Goal: Task Accomplishment & Management: Manage account settings

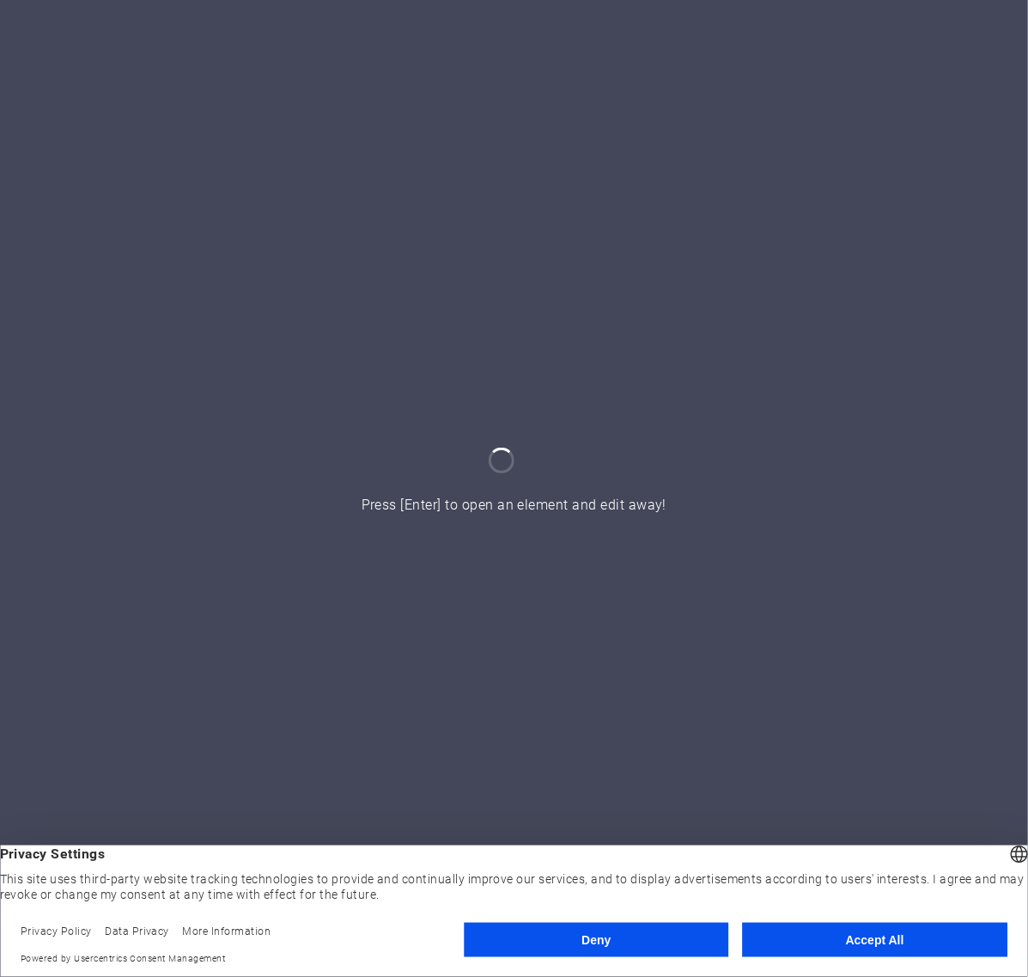
click at [675, 929] on button "Deny" at bounding box center [596, 939] width 265 height 34
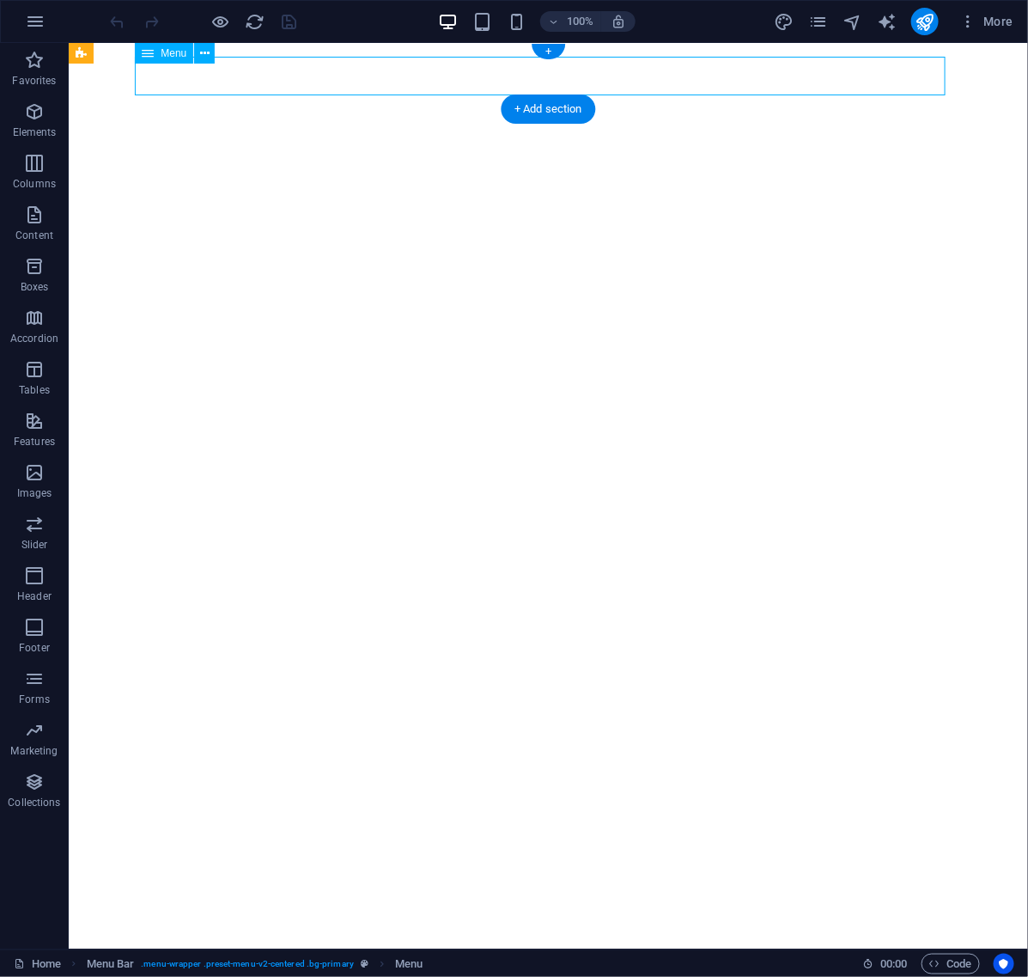
select select "primary"
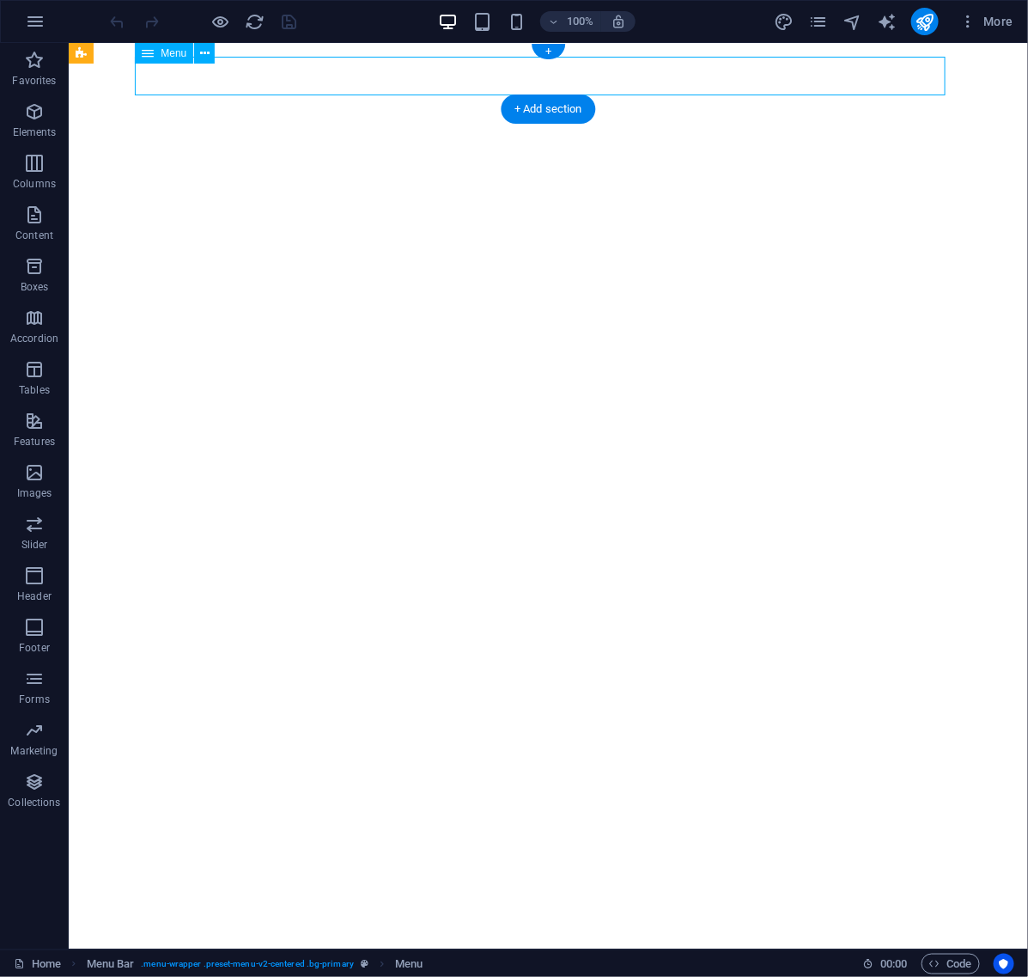
select select "3"
select select
select select "default"
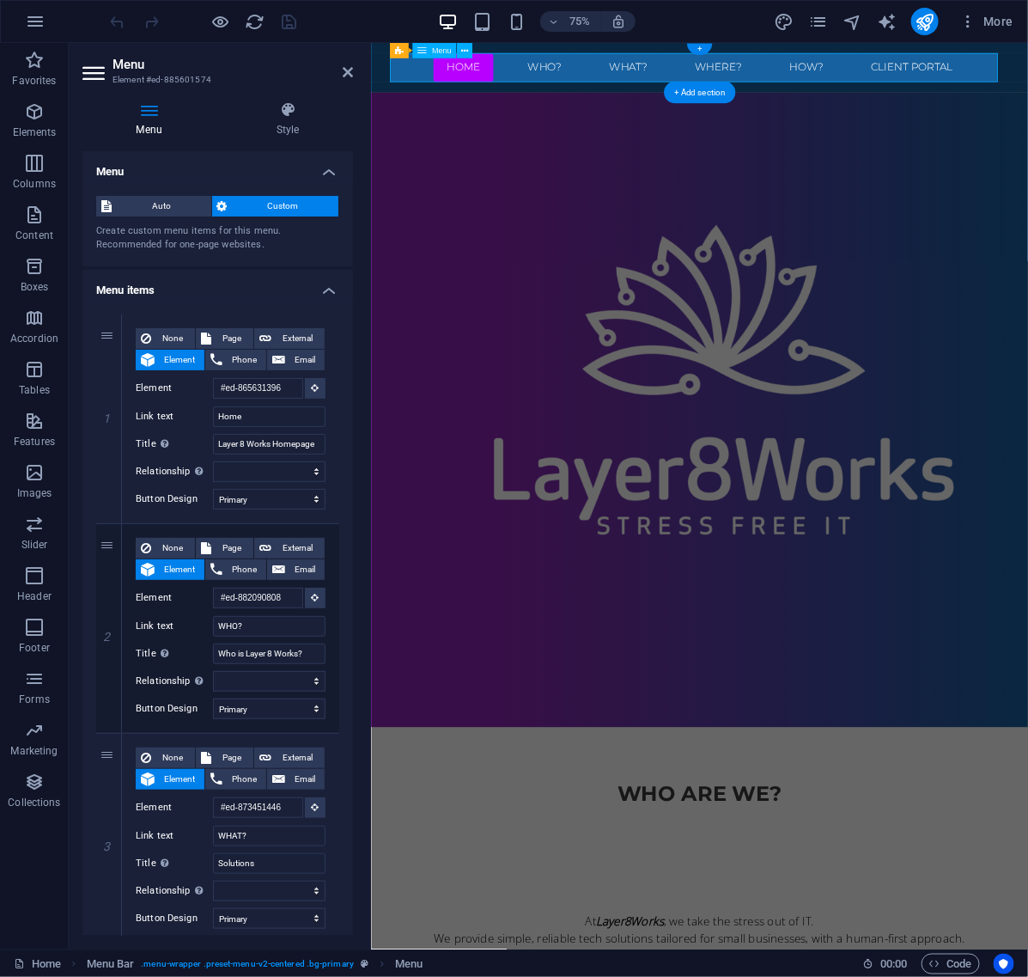
click at [1027, 73] on nav "Home WHO? WHAT? Where? HOW? CLIENT portal" at bounding box center [808, 75] width 811 height 39
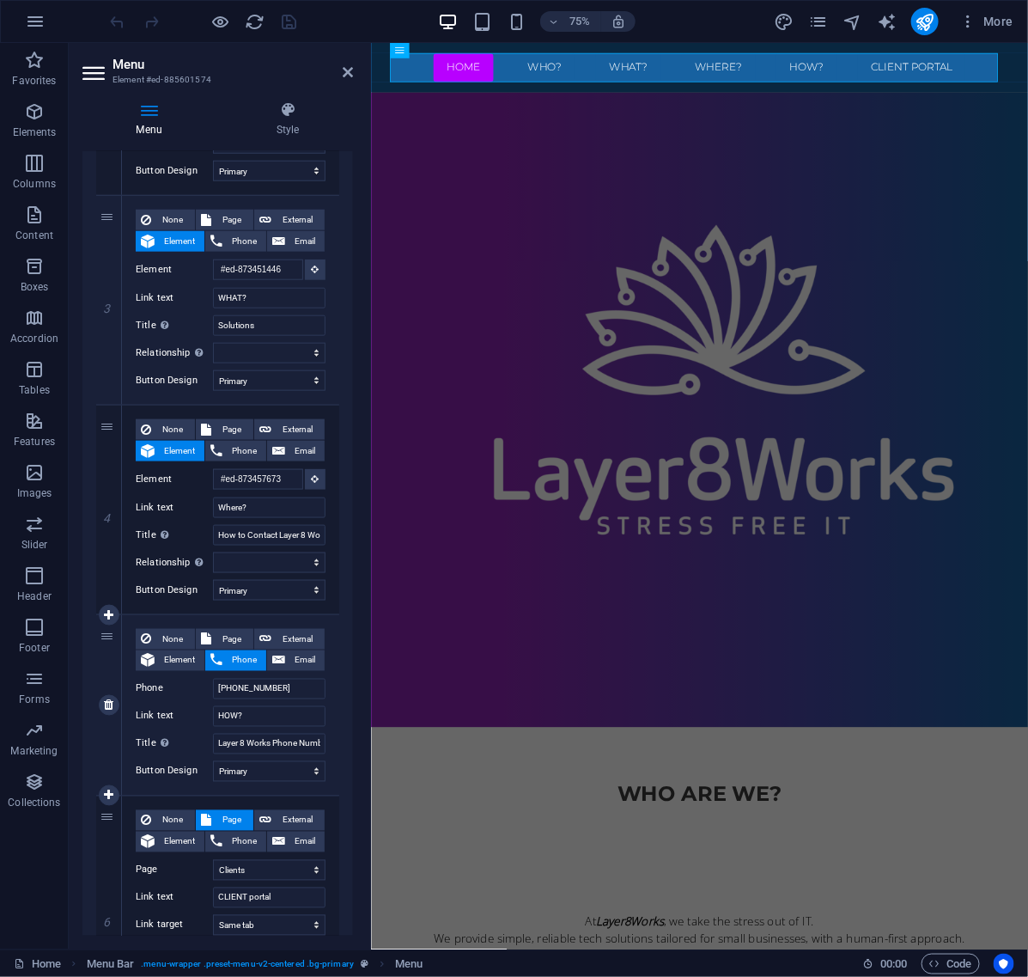
scroll to position [681, 0]
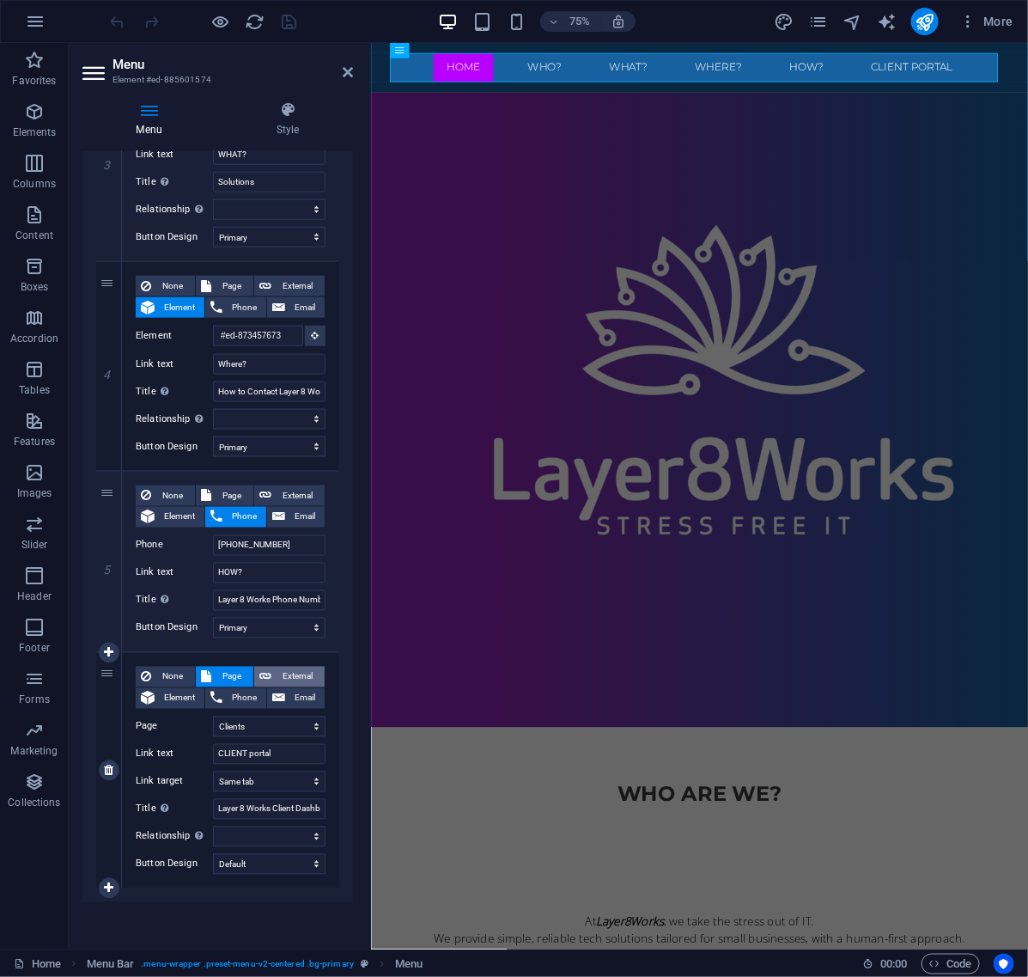
click at [283, 674] on span "External" at bounding box center [298, 677] width 43 height 21
select select
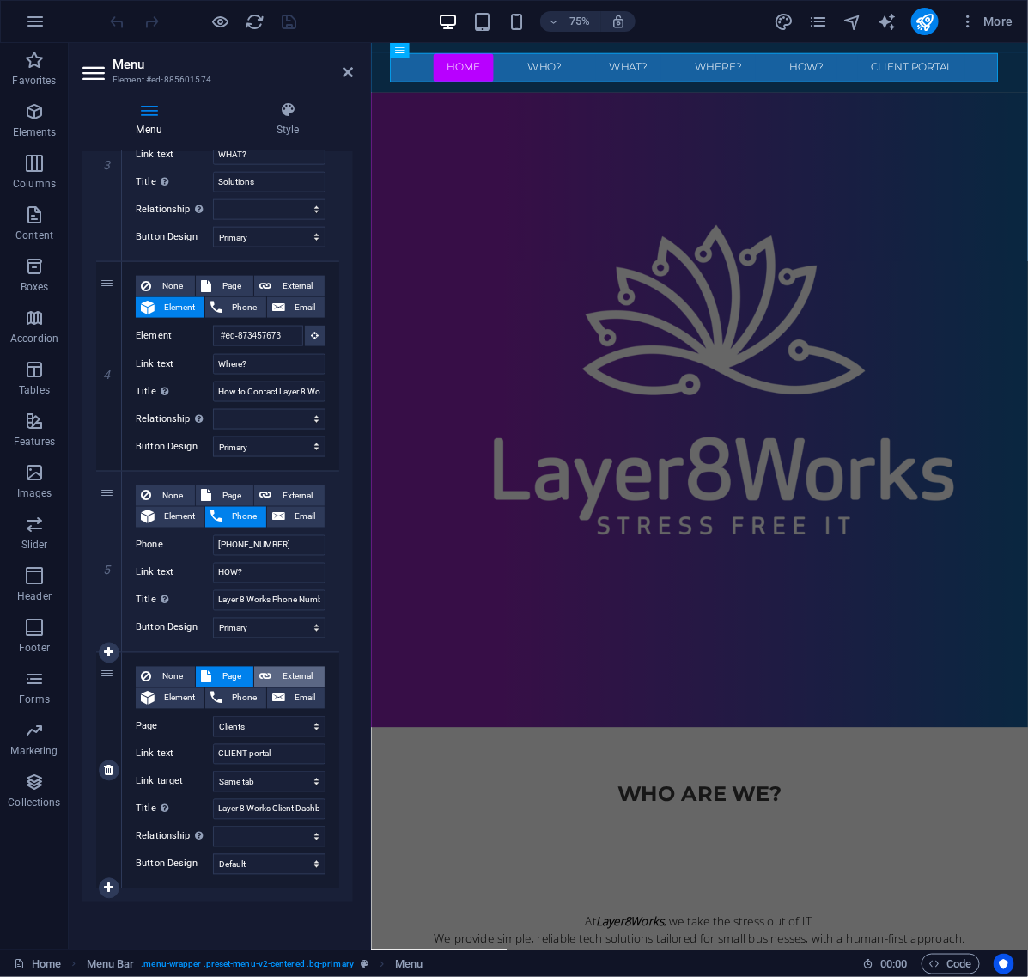
select select "blank"
select select
drag, startPoint x: 275, startPoint y: 727, endPoint x: 187, endPoint y: 727, distance: 87.6
click at [187, 727] on div "URL /16954356" at bounding box center [231, 726] width 190 height 21
click at [246, 753] on input "CLIENT portal" at bounding box center [269, 754] width 113 height 21
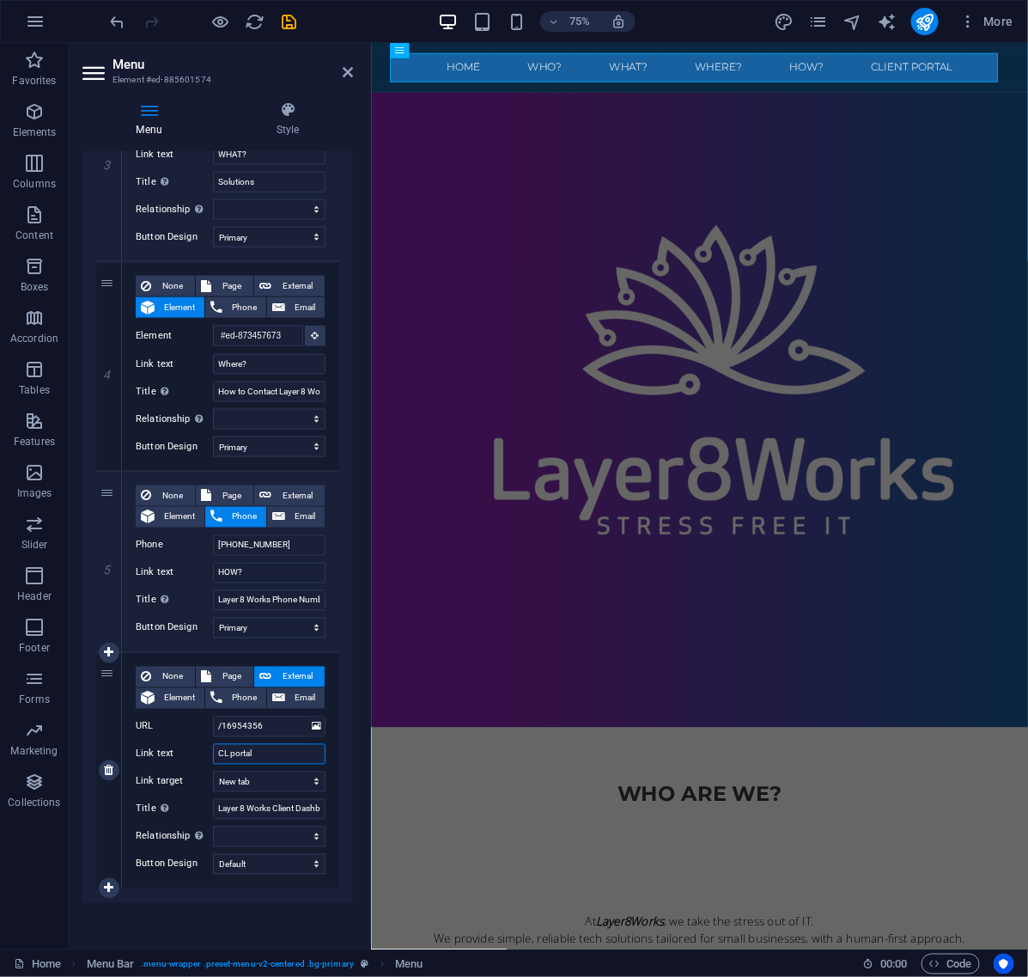
type input "C portal"
select select
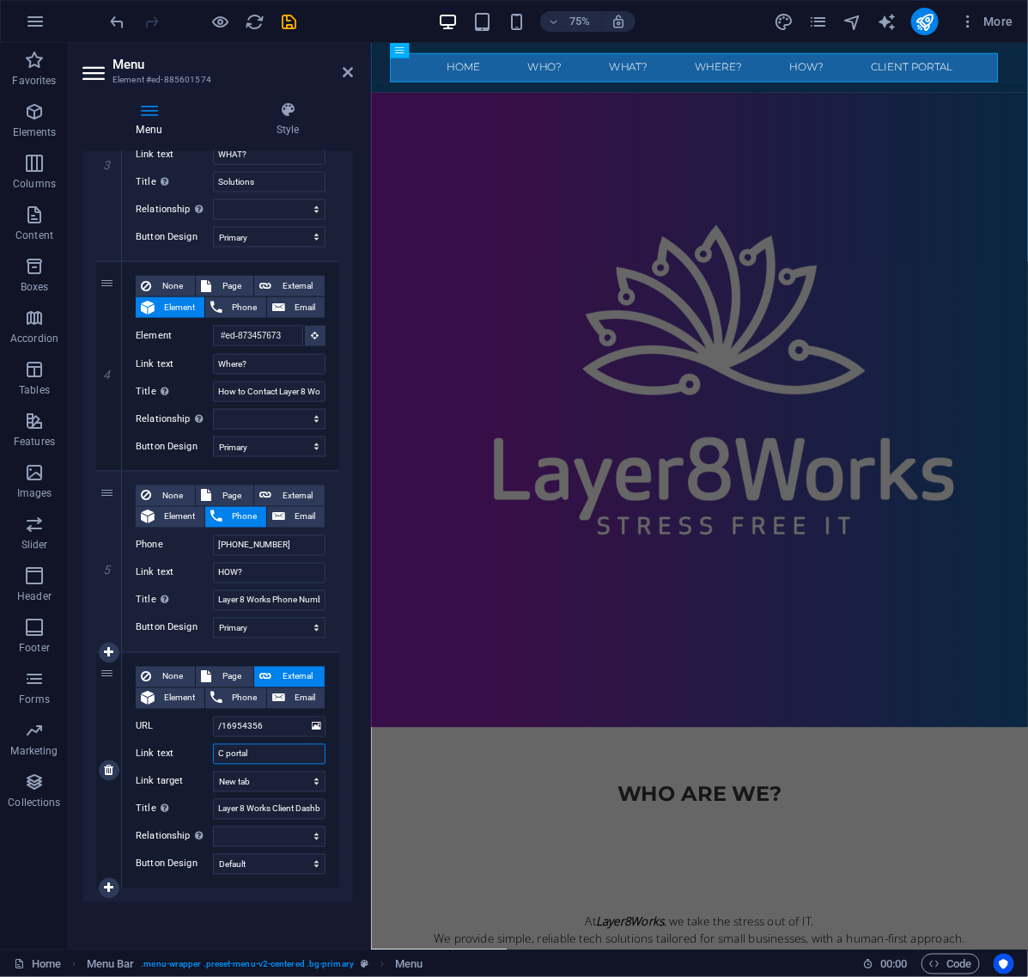
select select
type input "Client portal"
select select
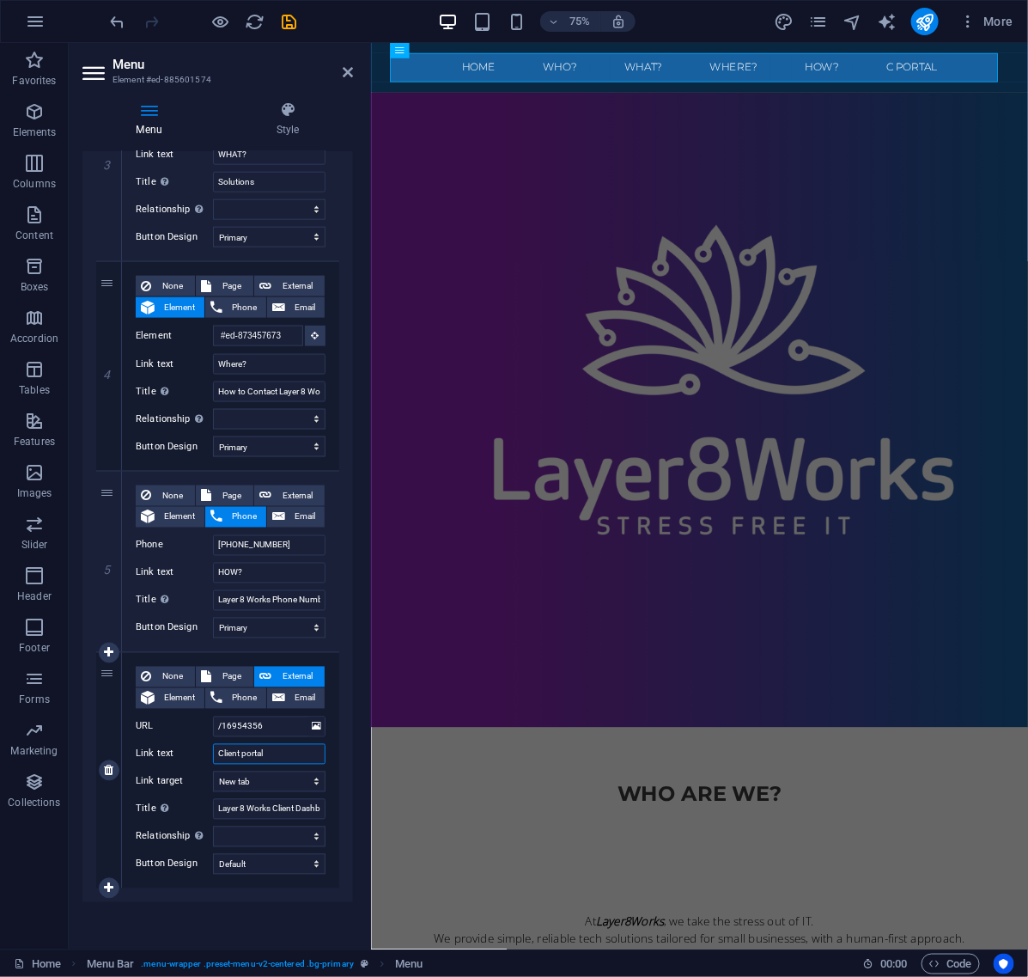
select select
click at [247, 752] on input "Client portal" at bounding box center [269, 754] width 113 height 21
type input "Client Portal"
select select
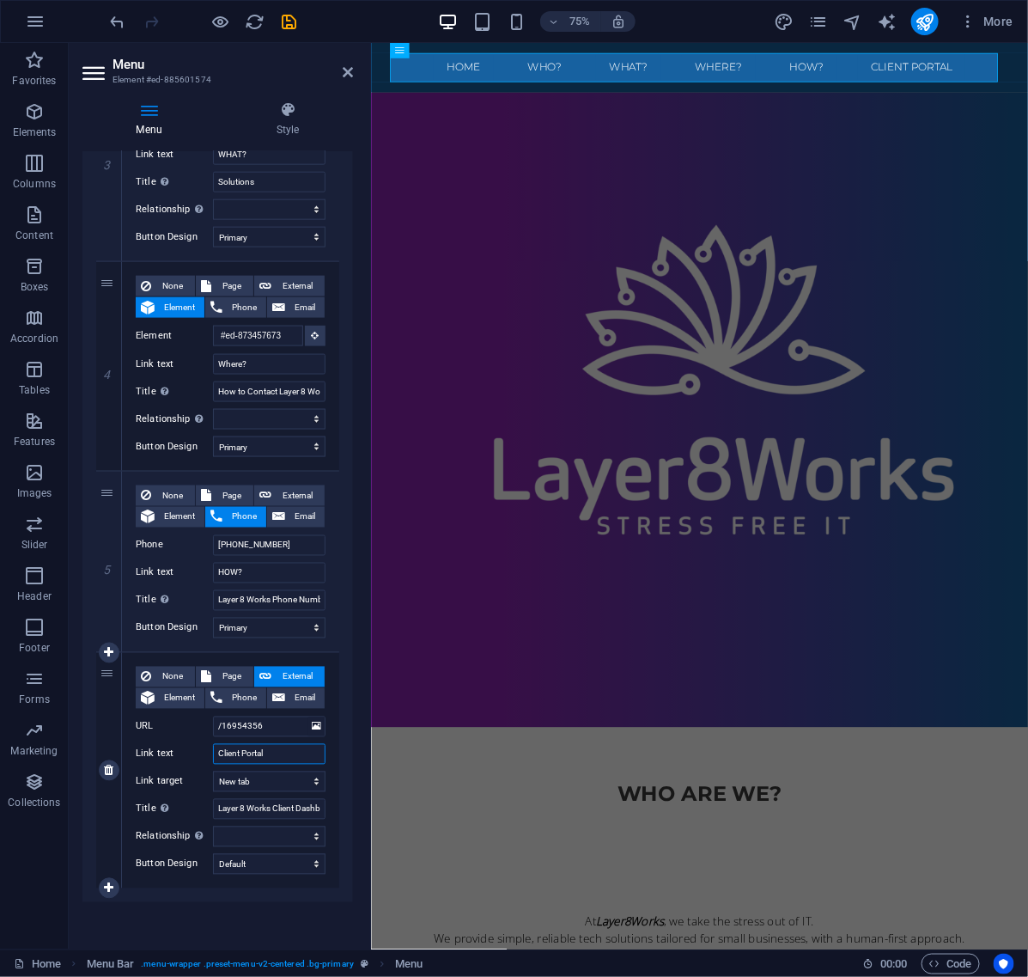
select select
type input "Client Portal"
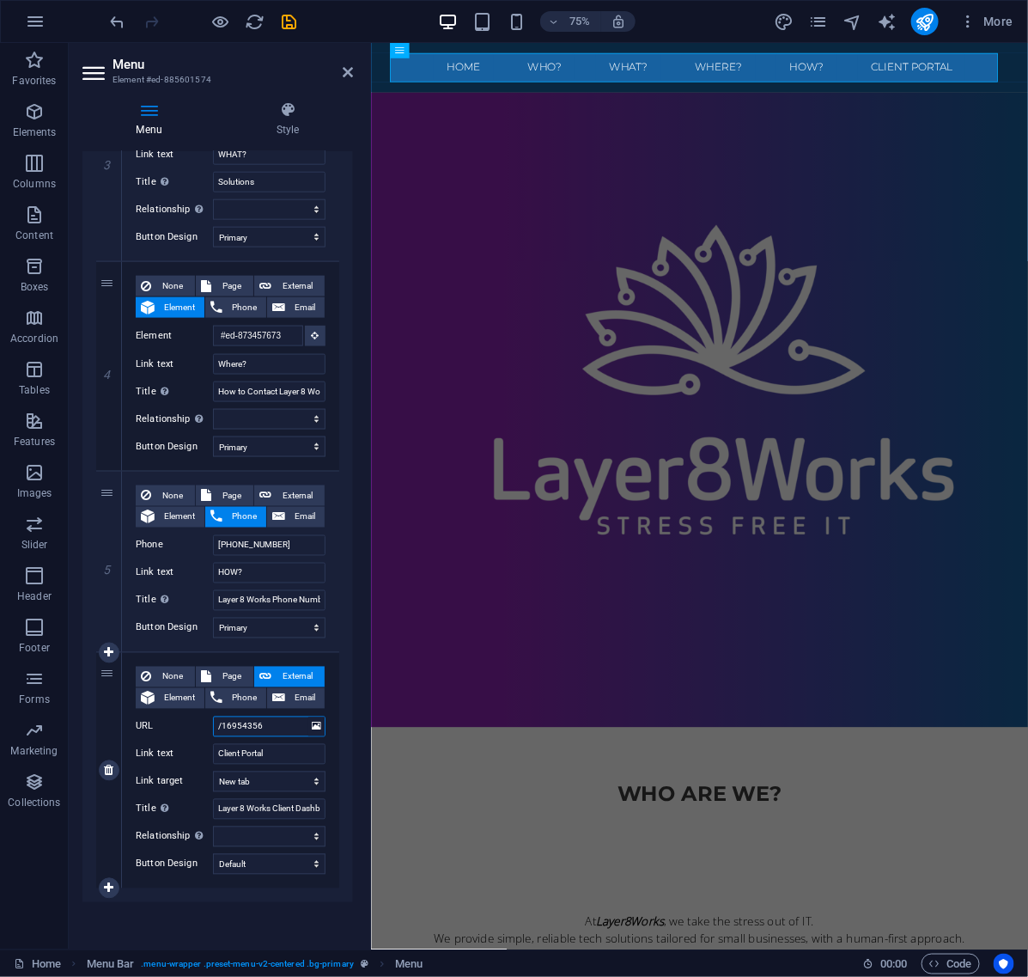
drag, startPoint x: 271, startPoint y: 723, endPoint x: 198, endPoint y: 720, distance: 73.9
click at [198, 720] on div "URL /16954356" at bounding box center [231, 726] width 190 height 21
paste input "https://www.layer8works.com/clients"
type input "https://www.layer8works.com/clients"
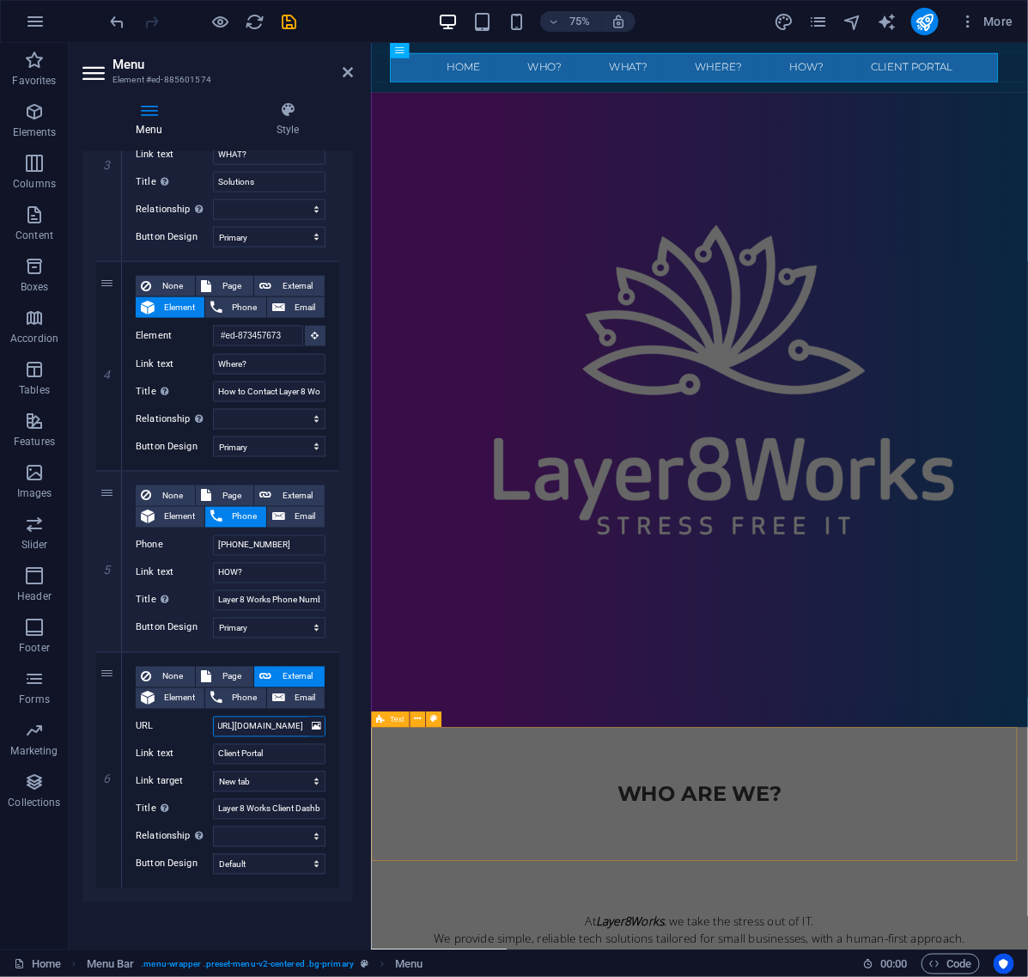
select select
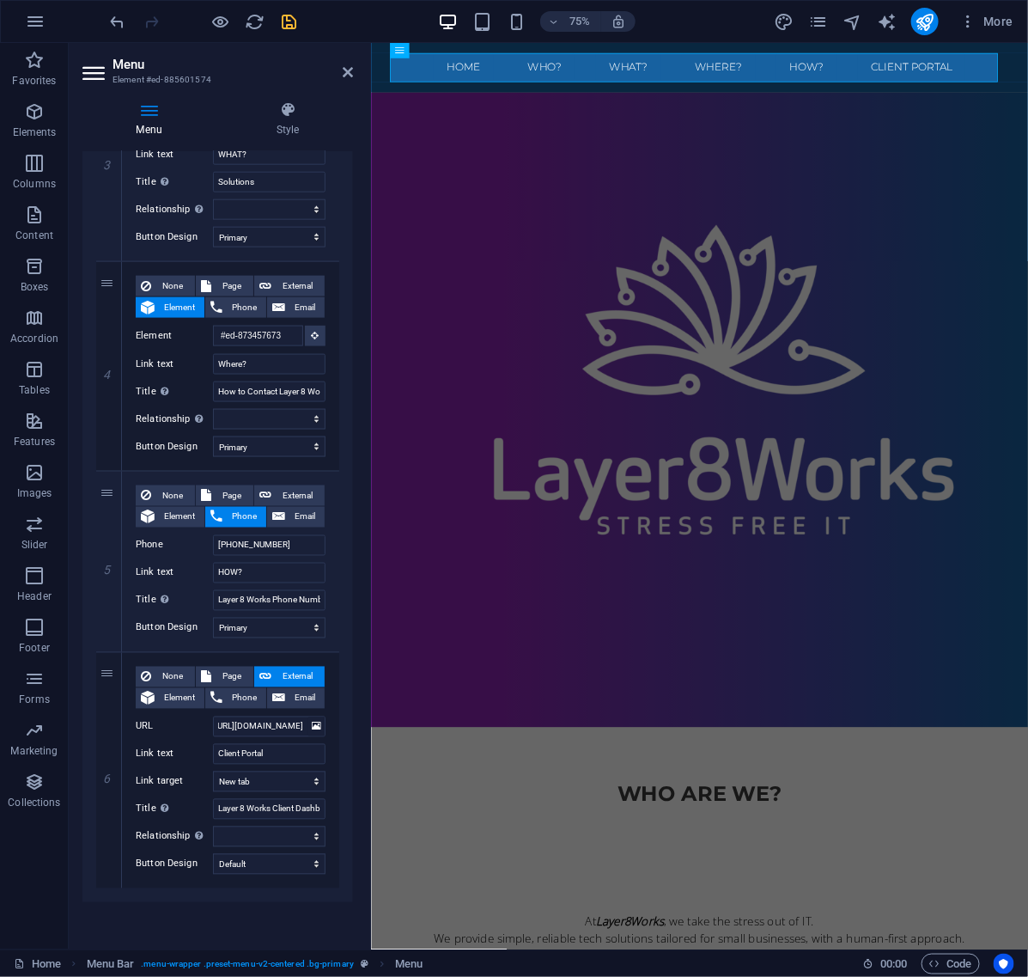
click at [290, 15] on icon "save" at bounding box center [290, 22] width 20 height 20
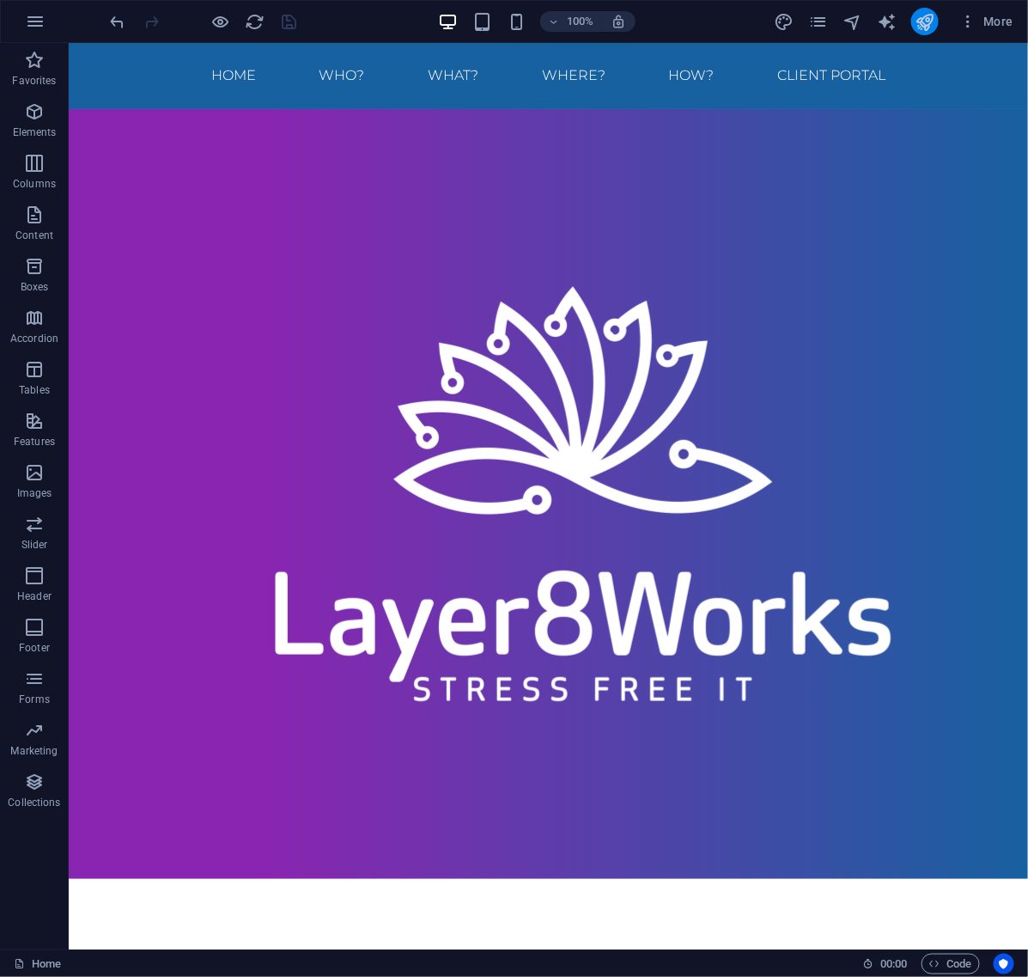
click at [915, 18] on button "publish" at bounding box center [924, 21] width 27 height 27
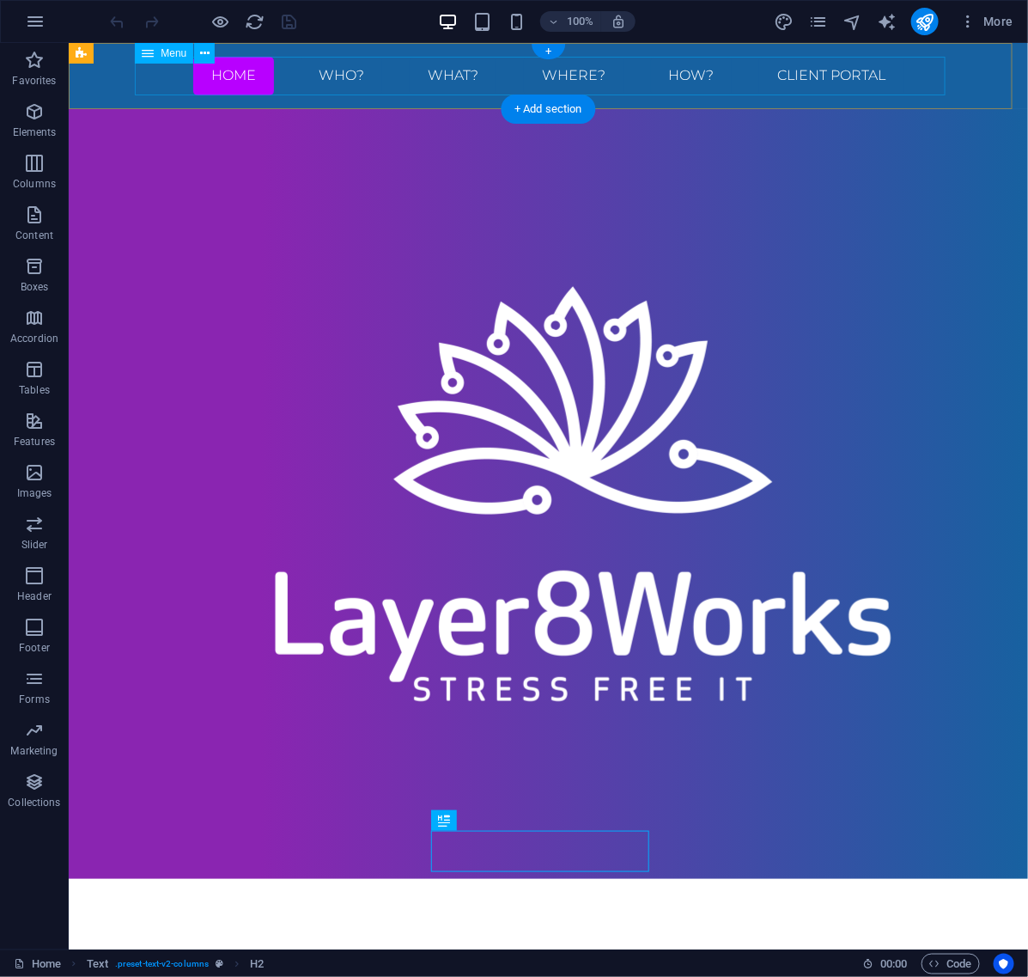
click at [822, 76] on nav "Home WHO? WHAT? Where? HOW? Client Portal" at bounding box center [548, 75] width 811 height 39
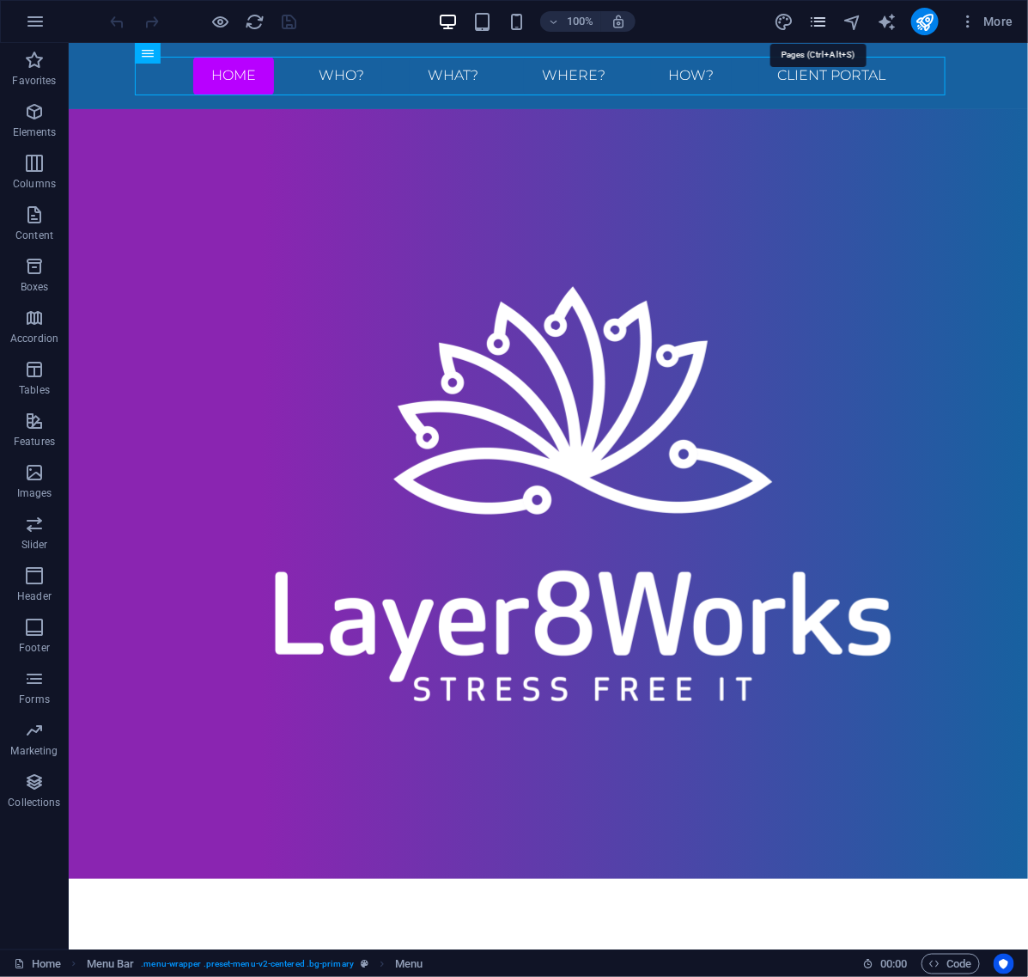
click at [822, 22] on icon "pages" at bounding box center [818, 22] width 20 height 20
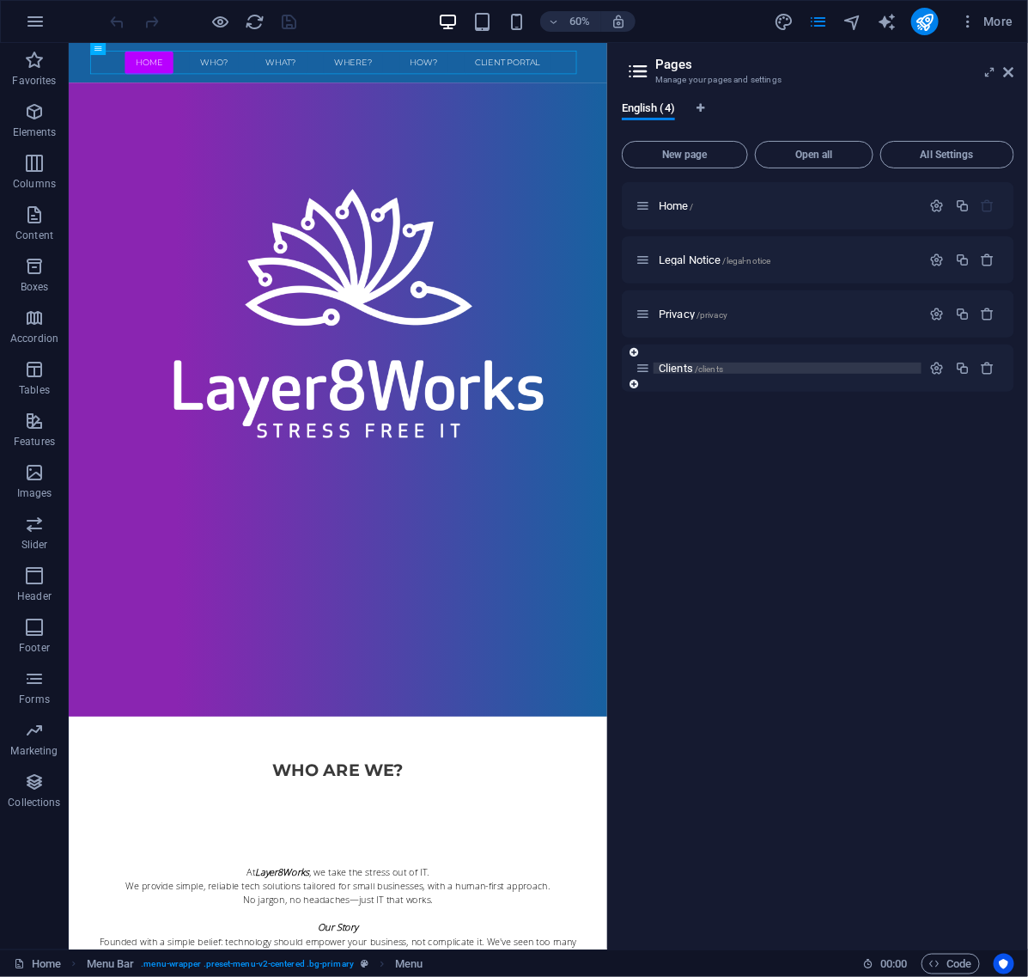
click at [744, 365] on p "Clients /clients" at bounding box center [788, 367] width 258 height 11
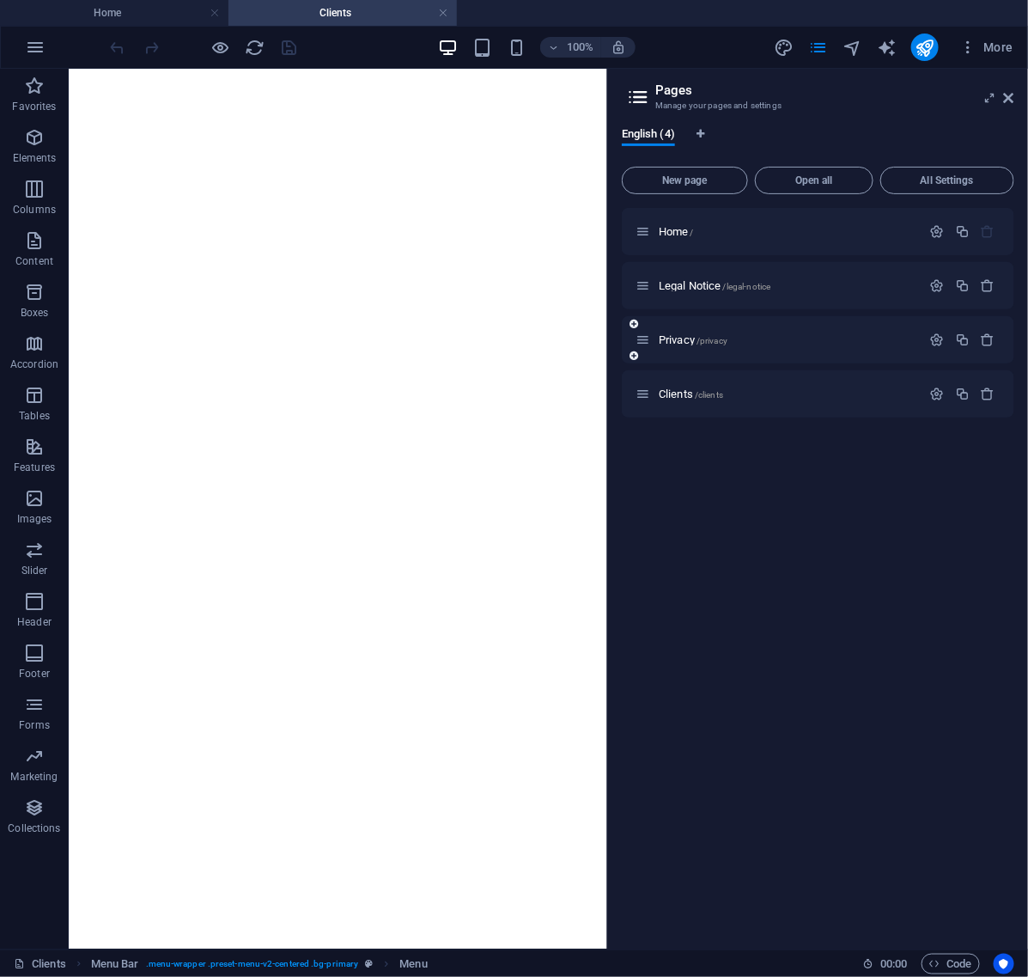
click at [936, 348] on div at bounding box center [963, 340] width 76 height 19
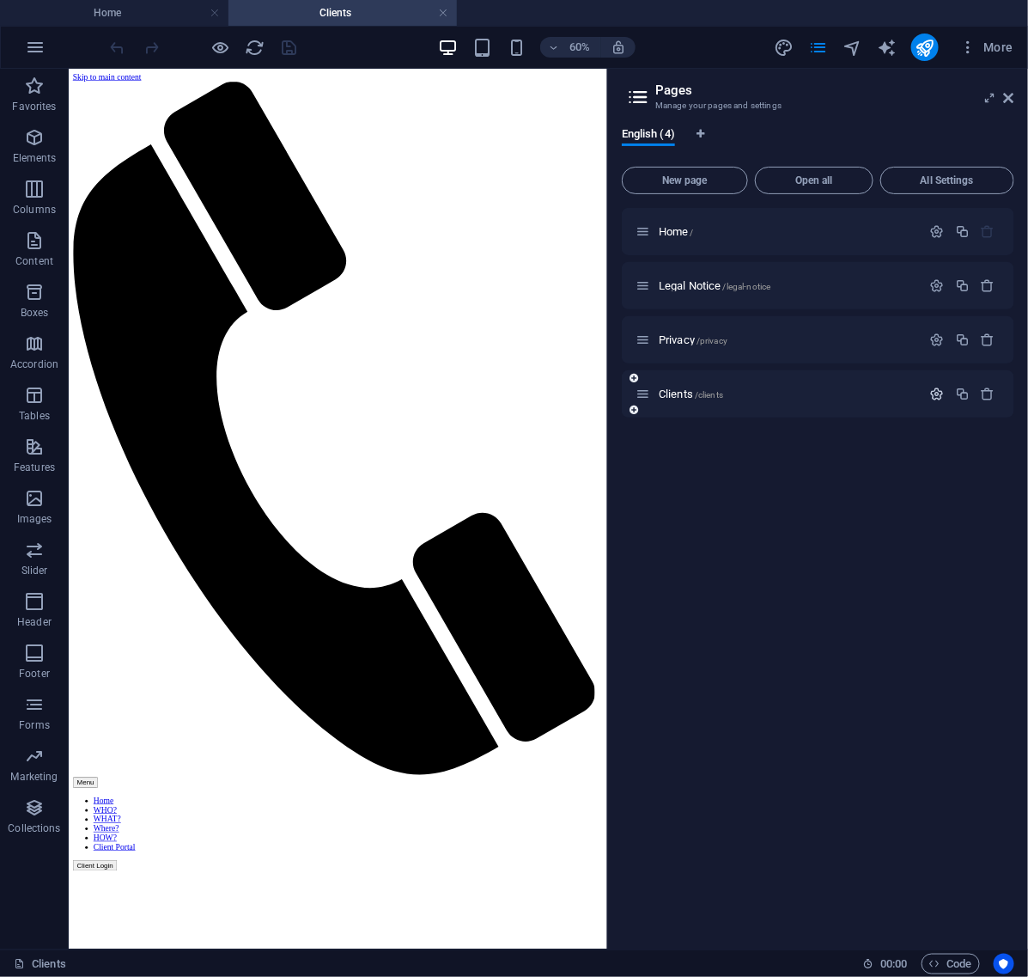
click at [933, 391] on icon "button" at bounding box center [937, 394] width 15 height 15
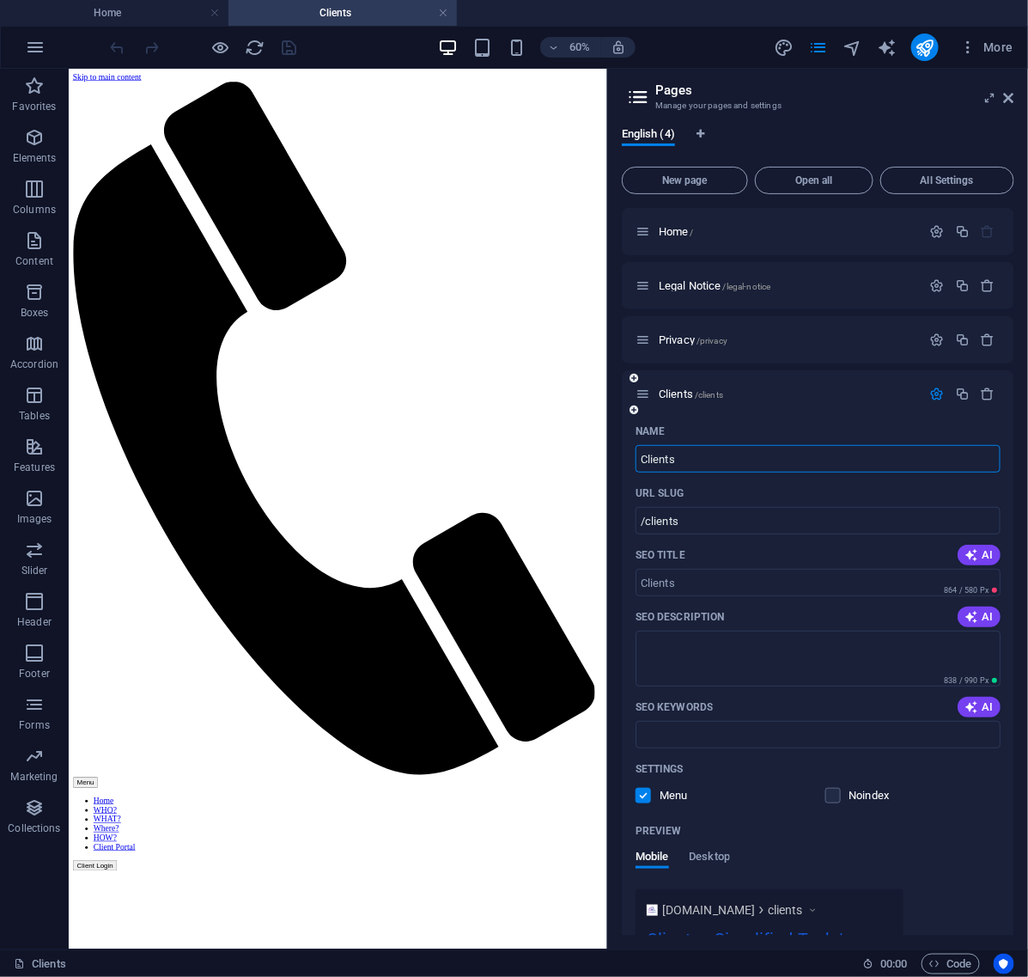
click at [937, 389] on icon "button" at bounding box center [937, 394] width 15 height 15
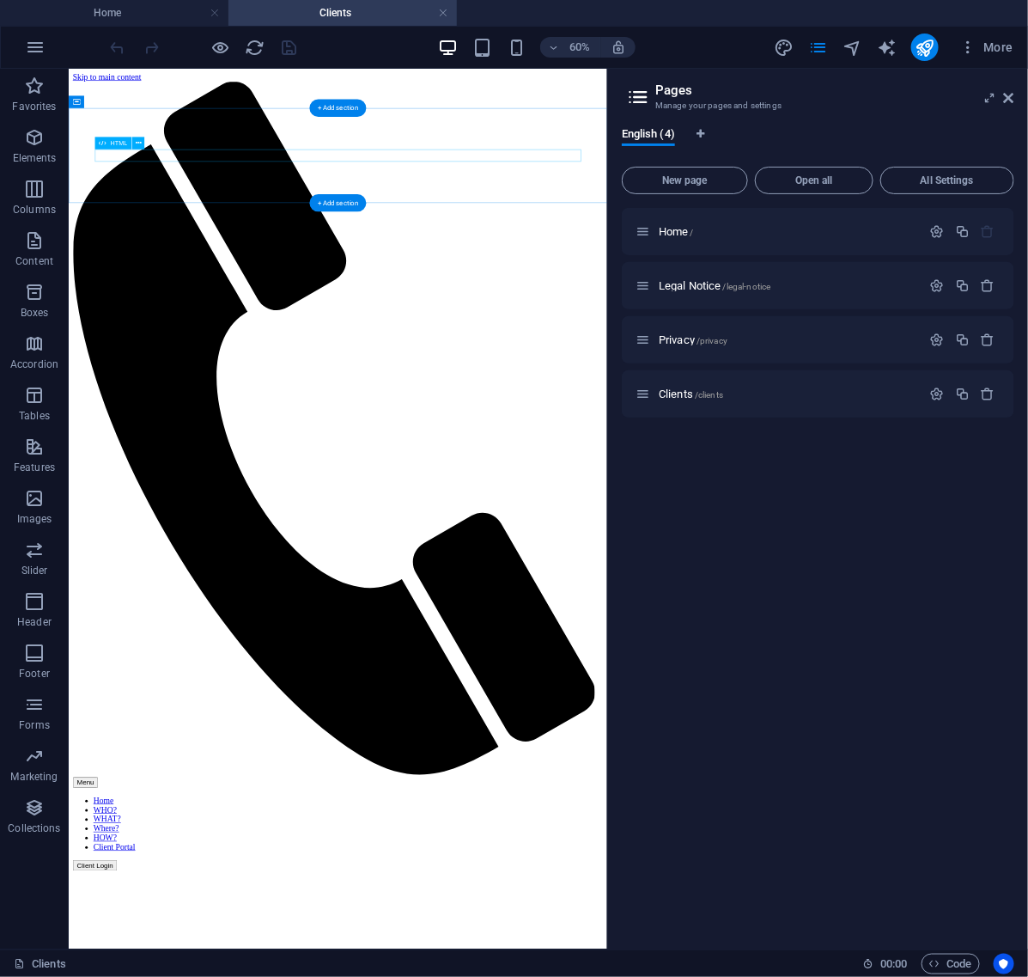
click at [958, 959] on span "Code" at bounding box center [950, 963] width 43 height 21
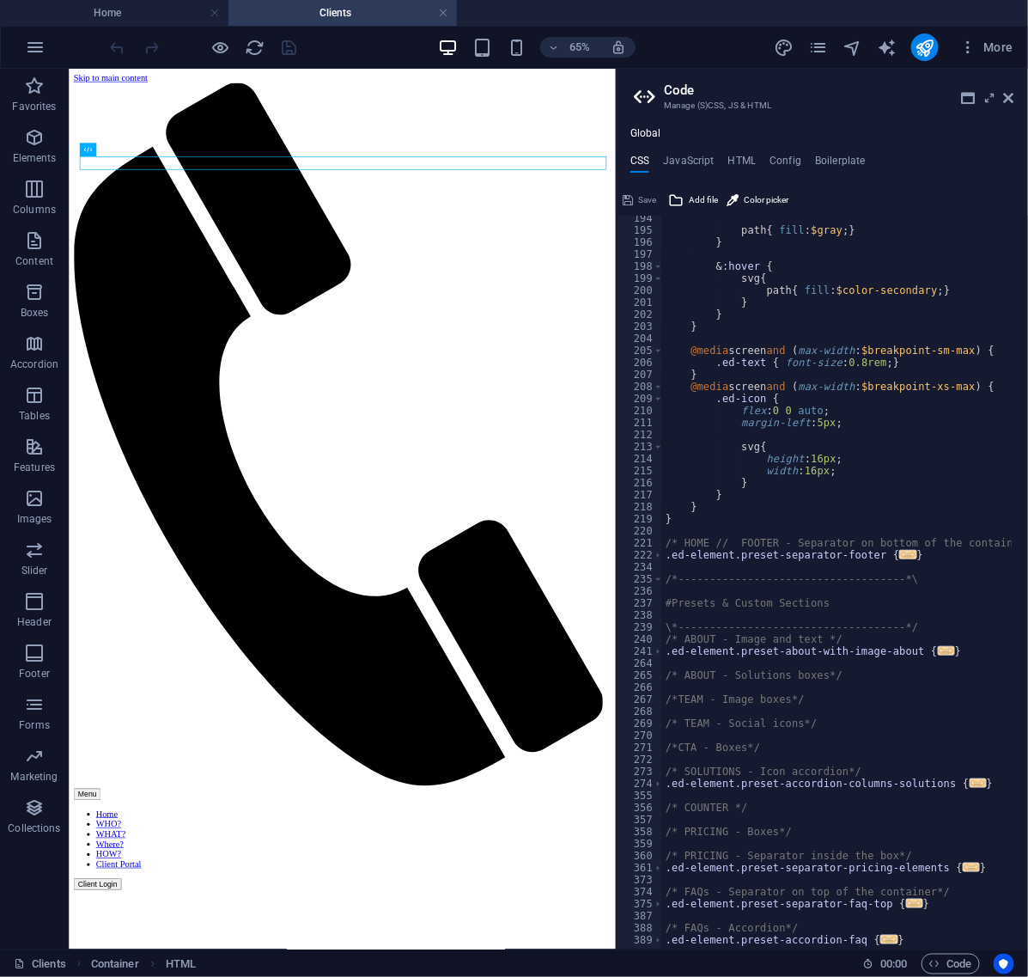
scroll to position [916, 0]
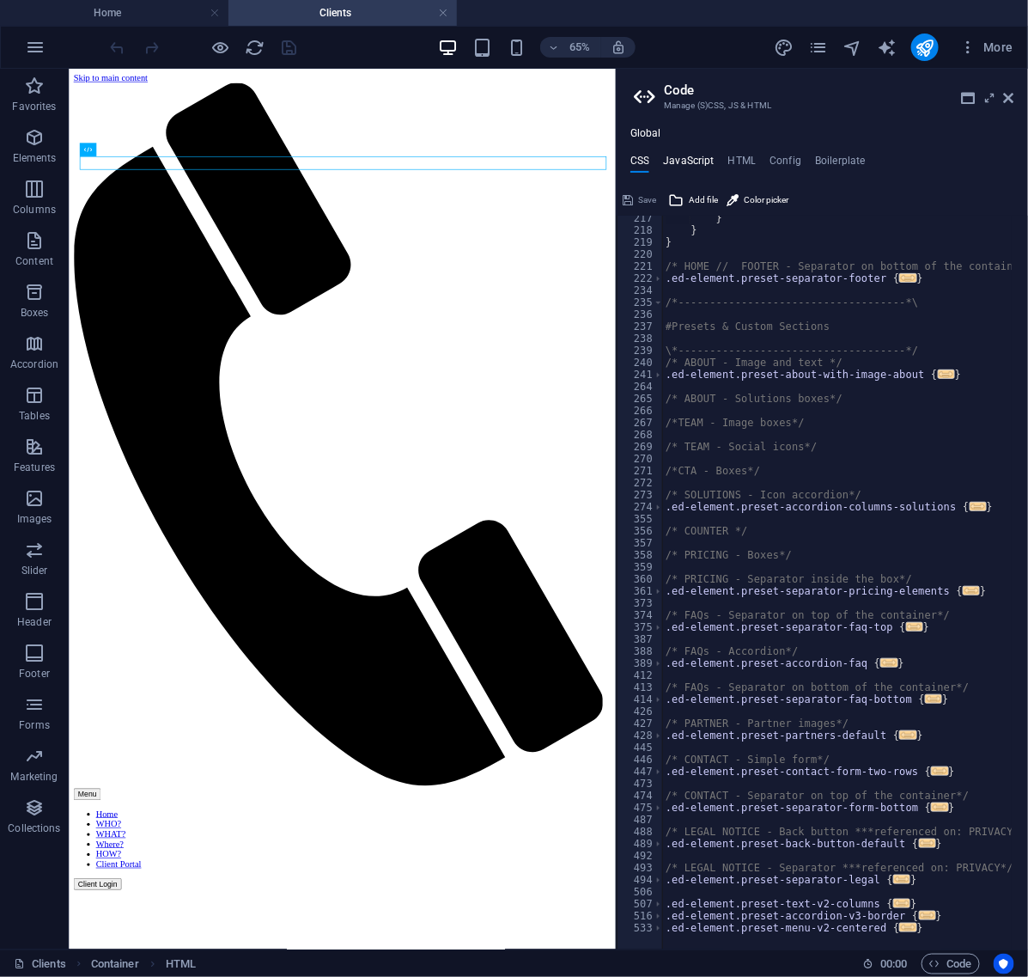
click at [685, 159] on h4 "JavaScript" at bounding box center [688, 164] width 51 height 19
type textarea "/*------------------------------------*\"
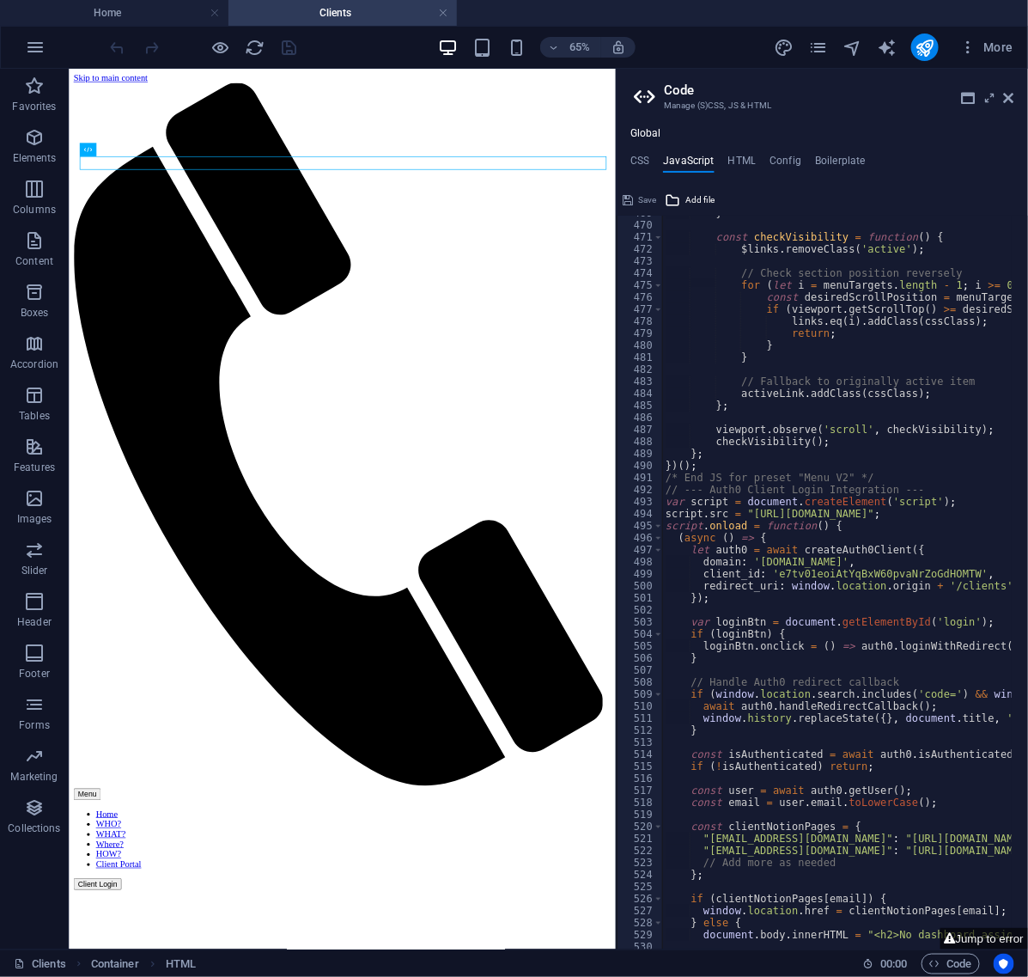
scroll to position [5703, 0]
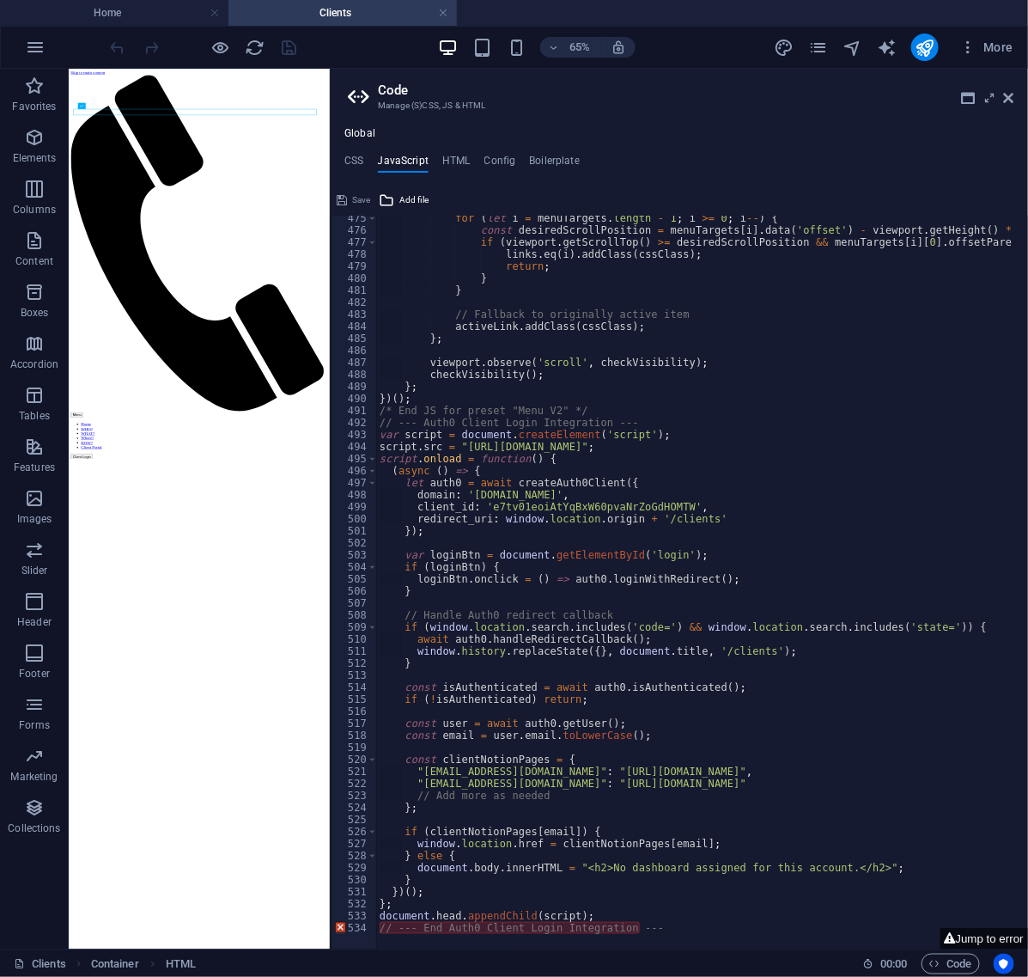
drag, startPoint x: 617, startPoint y: 405, endPoint x: 266, endPoint y: 376, distance: 351.6
click at [266, 376] on div "Home Clients Favorites Elements Columns Content Boxes Accordion Tables Features…" at bounding box center [514, 509] width 1028 height 880
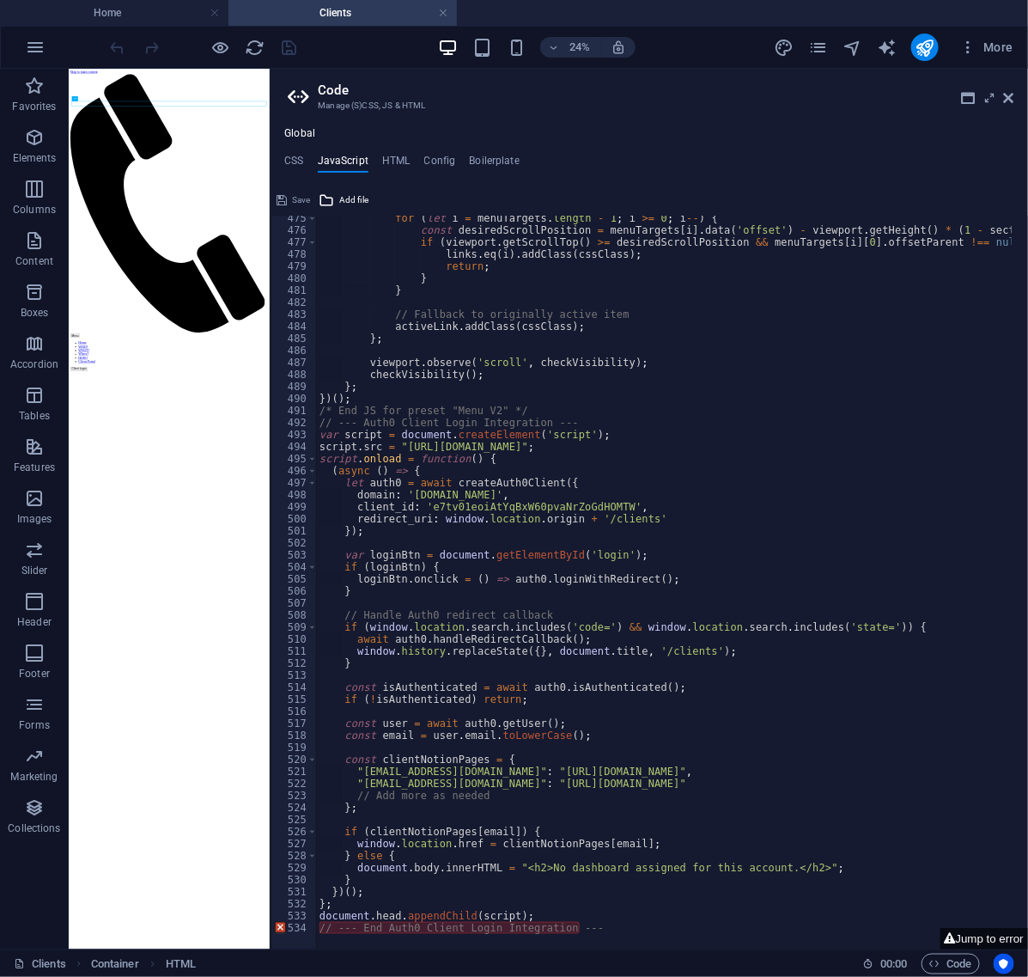
scroll to position [5511, 0]
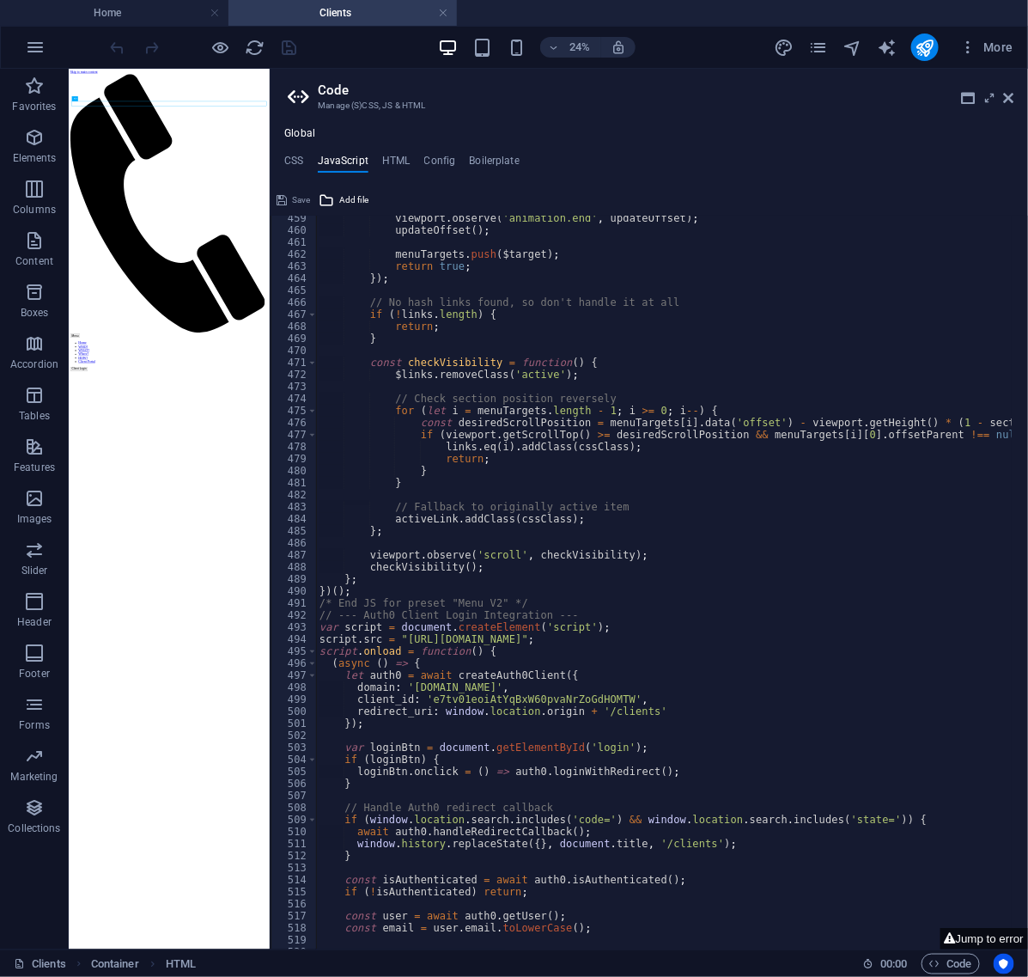
click at [783, 492] on div "viewport . observe ( 'animation.end' , updateOffset ) ; updateOffset ( ) ; menu…" at bounding box center [736, 583] width 840 height 742
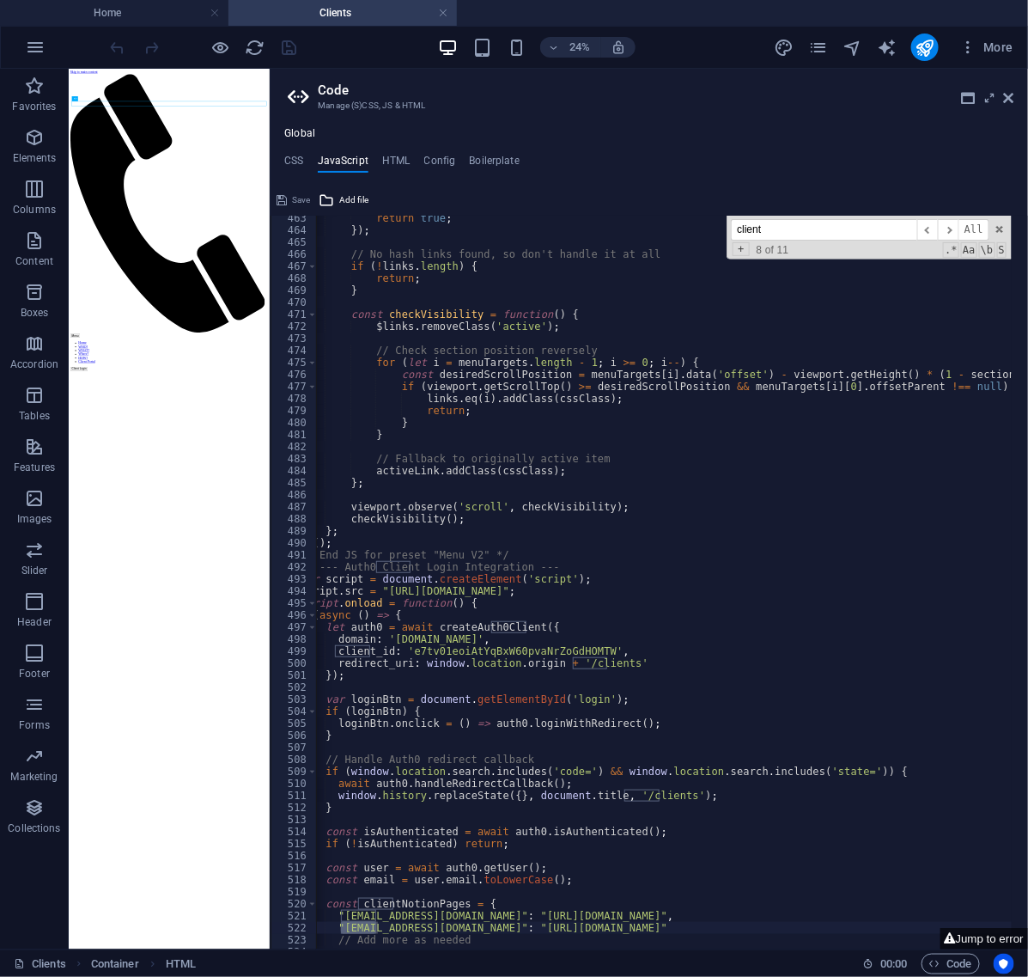
scroll to position [5703, 0]
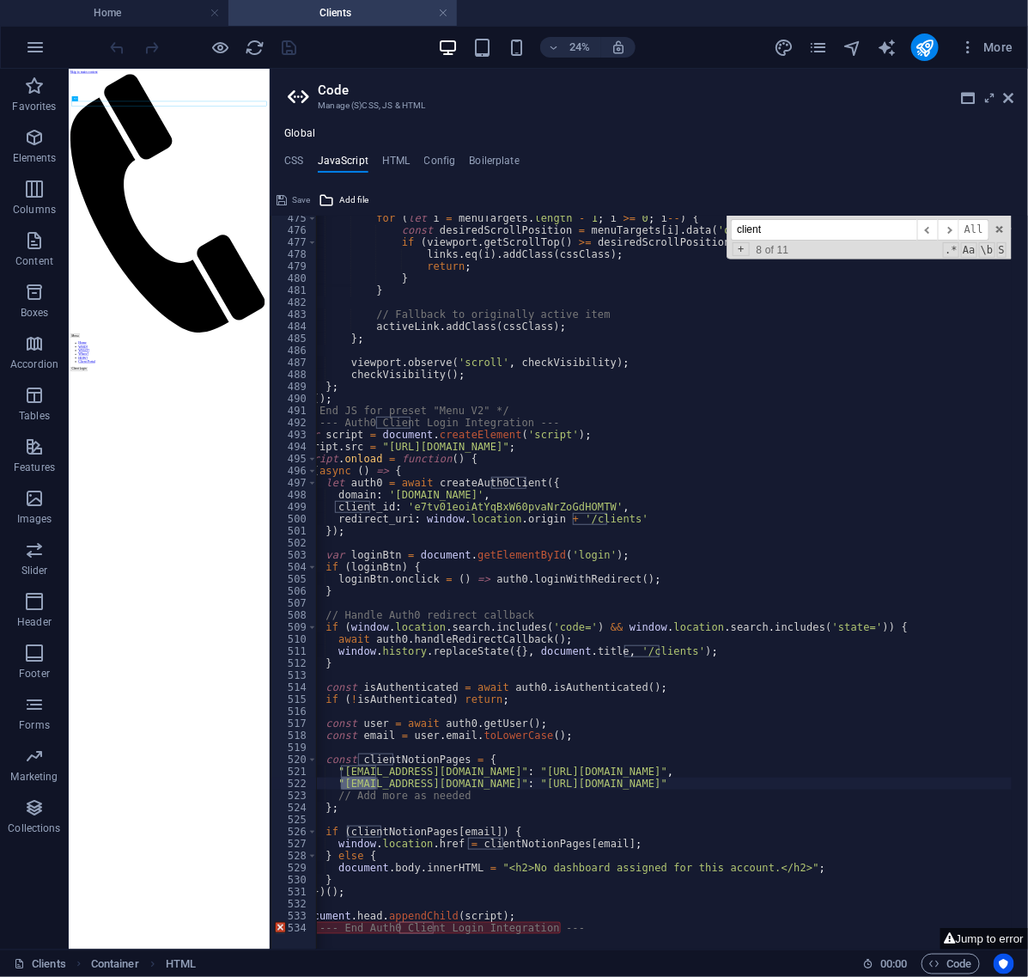
type input "client"
drag, startPoint x: 417, startPoint y: 765, endPoint x: 341, endPoint y: 771, distance: 75.8
click at [341, 771] on div "for ( let i = menuTargets . length - 1 ; i >= 0 ; i -- ) { const desiredScrollP…" at bounding box center [717, 583] width 840 height 742
click at [362, 783] on div "for ( let i = menuTargets . length - 1 ; i >= 0 ; i -- ) { const desiredScrollP…" at bounding box center [717, 583] width 840 height 742
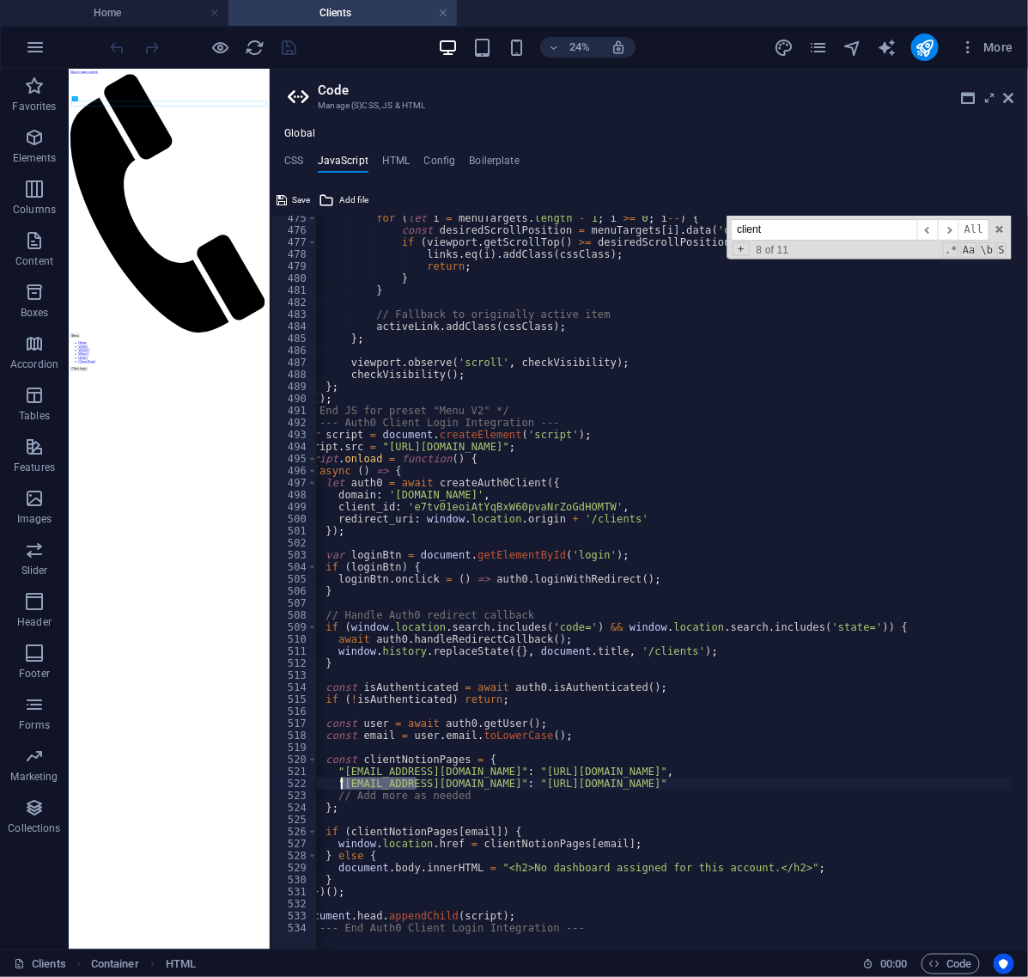
drag, startPoint x: 415, startPoint y: 782, endPoint x: 346, endPoint y: 786, distance: 68.8
click at [345, 787] on div "for ( let i = menuTargets . length - 1 ; i >= 0 ; i -- ) { const desiredScrollP…" at bounding box center [717, 583] width 840 height 742
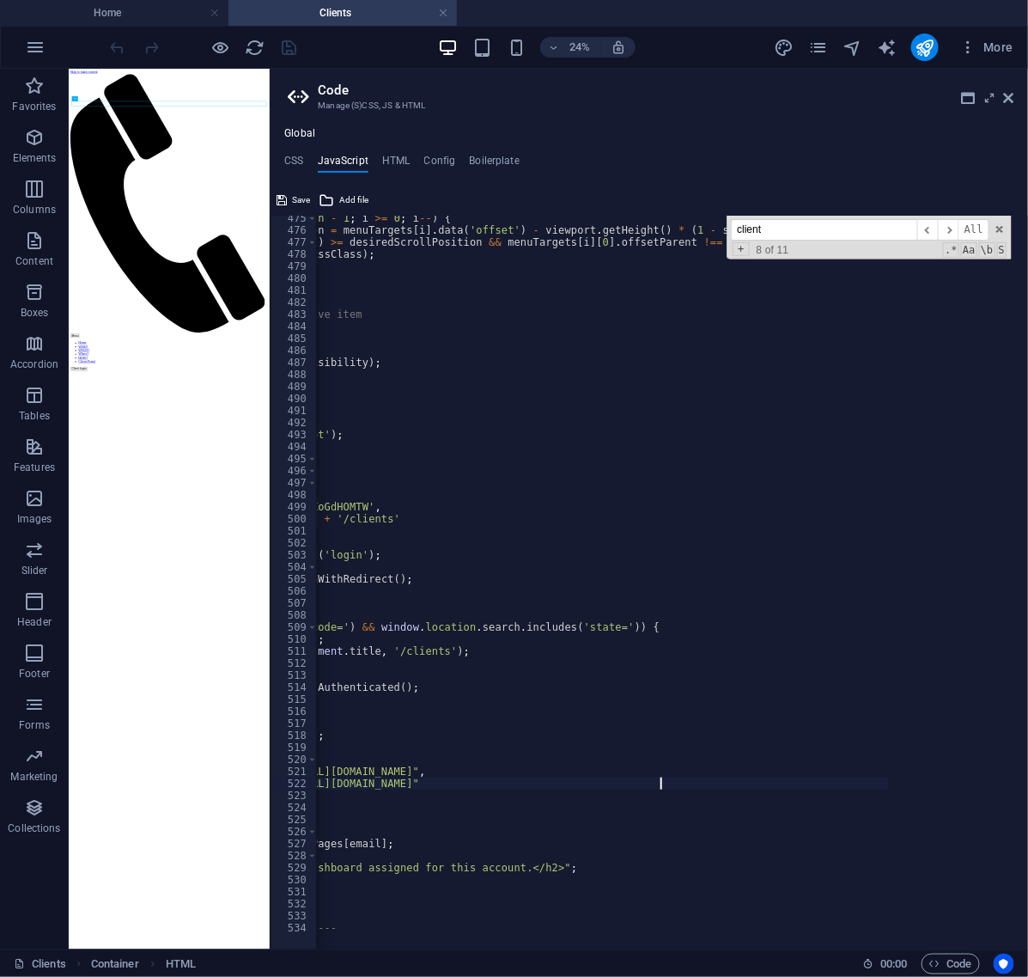
click at [907, 778] on div "for ( let i = menuTargets . length - 1 ; i >= 0 ; i -- ) { const desiredScrollP…" at bounding box center [664, 583] width 696 height 734
type textarea ""[EMAIL_ADDRESS][DOMAIN_NAME]": "[URL][DOMAIN_NAME]","
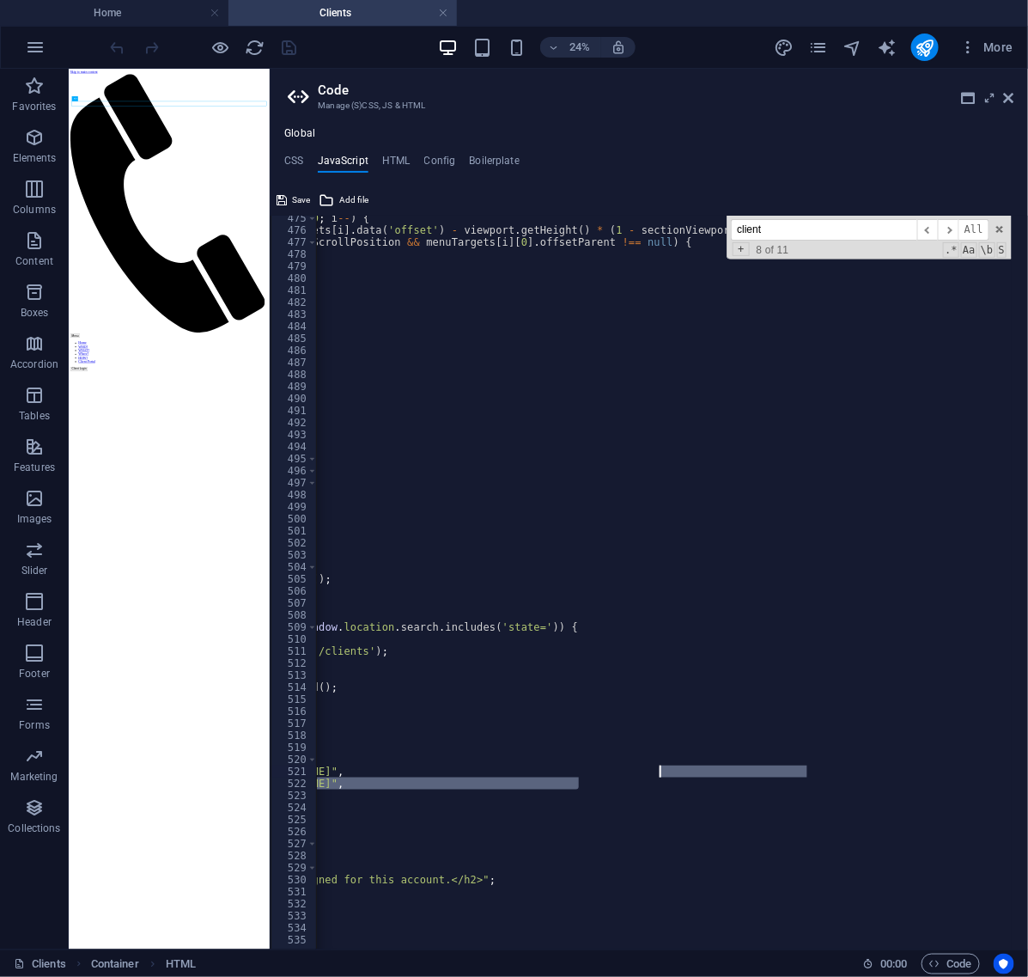
drag, startPoint x: 889, startPoint y: 778, endPoint x: 778, endPoint y: 773, distance: 110.9
click at [778, 773] on div "for ( let i = menuTargets . length - 1 ; i >= 0 ; i -- ) { const desiredScrollP…" at bounding box center [387, 583] width 840 height 742
click at [610, 782] on div "for ( let i = menuTargets . length - 1 ; i >= 0 ; i -- ) { const desiredScrollP…" at bounding box center [387, 583] width 840 height 742
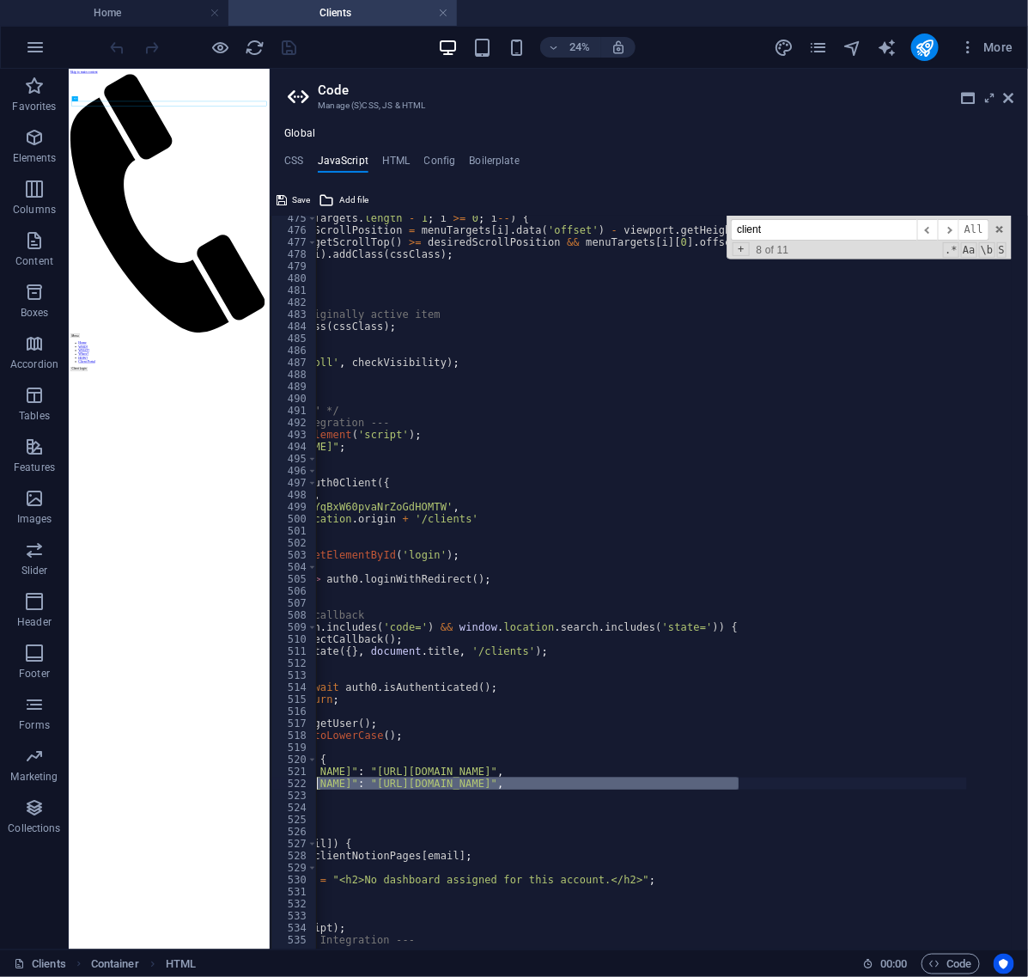
scroll to position [0, 0]
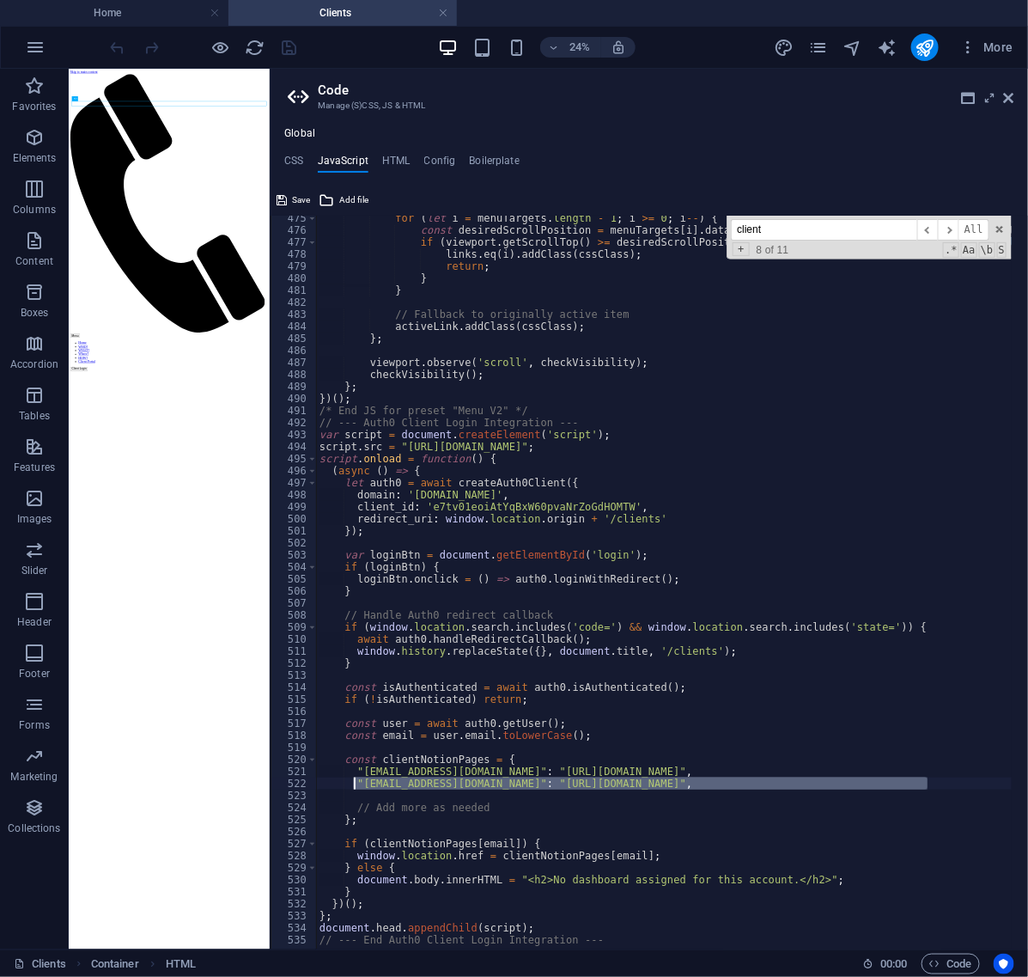
drag, startPoint x: 577, startPoint y: 782, endPoint x: 355, endPoint y: 780, distance: 222.5
click at [355, 780] on div "for ( let i = menuTargets . length - 1 ; i >= 0 ; i -- ) { const desiredScrollP…" at bounding box center [736, 583] width 840 height 742
click at [956, 774] on div "for ( let i = menuTargets . length - 1 ; i >= 0 ; i -- ) { const desiredScrollP…" at bounding box center [664, 583] width 696 height 734
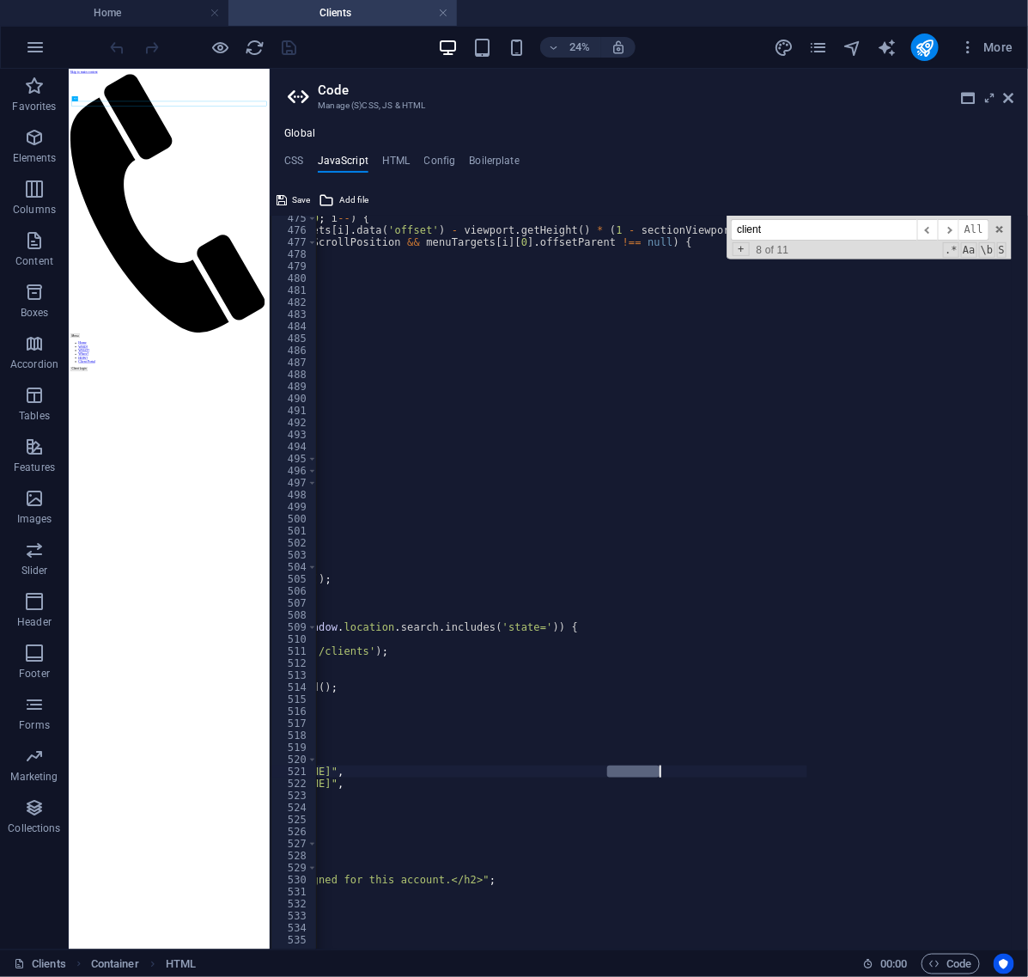
click at [655, 788] on div "for ( let i = menuTargets . length - 1 ; i >= 0 ; i -- ) { const desiredScrollP…" at bounding box center [387, 583] width 840 height 742
type textarea ""[EMAIL_ADDRESS][DOMAIN_NAME]": "[URL][DOMAIN_NAME]","
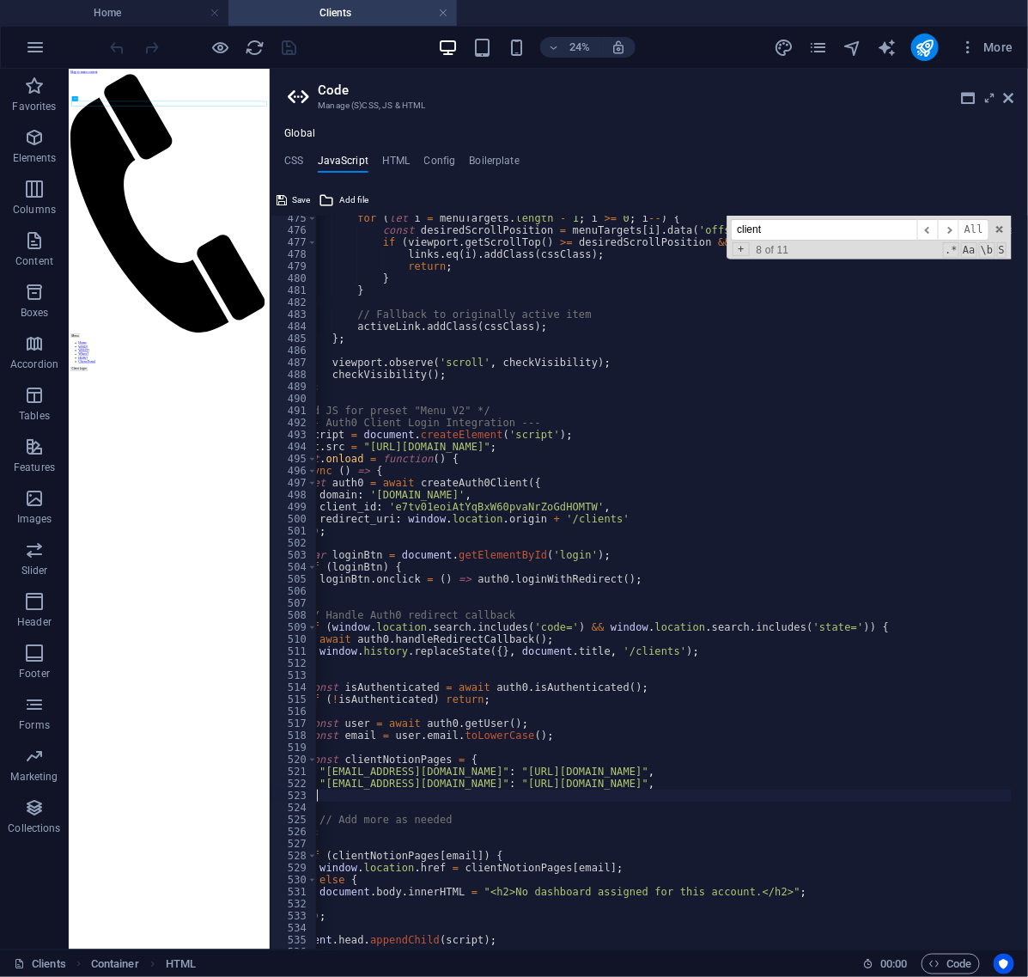
scroll to position [0, 39]
paste textarea ""[EMAIL_ADDRESS][DOMAIN_NAME]": "[URL][DOMAIN_NAME]""
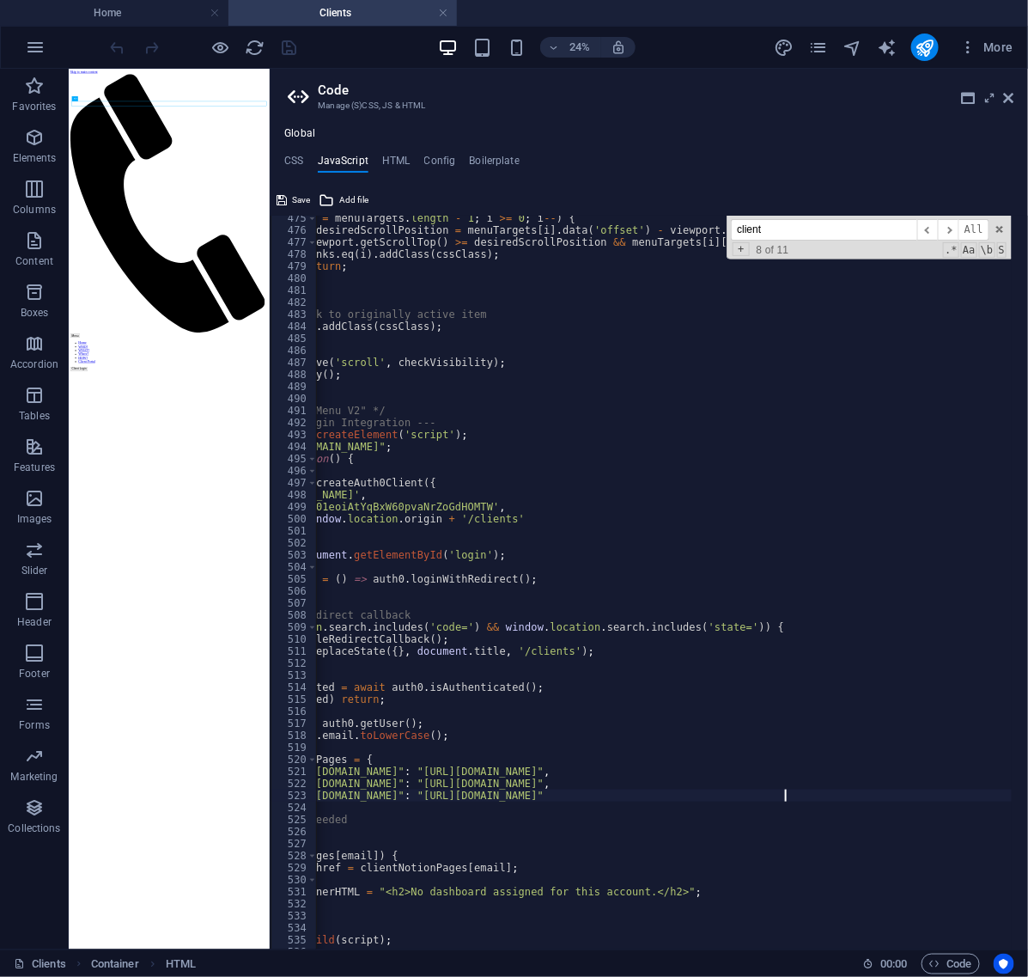
scroll to position [0, 0]
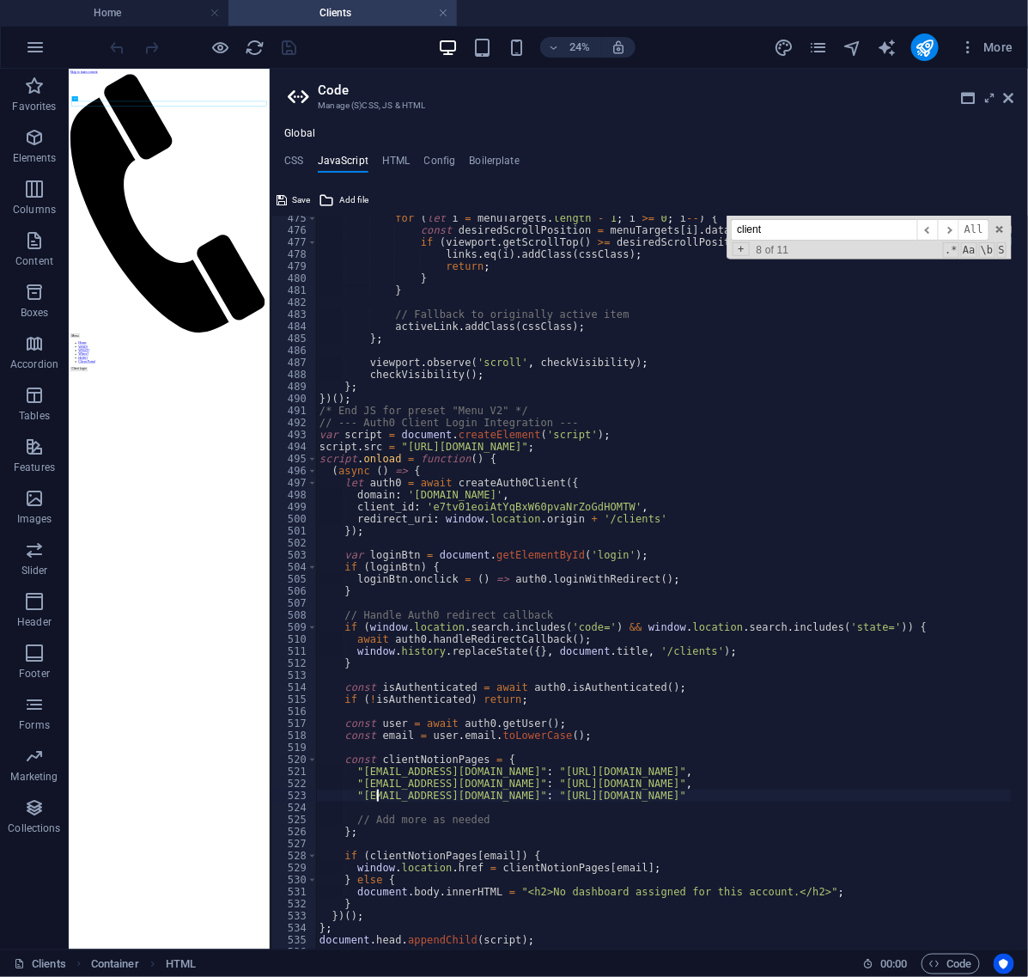
click at [376, 794] on div "for ( let i = menuTargets . length - 1 ; i >= 0 ; i -- ) { const desiredScrollP…" at bounding box center [736, 583] width 840 height 742
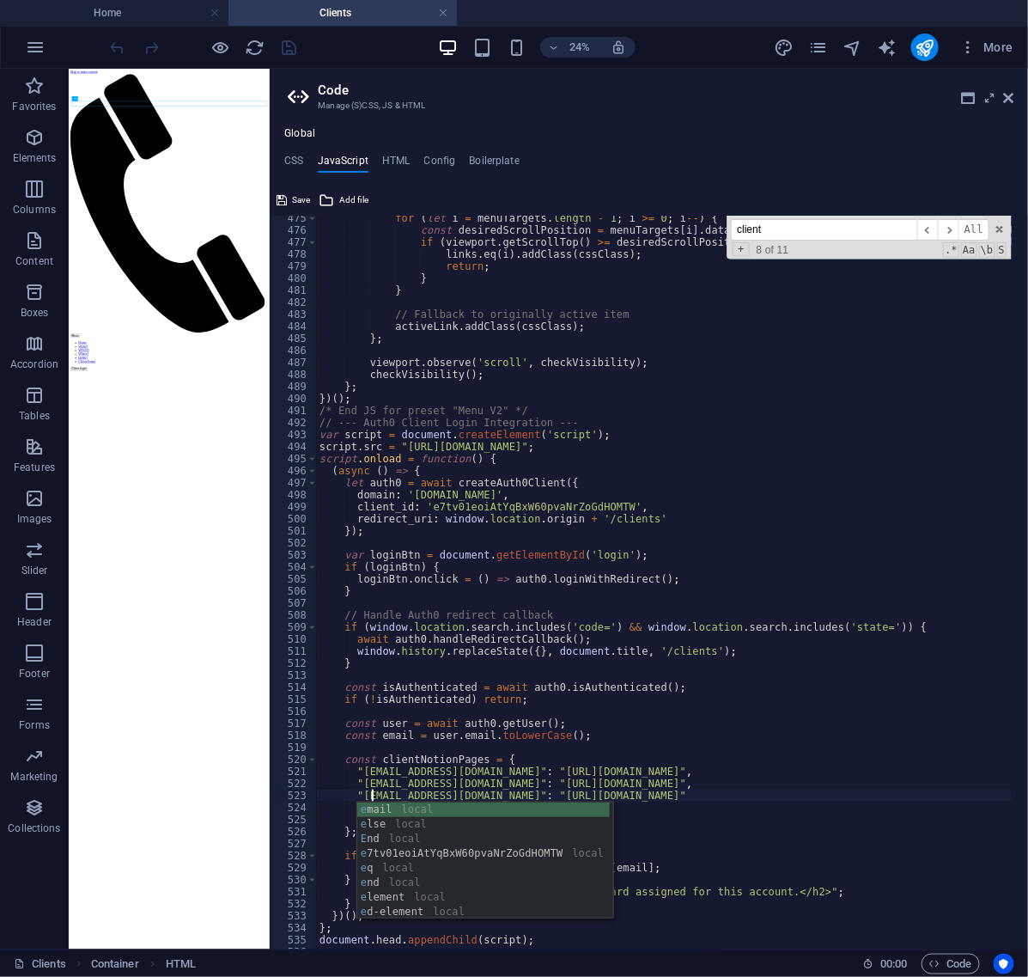
type textarea ""[PERSON_NAME][EMAIL_ADDRESS][DOMAIN_NAME]": "[URL][DOMAIN_NAME]""
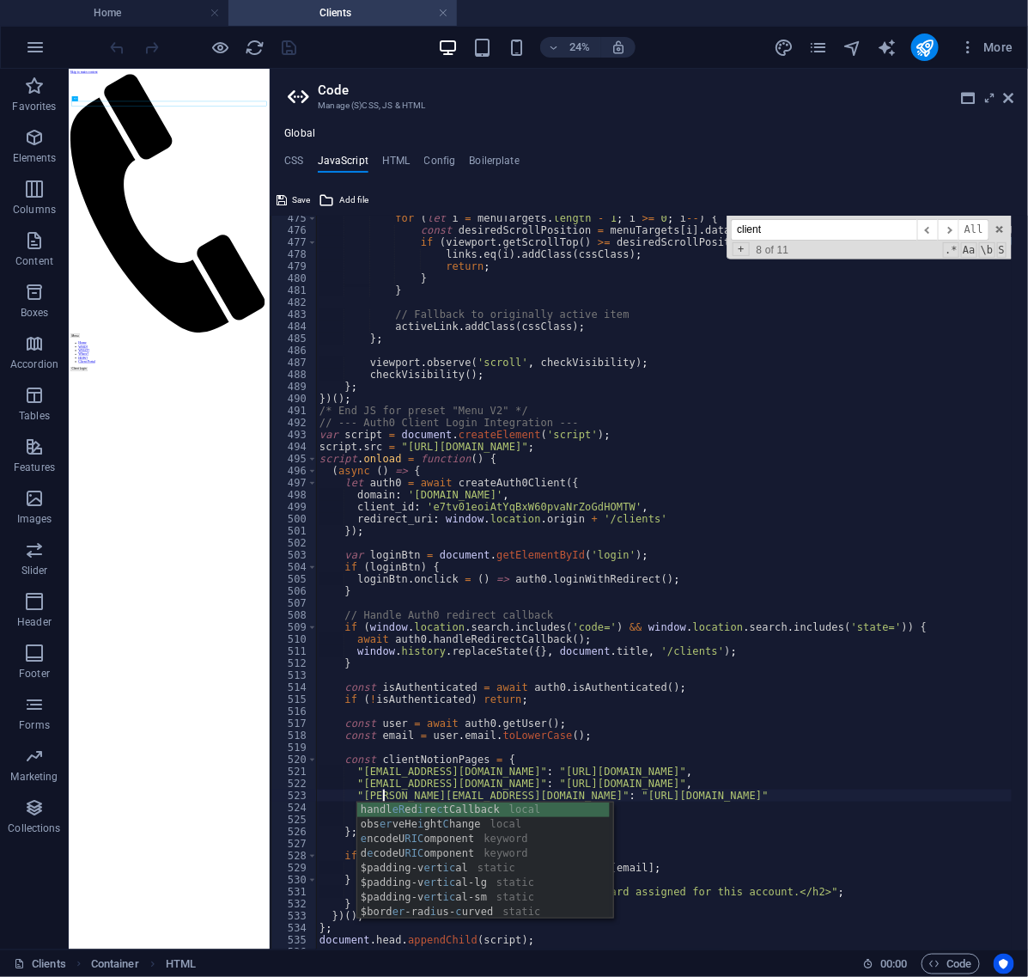
scroll to position [0, 4]
click at [960, 793] on div "for ( let i = menuTargets . length - 1 ; i >= 0 ; i -- ) { const desiredScrollP…" at bounding box center [664, 583] width 696 height 734
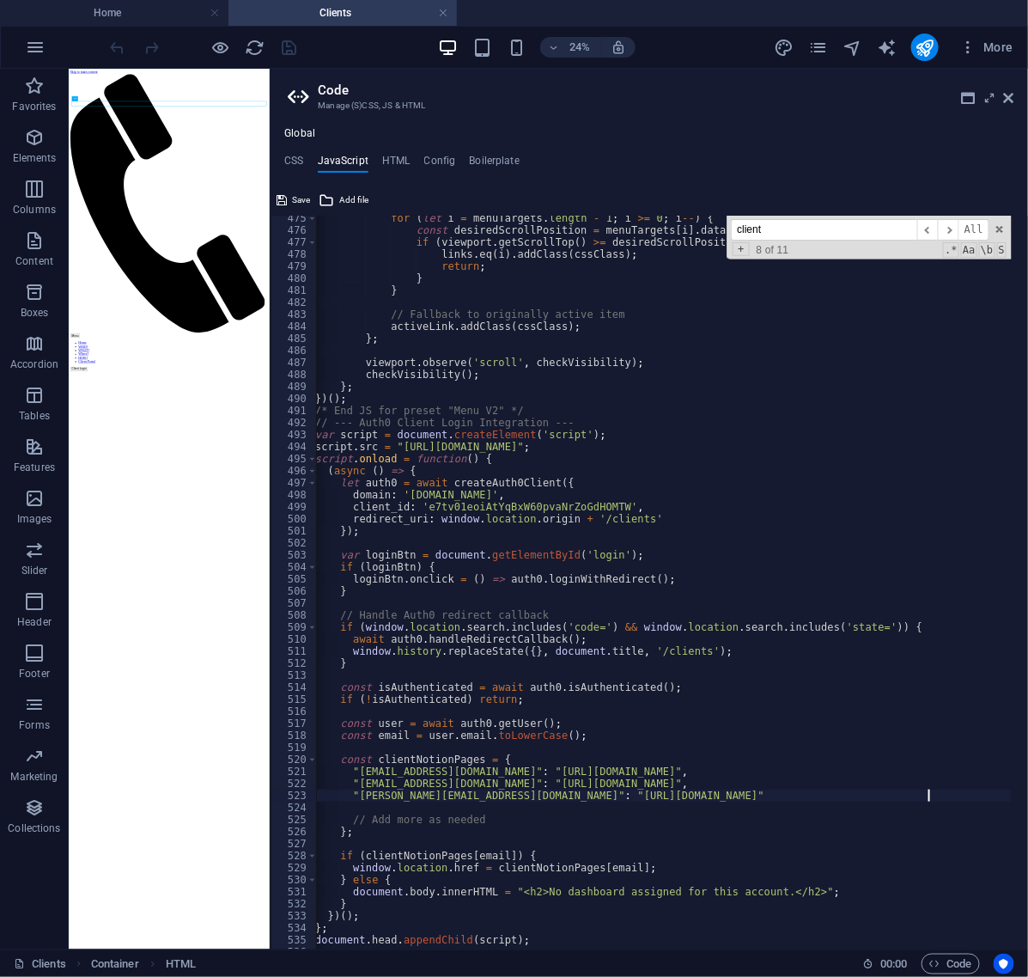
scroll to position [0, 0]
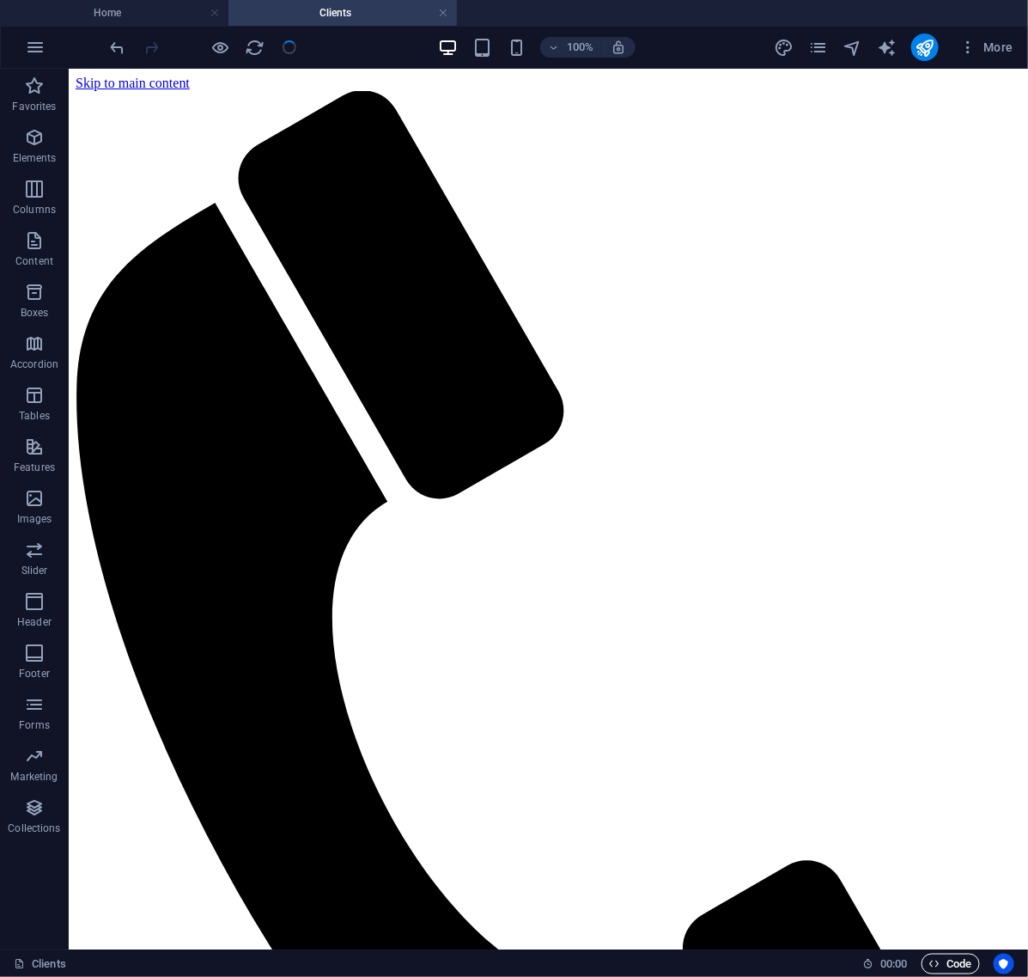
click at [942, 955] on span "Code" at bounding box center [950, 963] width 43 height 21
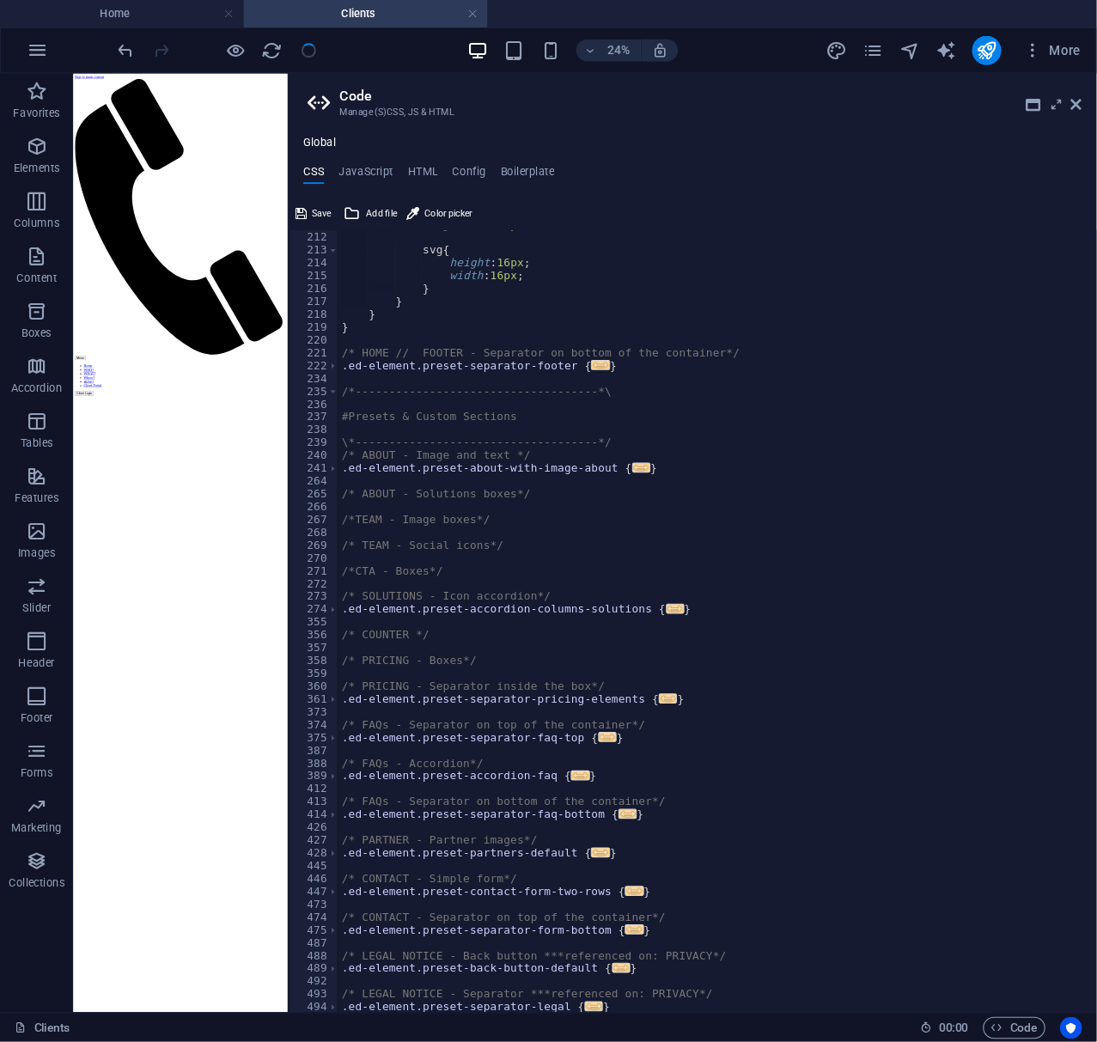
scroll to position [900, 0]
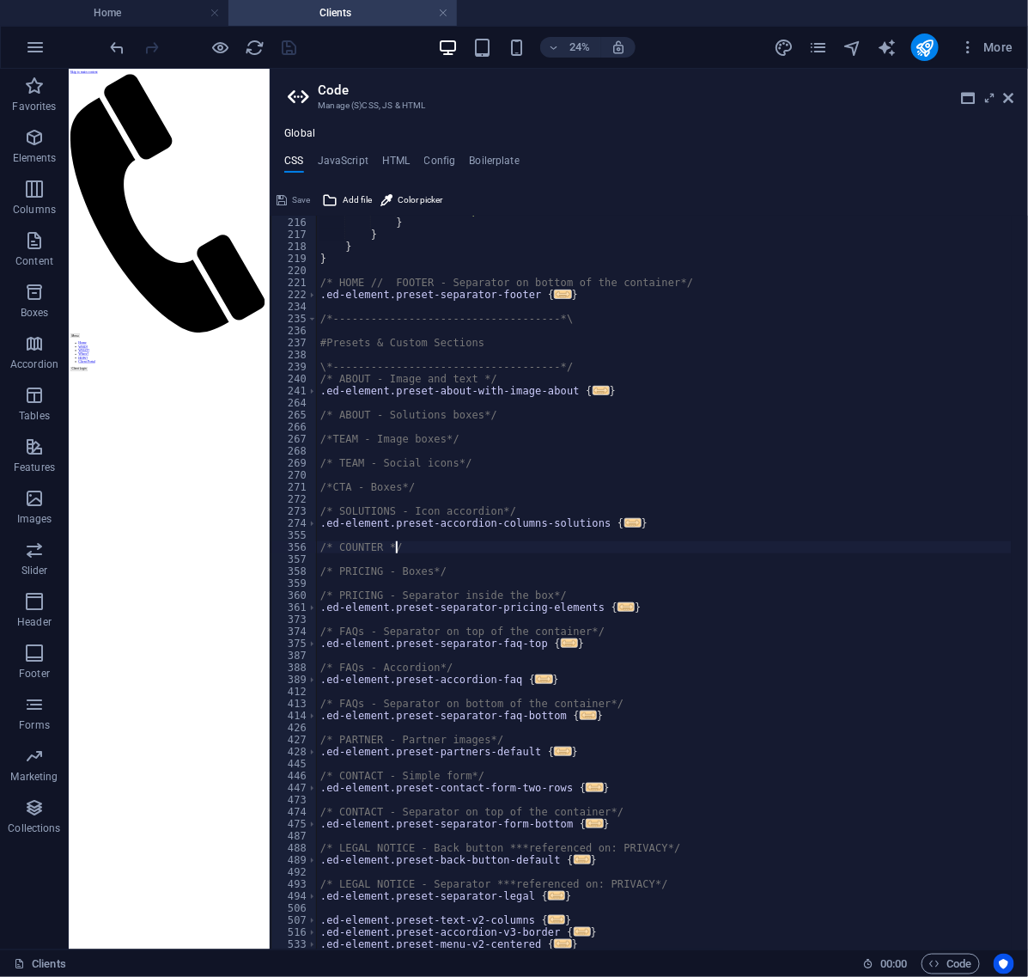
click at [746, 547] on div "width : 16px ; } } } } /* HOME // FOOTER - Separator on bottom of the container…" at bounding box center [664, 583] width 695 height 758
type textarea "/* COUNTER */"
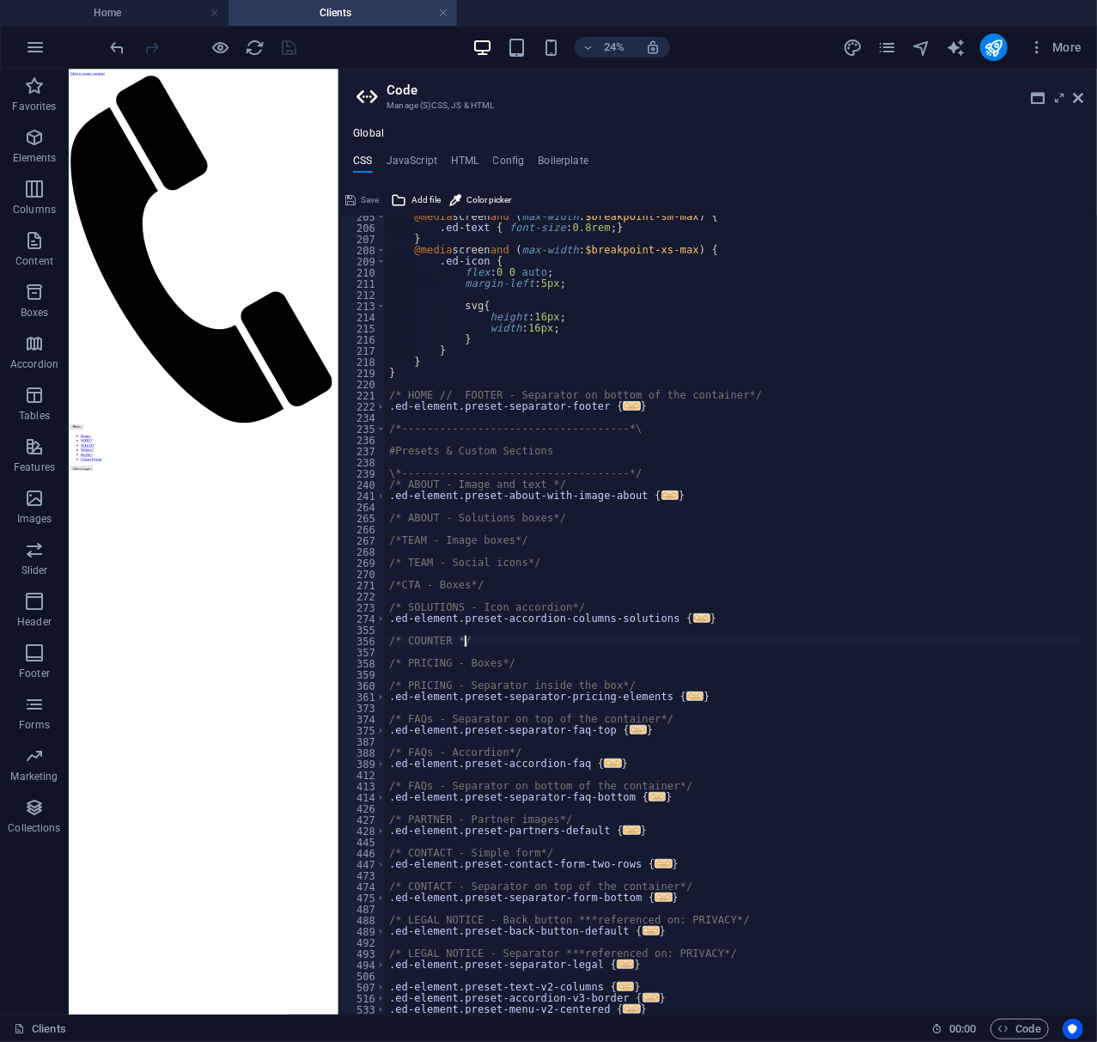
scroll to position [719, 0]
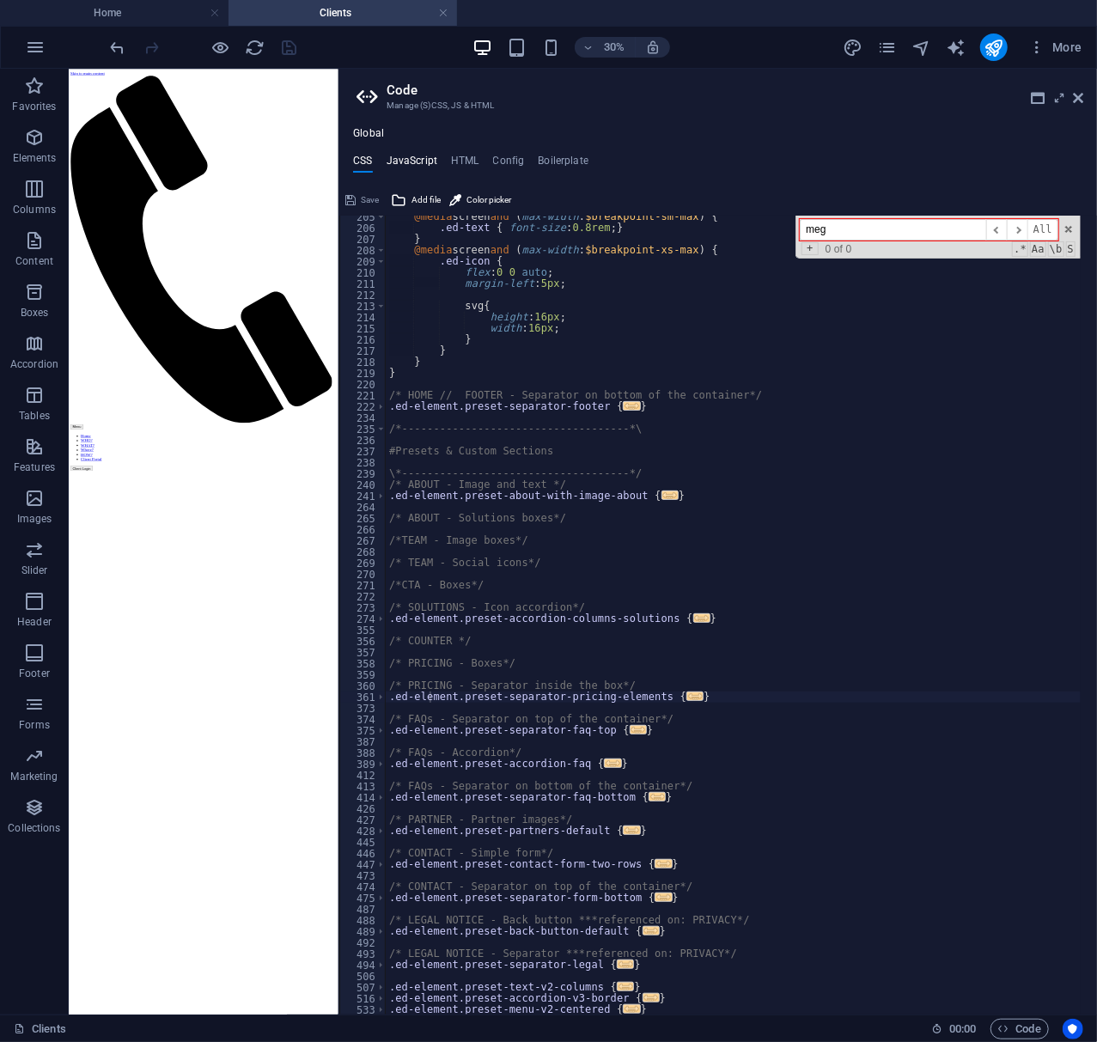
type input "meg"
click at [419, 163] on h4 "JavaScript" at bounding box center [412, 164] width 51 height 19
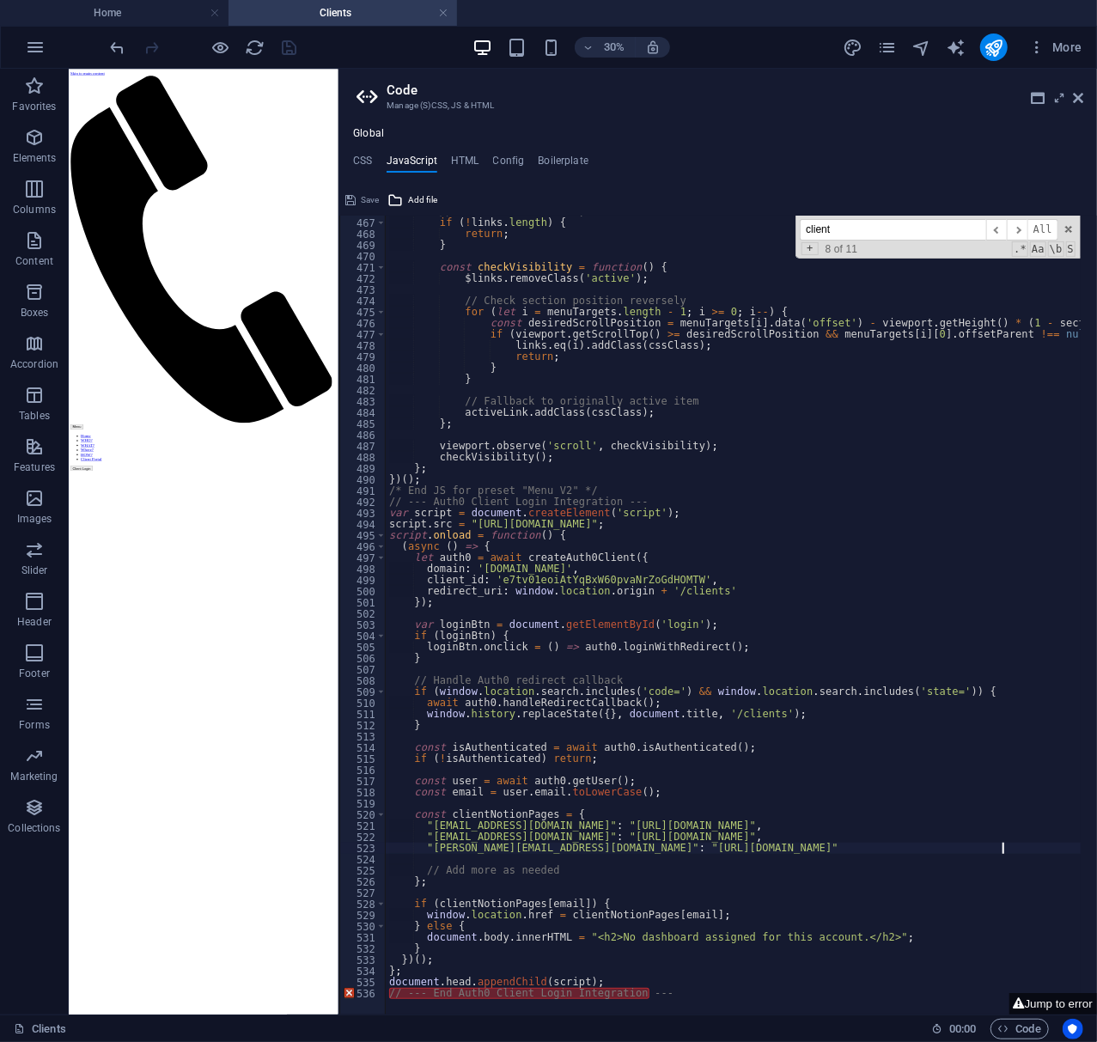
scroll to position [5202, 0]
click at [945, 234] on input "client" at bounding box center [893, 229] width 186 height 21
click at [905, 225] on input "meg@" at bounding box center [893, 229] width 186 height 21
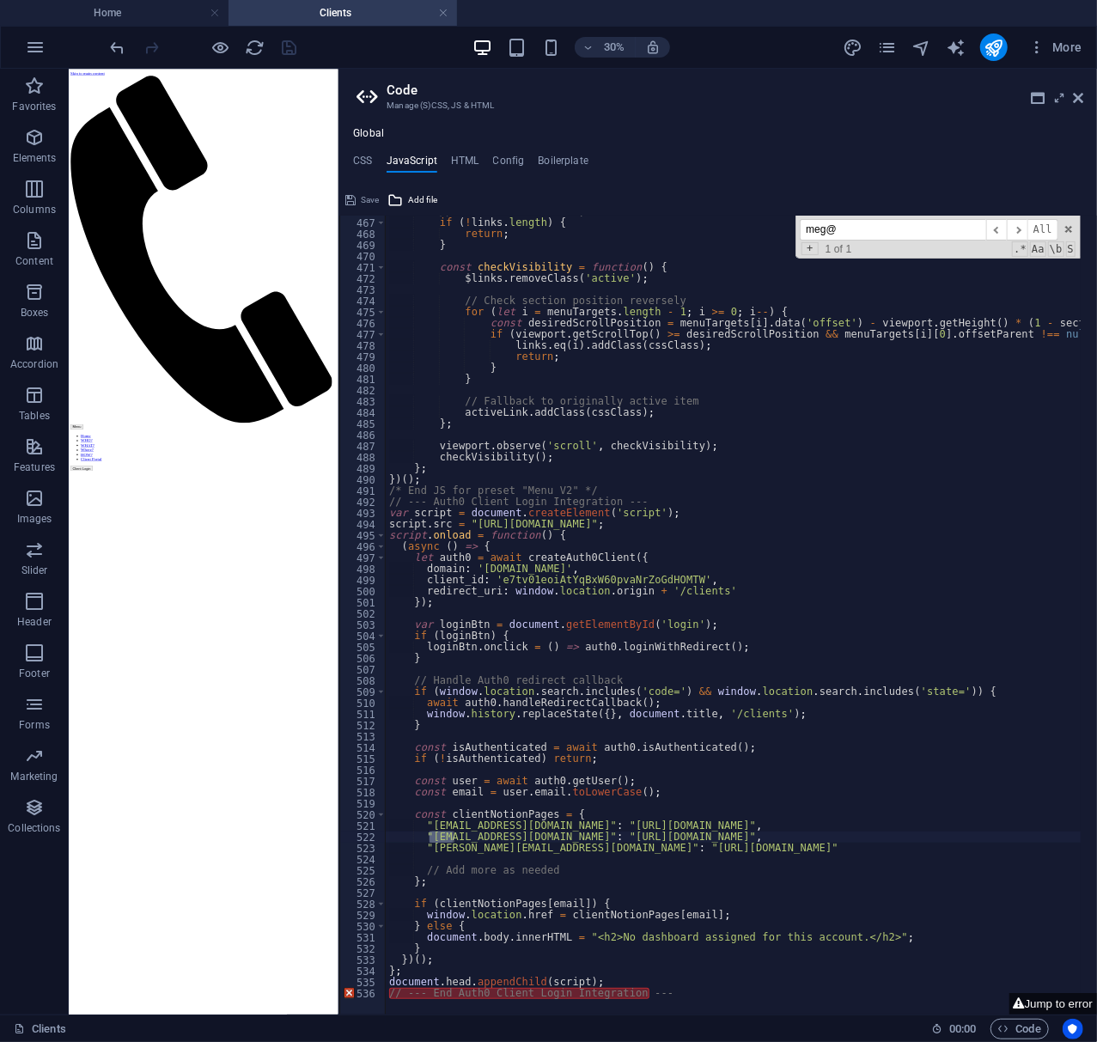
click at [905, 225] on input "meg@" at bounding box center [893, 229] width 186 height 21
type input "client1"
type textarea "script.src = "[URL][DOMAIN_NAME]";"
click at [926, 522] on div "// No hash links found, so don't handle it at all if ( ! links . length ) { ret…" at bounding box center [806, 609] width 840 height 806
click at [1021, 234] on span "​" at bounding box center [1017, 229] width 21 height 21
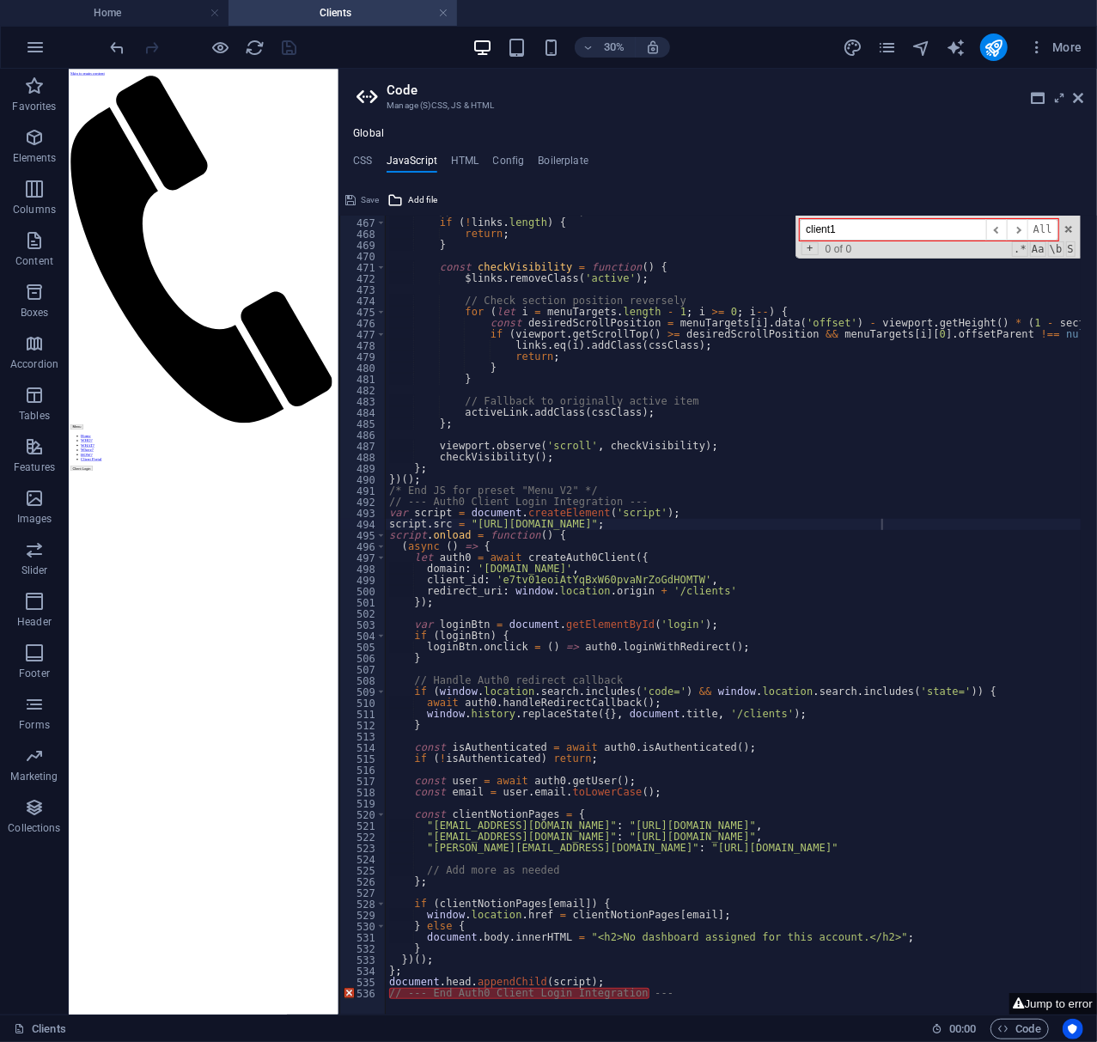
click at [915, 228] on input "client1" at bounding box center [893, 229] width 186 height 21
click at [780, 976] on div "// No hash links found, so don't handle it at all if ( ! links . length ) { ret…" at bounding box center [806, 609] width 840 height 806
click at [661, 976] on div "// No hash links found, so don't handle it at all if ( ! links . length ) { ret…" at bounding box center [806, 609] width 840 height 806
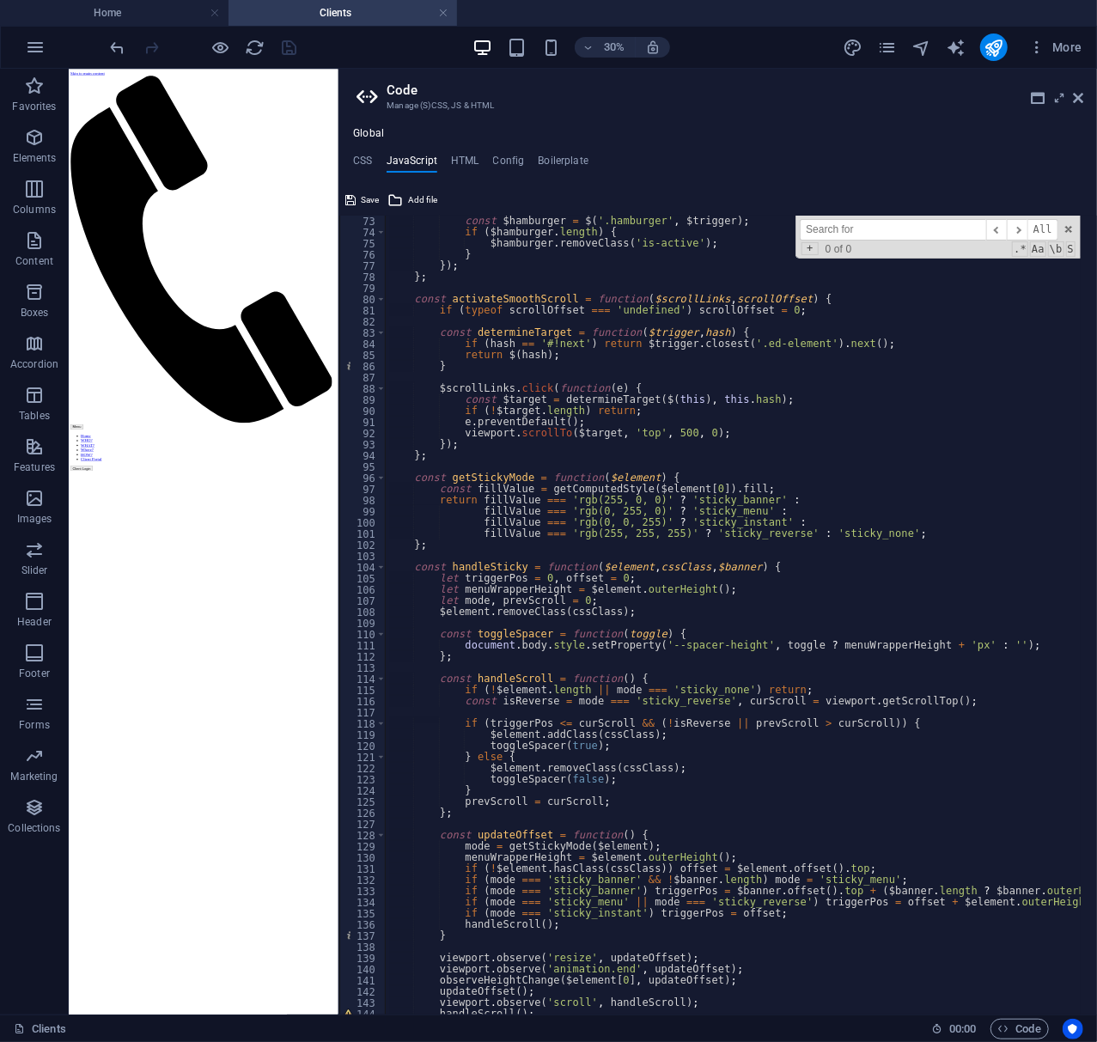
scroll to position [667, 0]
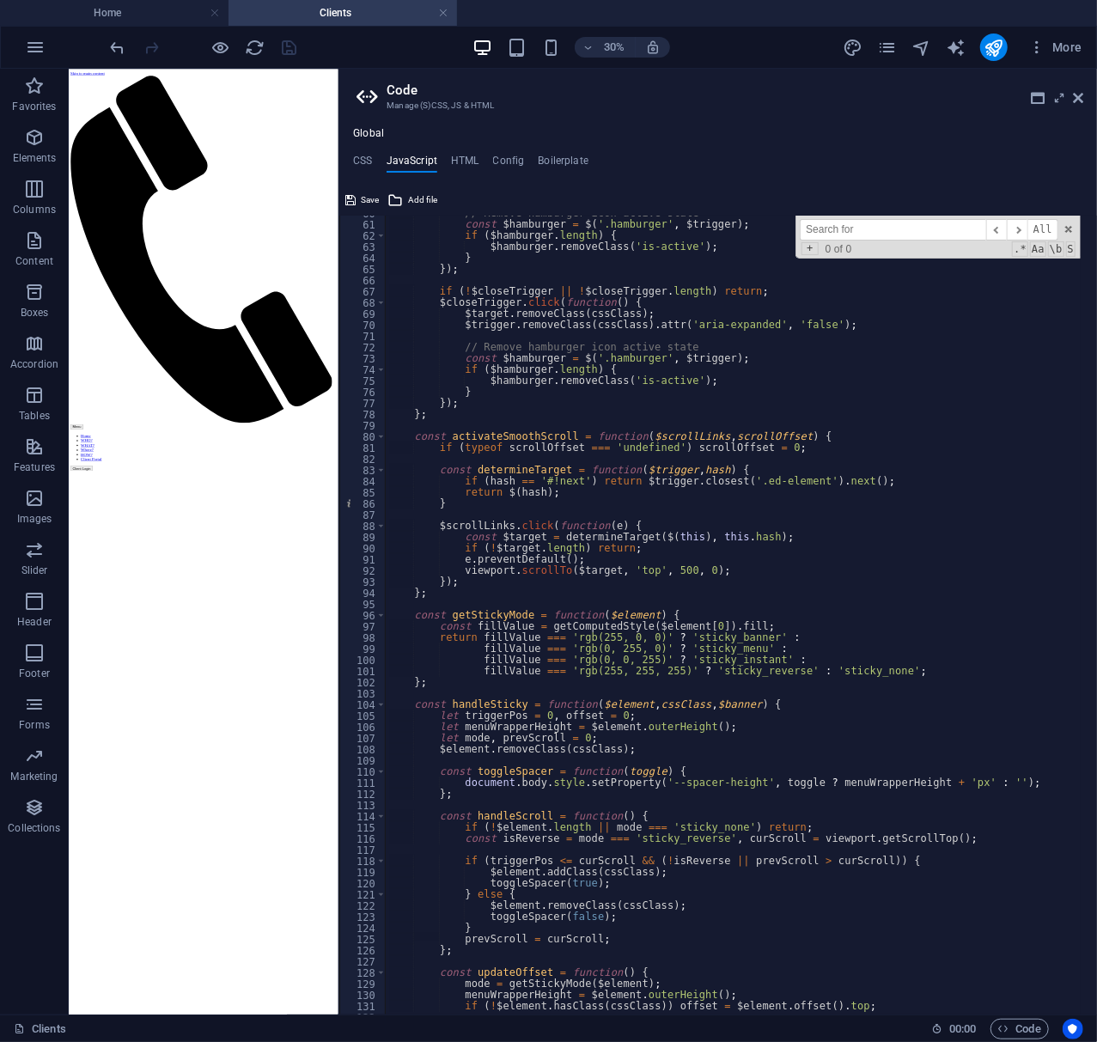
click at [901, 232] on input at bounding box center [893, 229] width 186 height 21
type textarea "$[DOMAIN_NAME](function() {"
click at [904, 306] on div "// Remove hamburger icon active state const $hamburger = $ ( '.hamburger' , $tr…" at bounding box center [806, 611] width 840 height 806
click at [894, 234] on input at bounding box center [893, 229] width 186 height 21
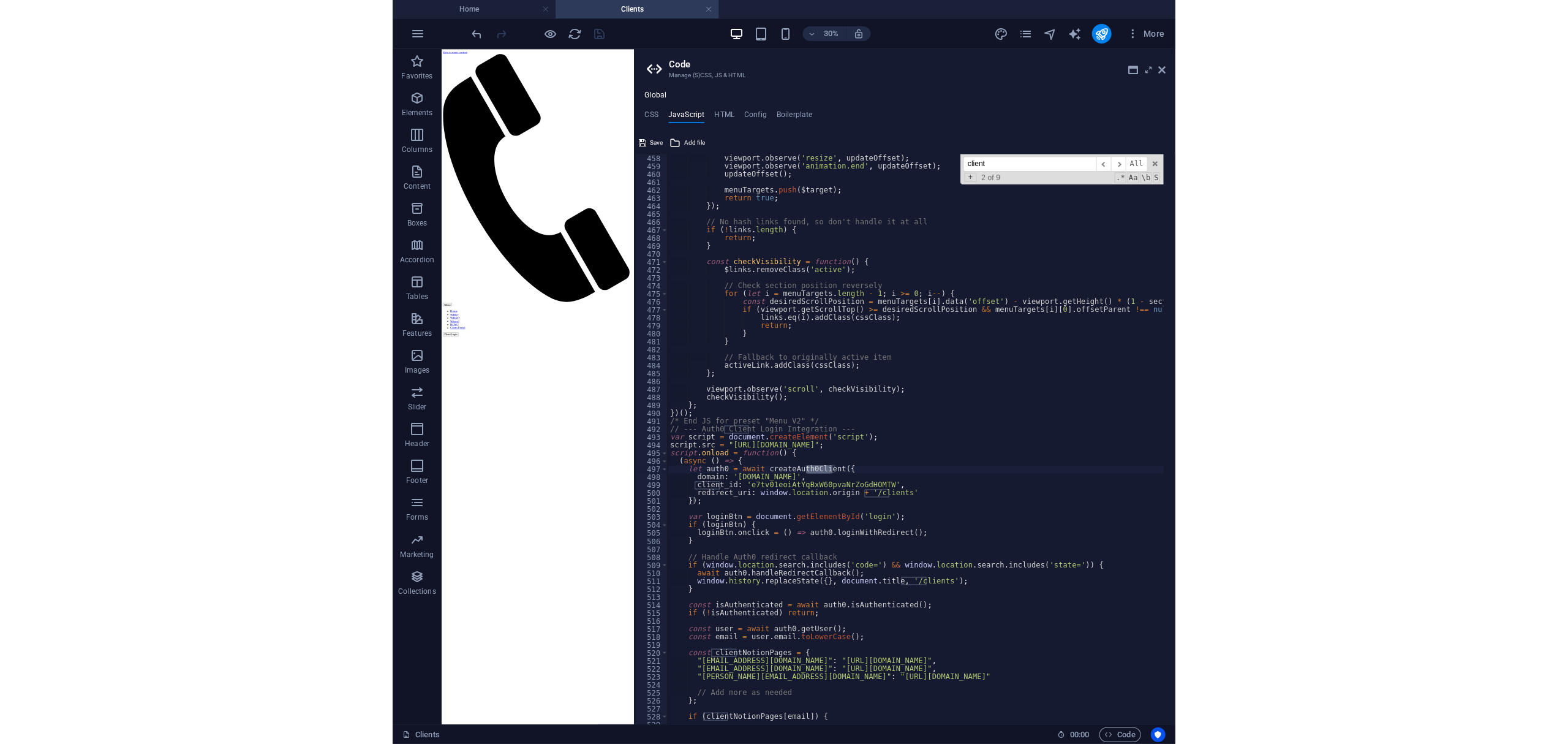
scroll to position [3711, 0]
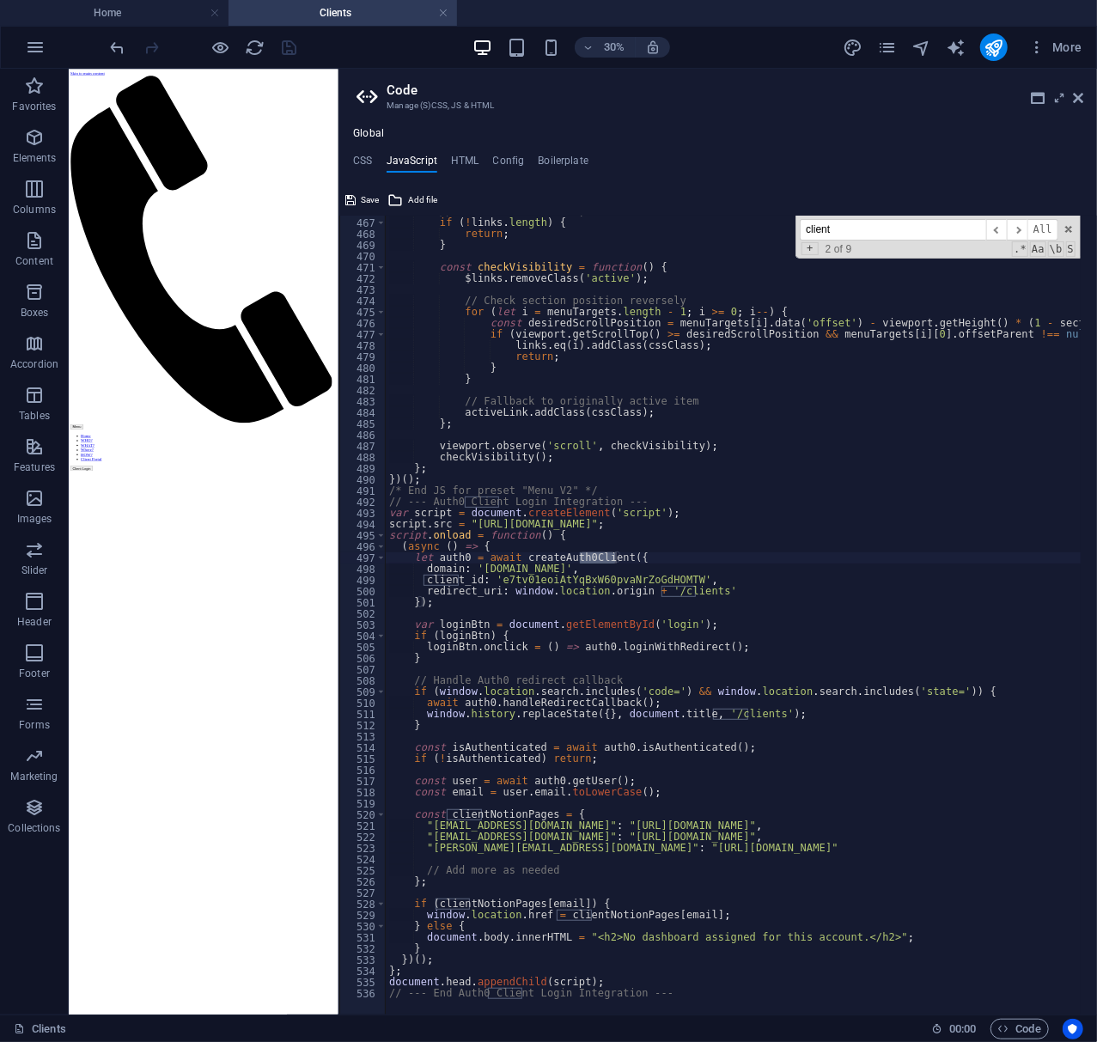
click at [885, 230] on input "client" at bounding box center [893, 229] width 186 height 21
click at [885, 228] on input "client" at bounding box center [893, 229] width 186 height 21
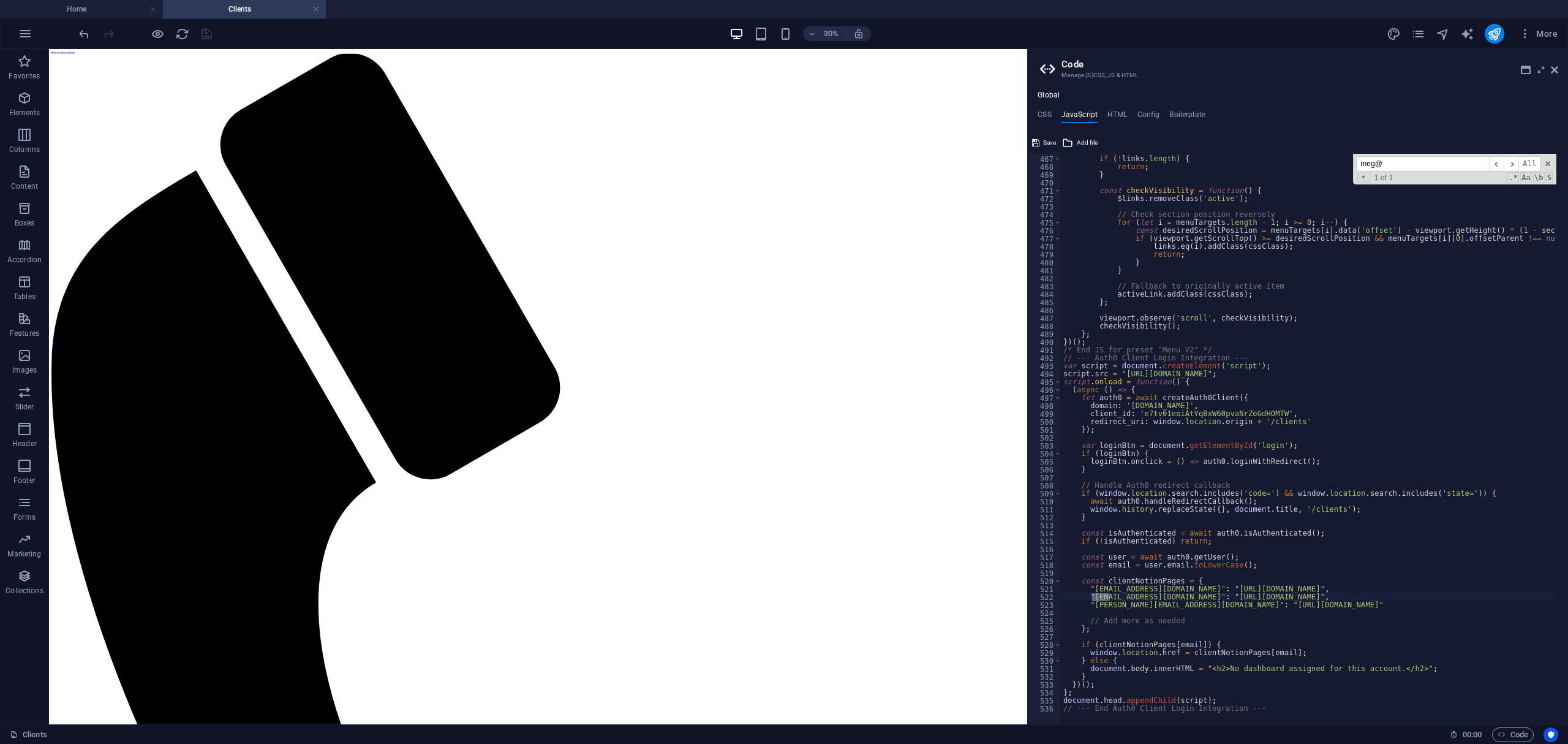
scroll to position [3709, 0]
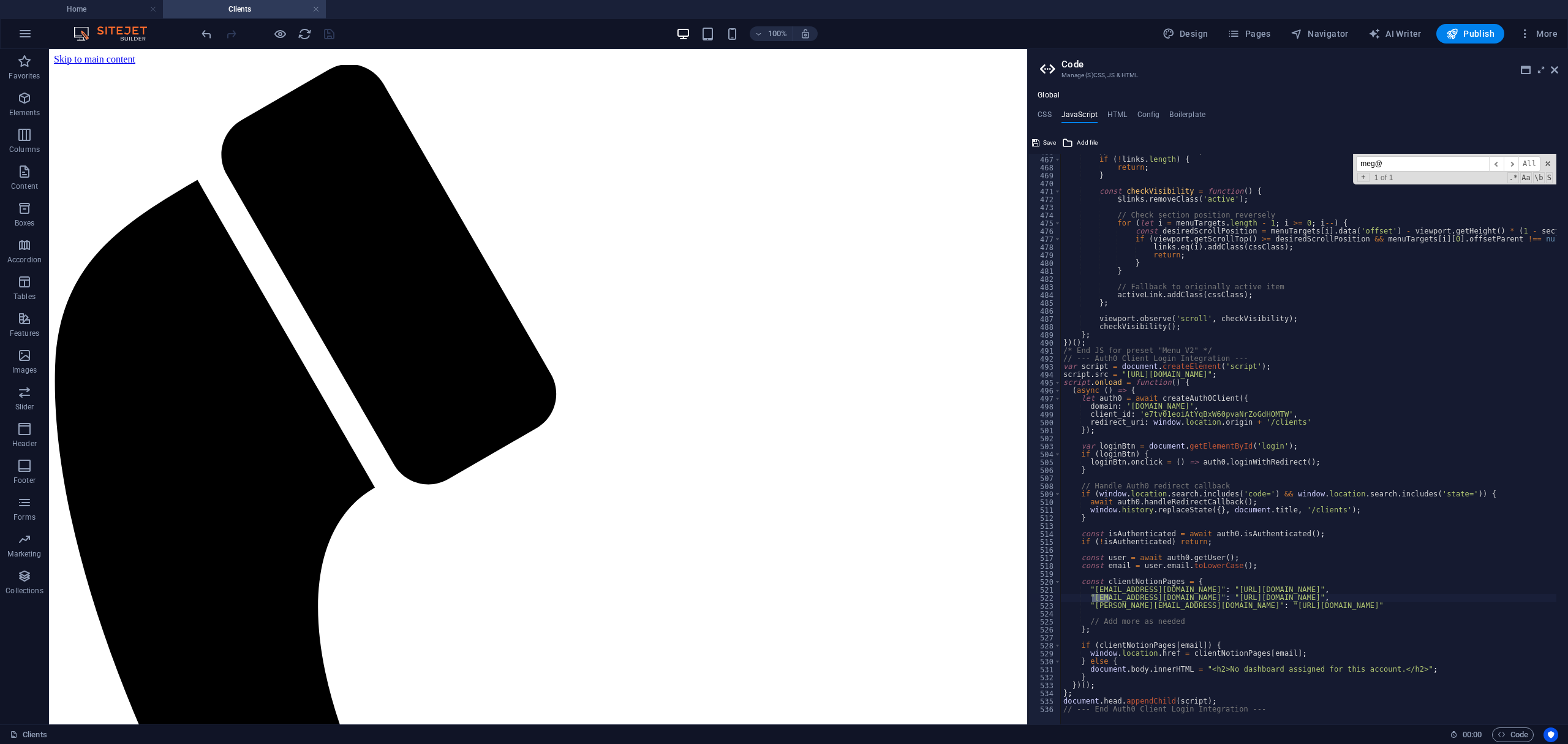
type input "meg@"
click at [732, 280] on div "// No hash links found, so don't handle it at all if ( ! links . length ) { ret…" at bounding box center [1361, 435] width 599 height 576
click at [732, 285] on div "// No hash links found, so don't handle it at all if ( ! links . length ) { ret…" at bounding box center [1361, 435] width 599 height 576
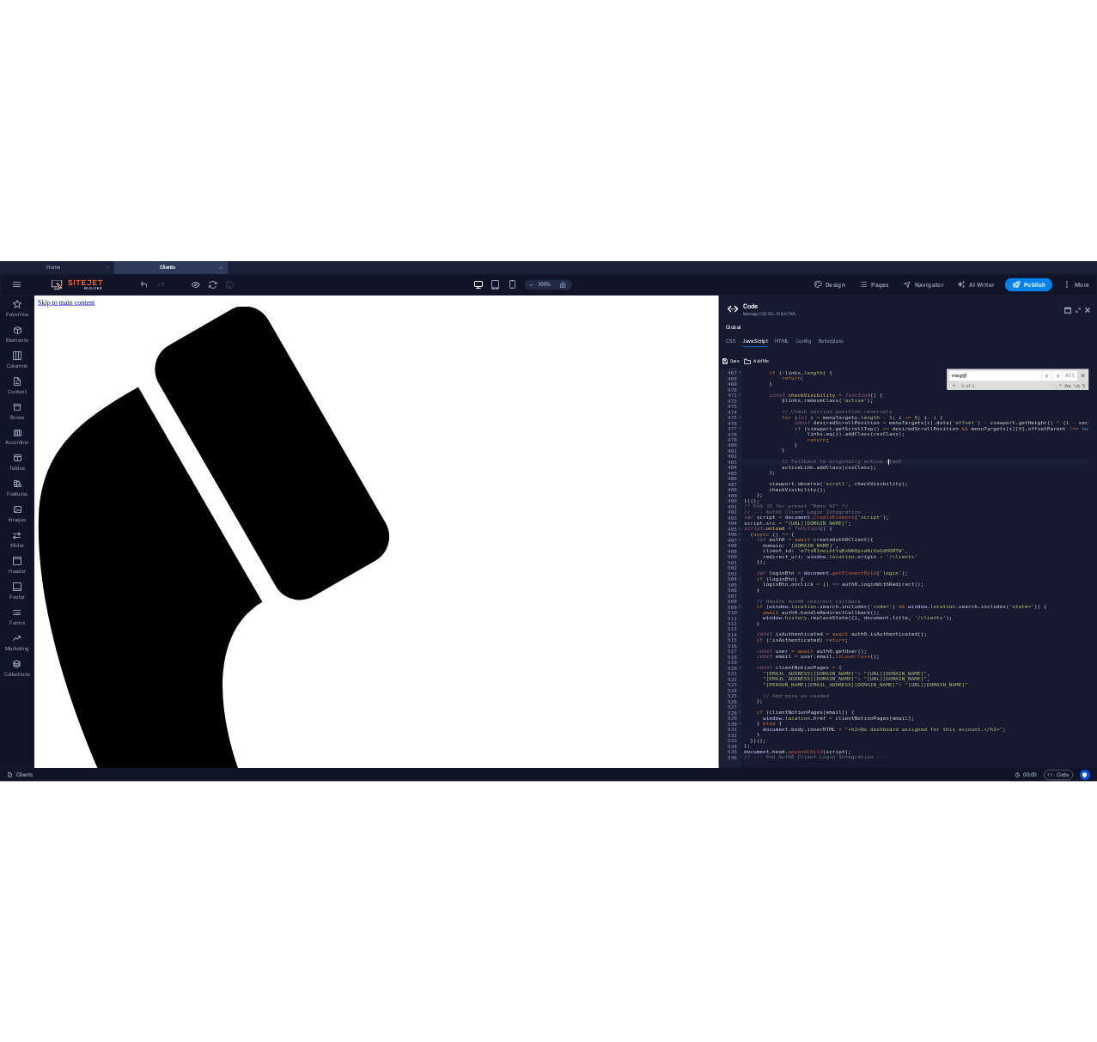
scroll to position [0, 27]
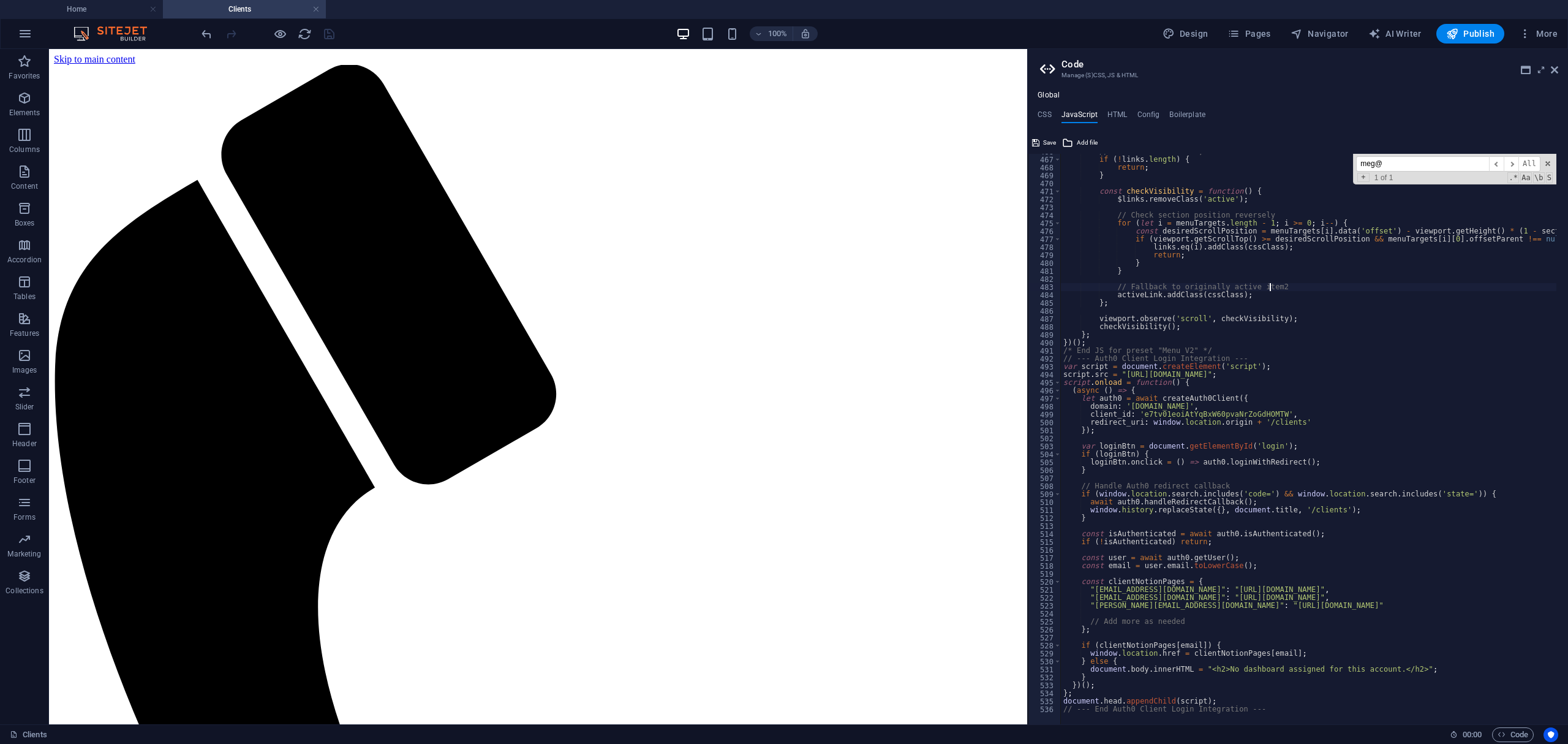
type textarea "// Fallback to originally active item"
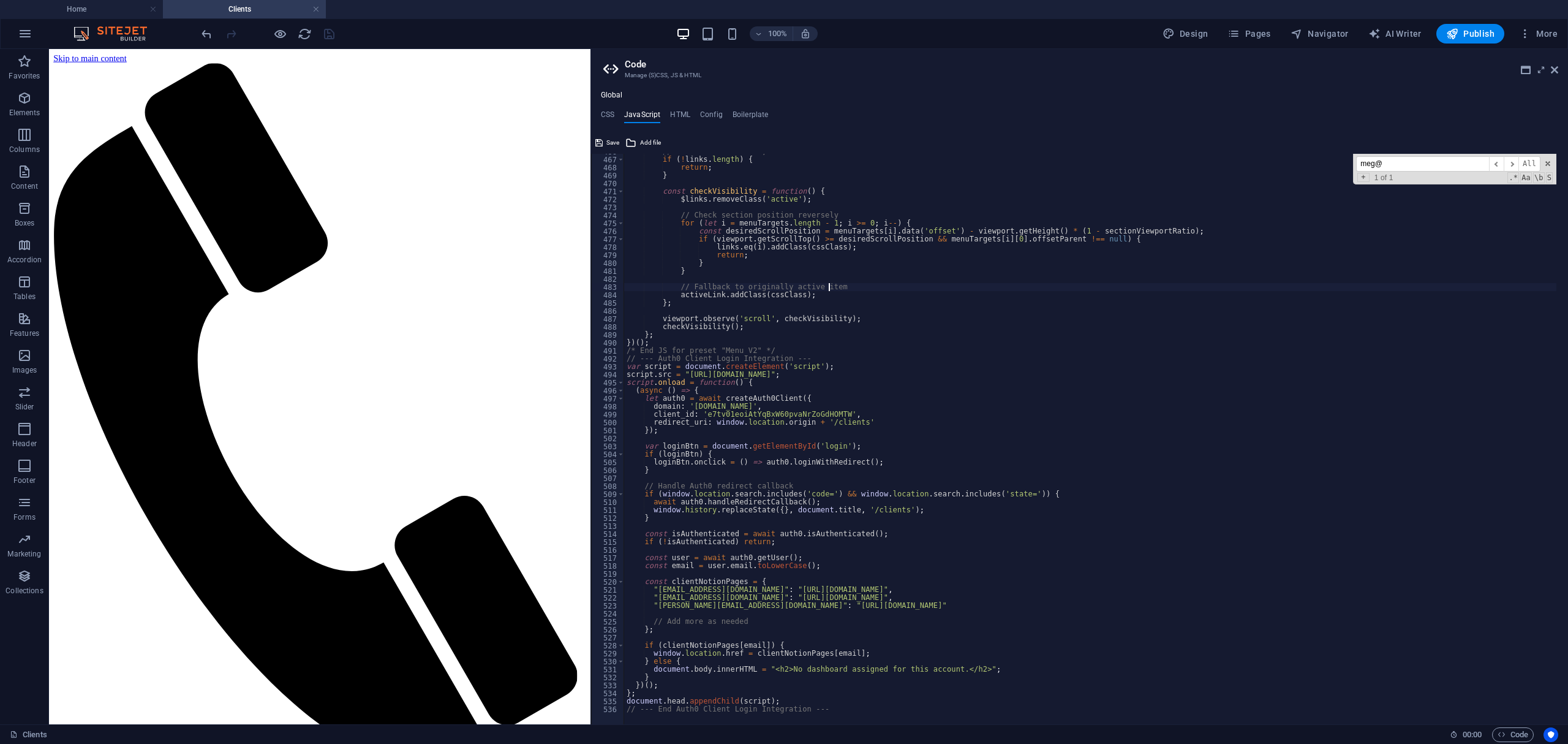
drag, startPoint x: 1029, startPoint y: 253, endPoint x: 575, endPoint y: 258, distance: 454.0
click at [575, 258] on div "Home Clients Favorites Elements Columns Content Boxes Accordion Tables Features…" at bounding box center [784, 387] width 1568 height 676
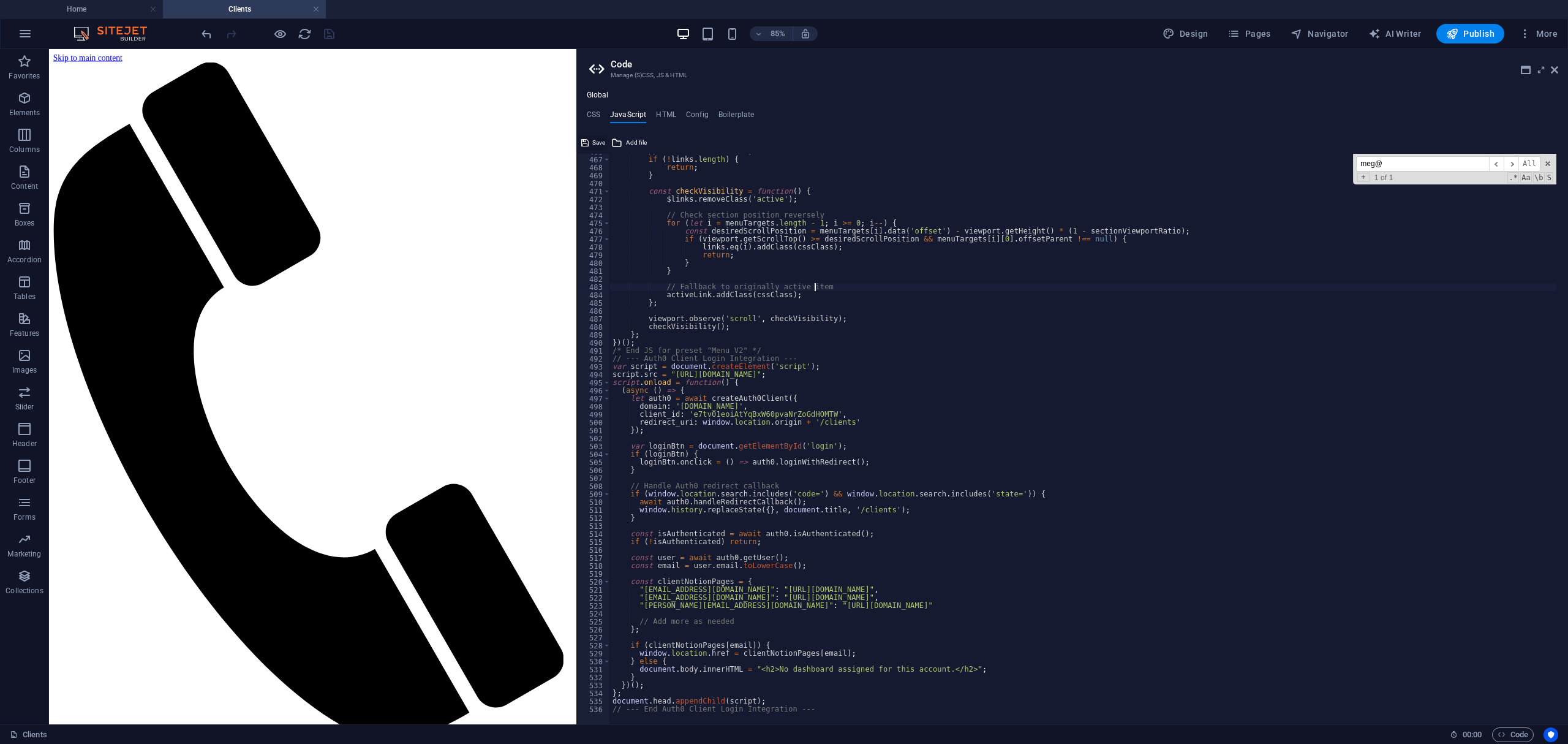
click at [598, 141] on span "Save" at bounding box center [599, 143] width 13 height 15
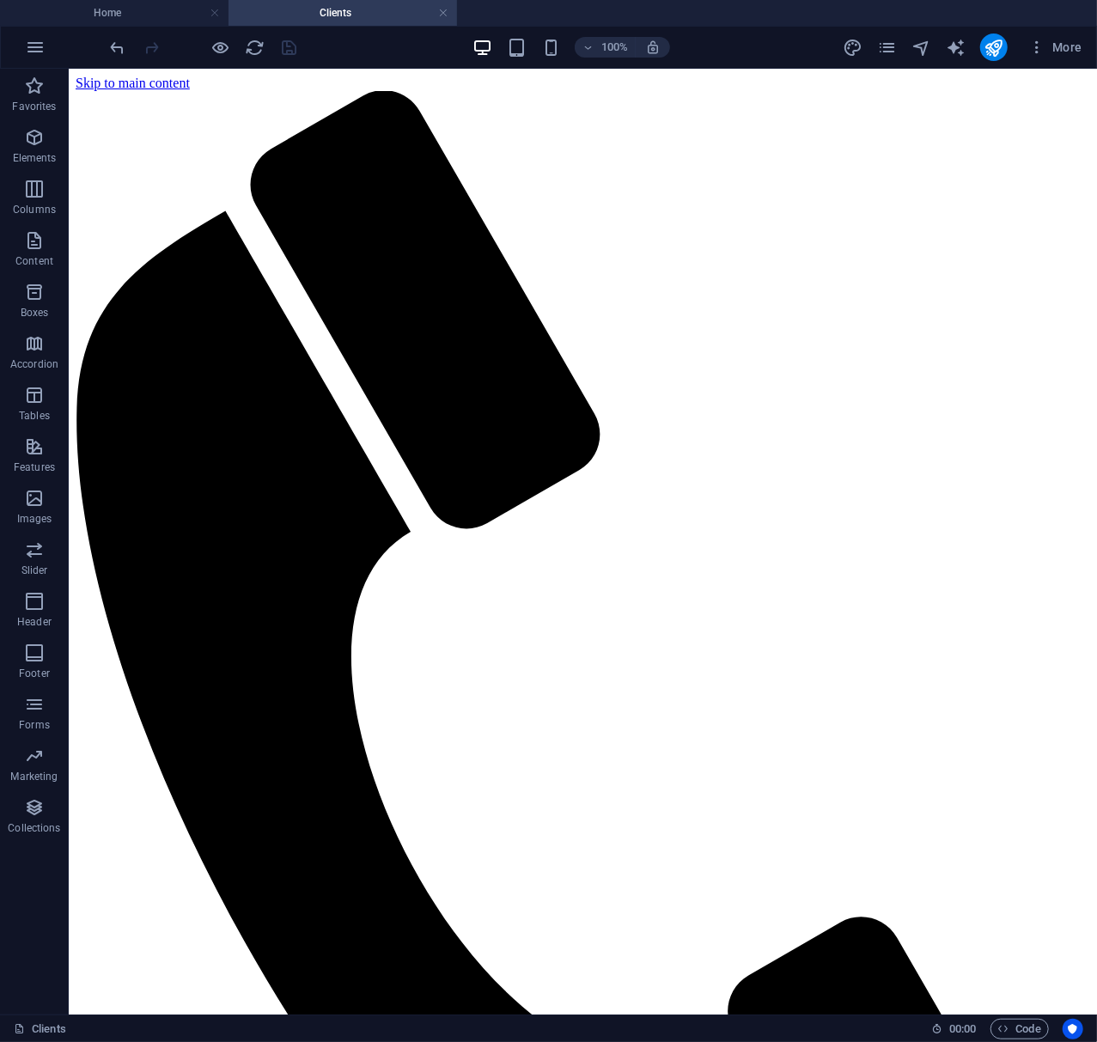
click at [787, 416] on html "Skip to main content Menu Home WHO? WHAT? Where? HOW? Client Portal Client Login" at bounding box center [582, 827] width 1028 height 1518
click at [42, 507] on icon "button" at bounding box center [34, 498] width 21 height 21
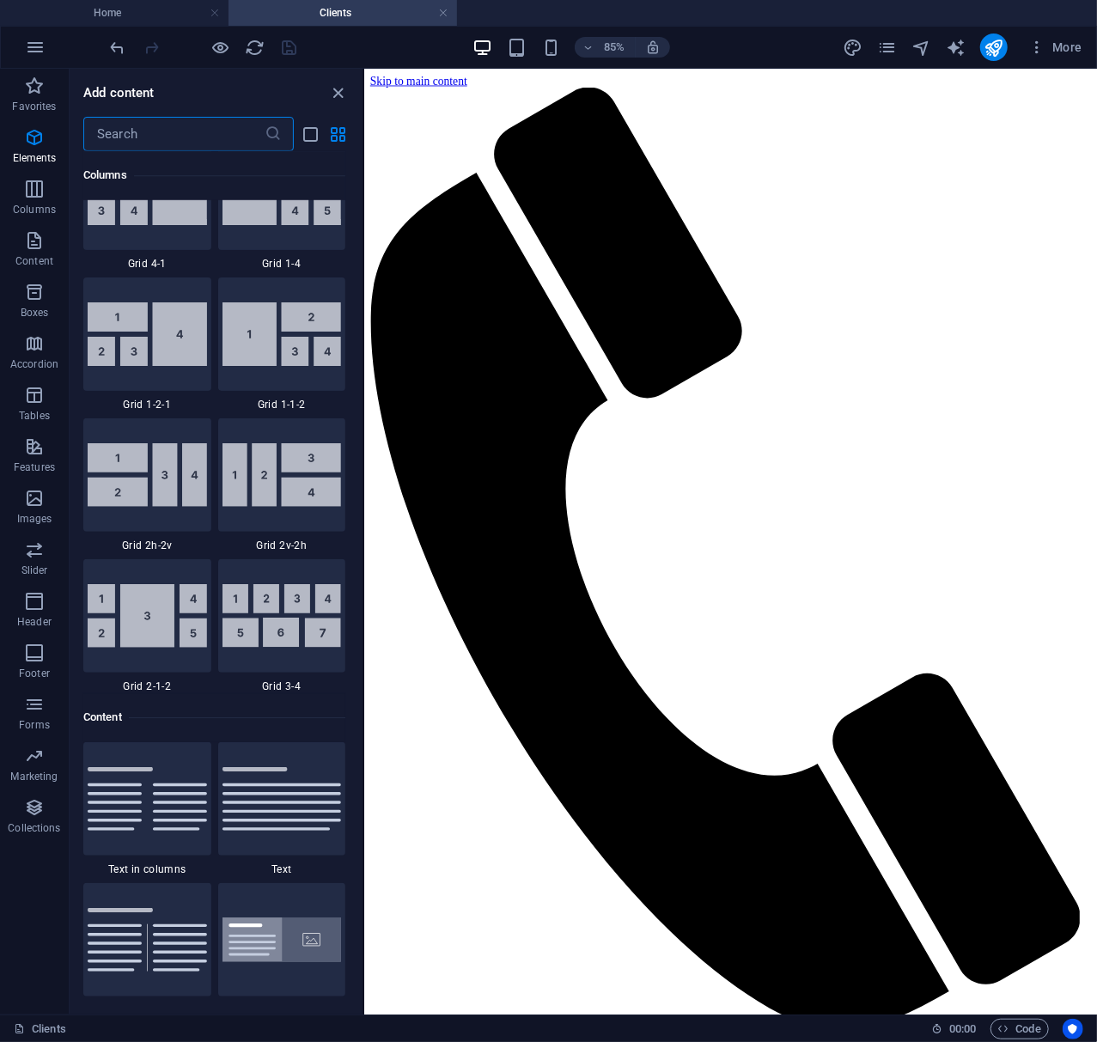
scroll to position [8709, 0]
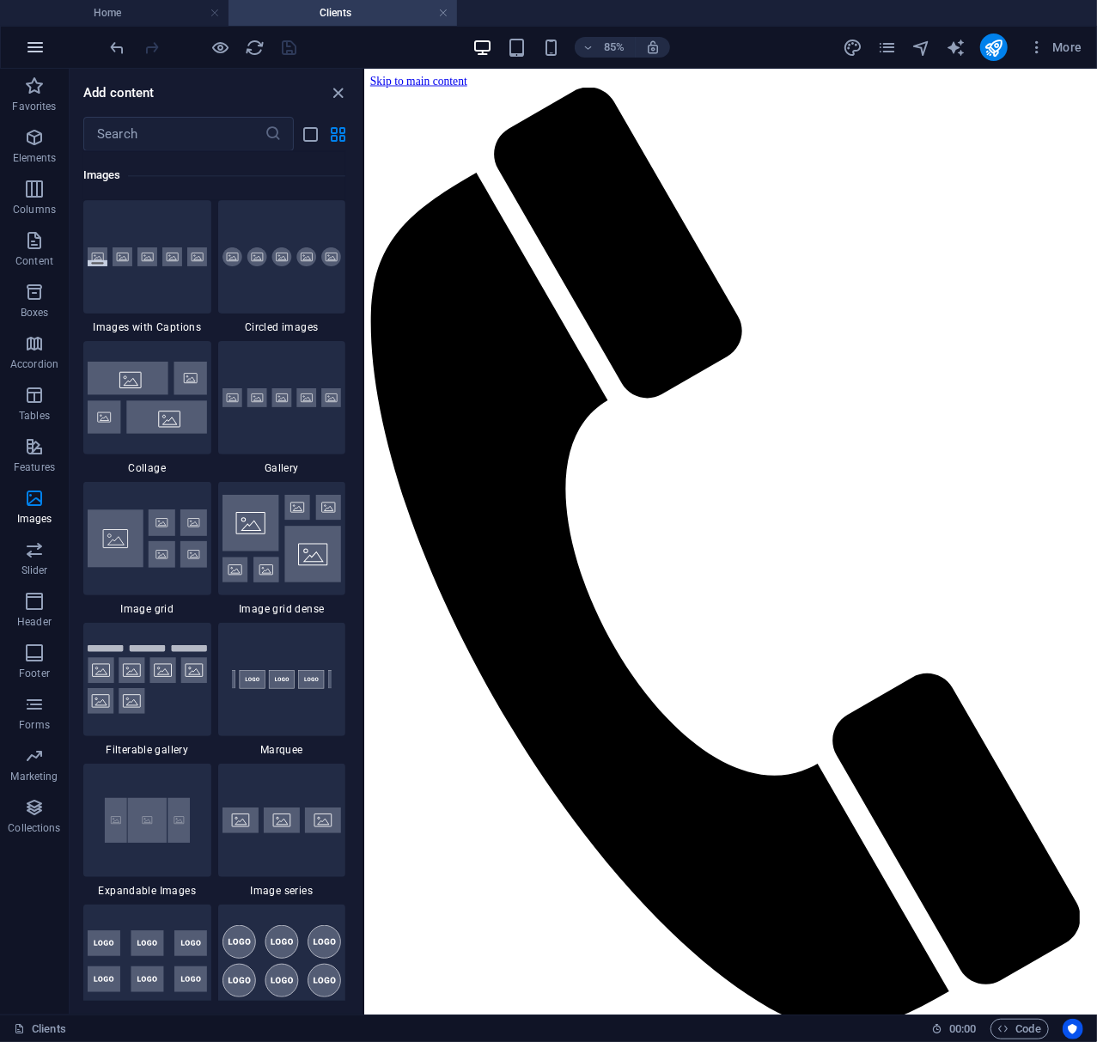
click at [39, 42] on icon "button" at bounding box center [35, 47] width 21 height 21
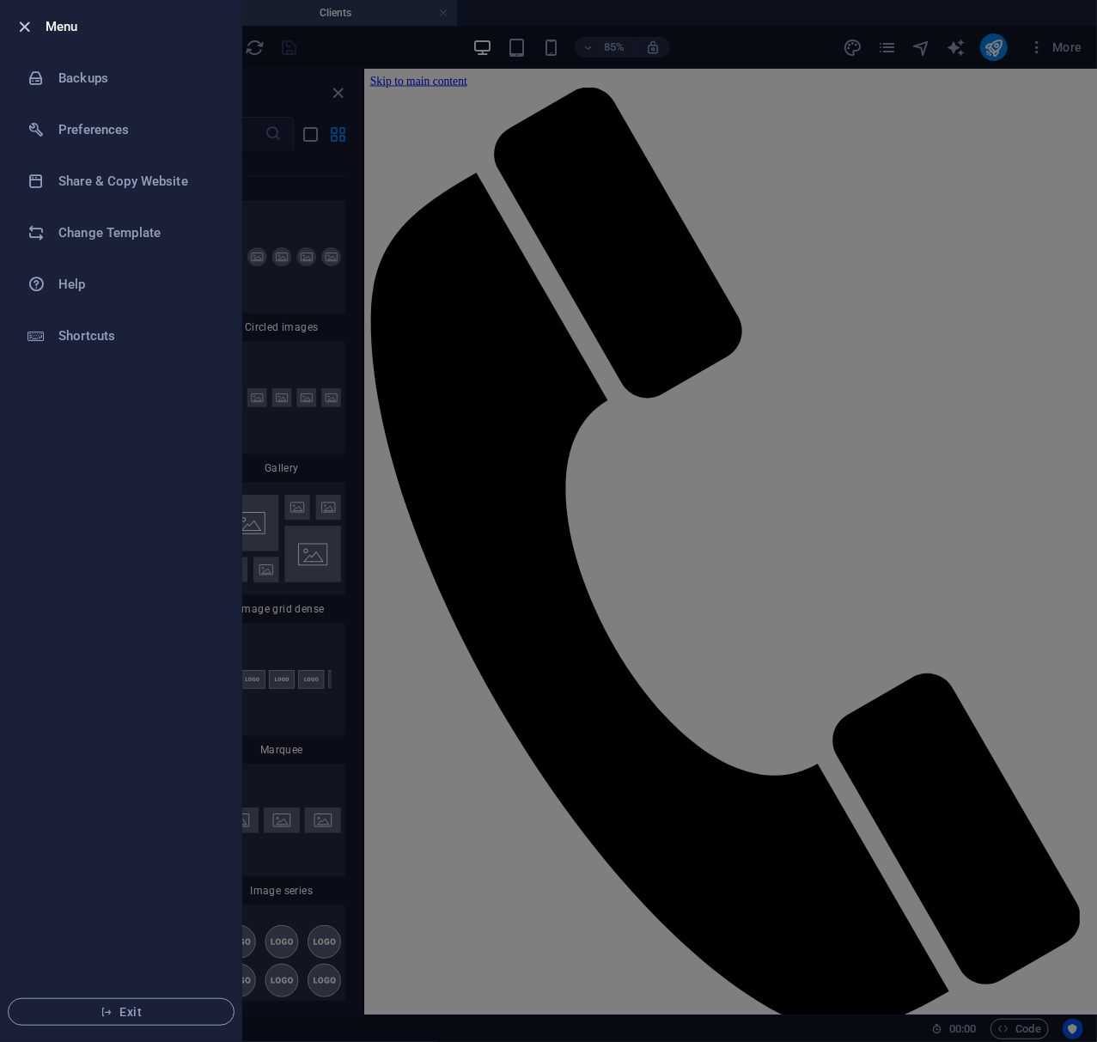
click at [26, 21] on icon "button" at bounding box center [25, 27] width 20 height 20
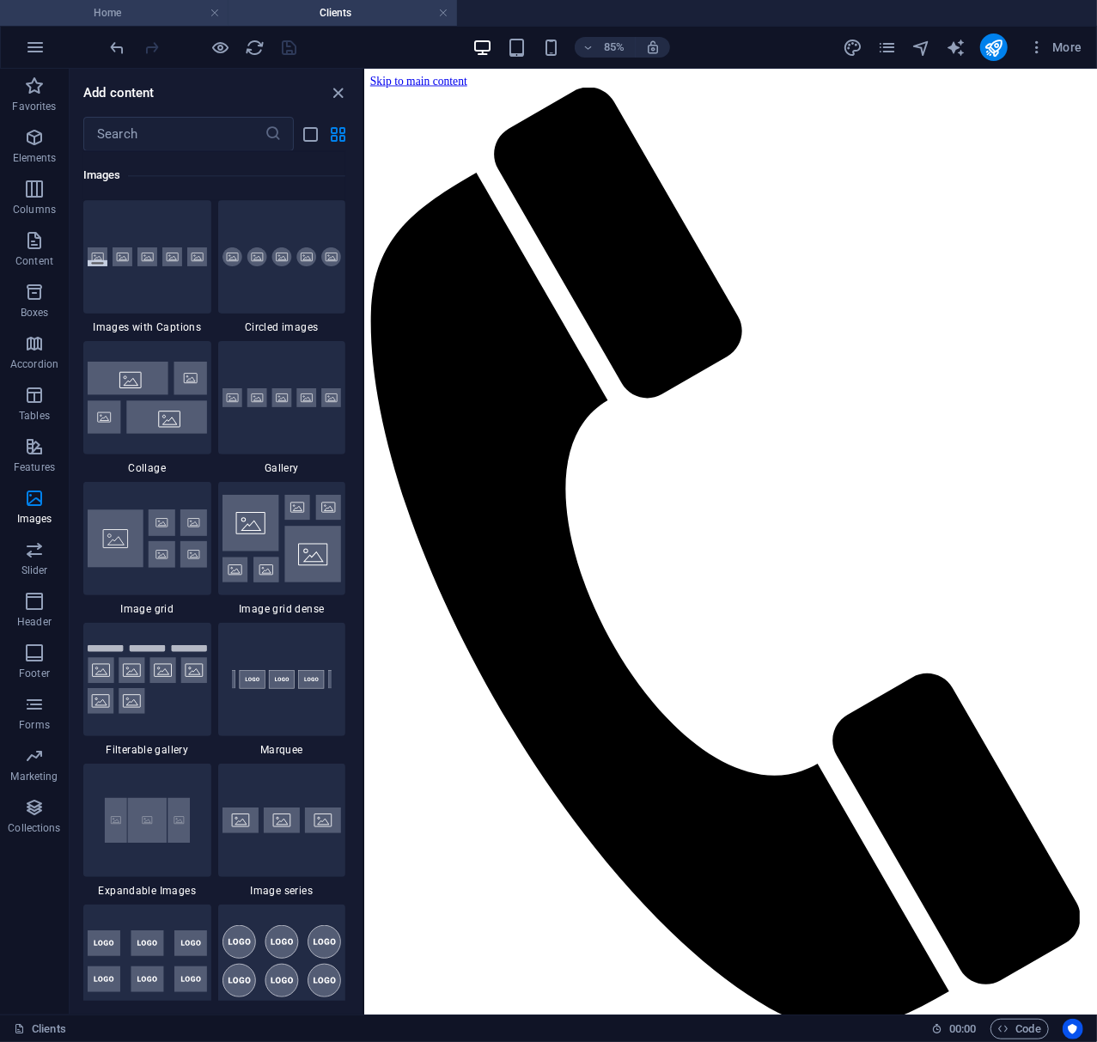
click at [149, 15] on h4 "Home" at bounding box center [114, 12] width 228 height 19
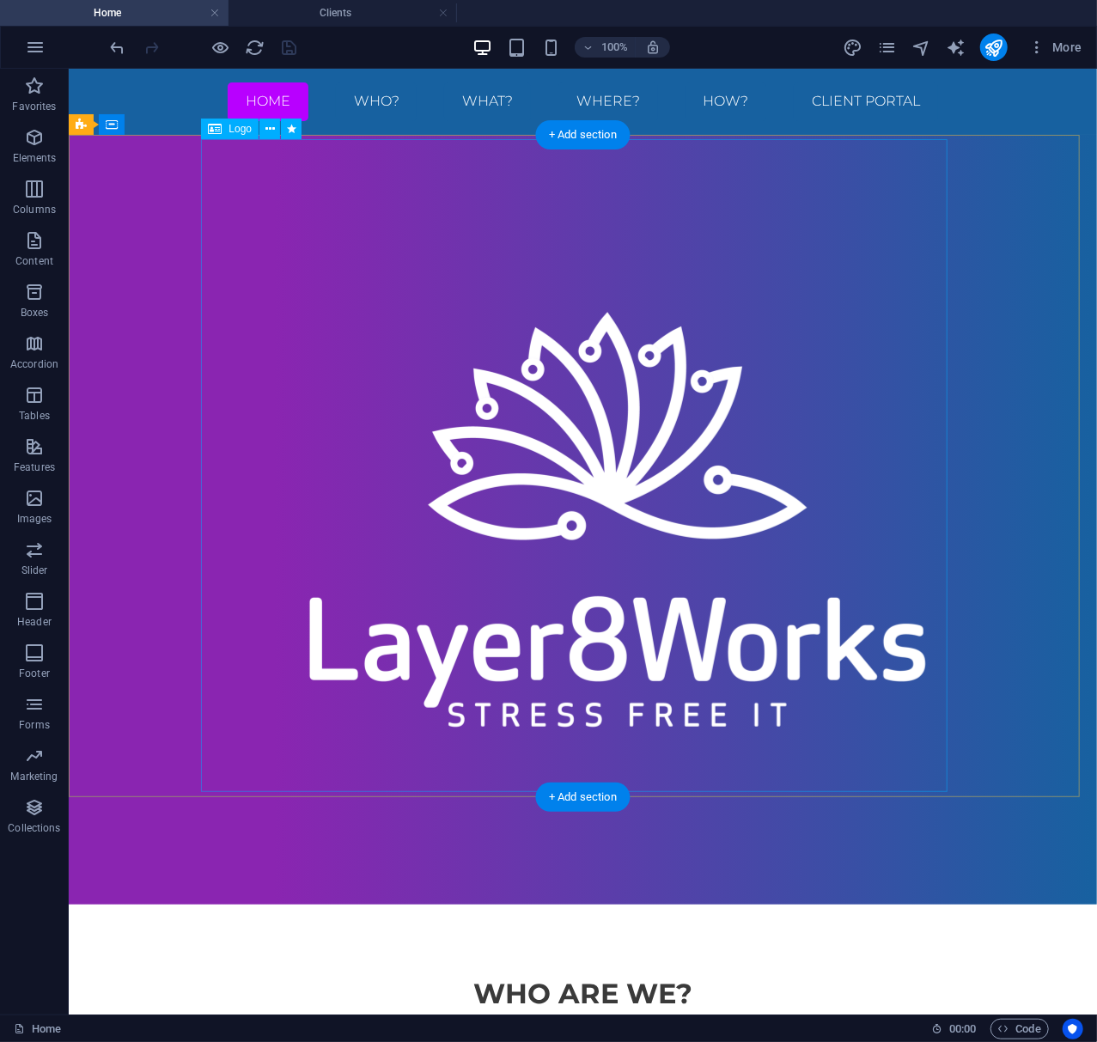
click at [622, 387] on div at bounding box center [582, 519] width 811 height 770
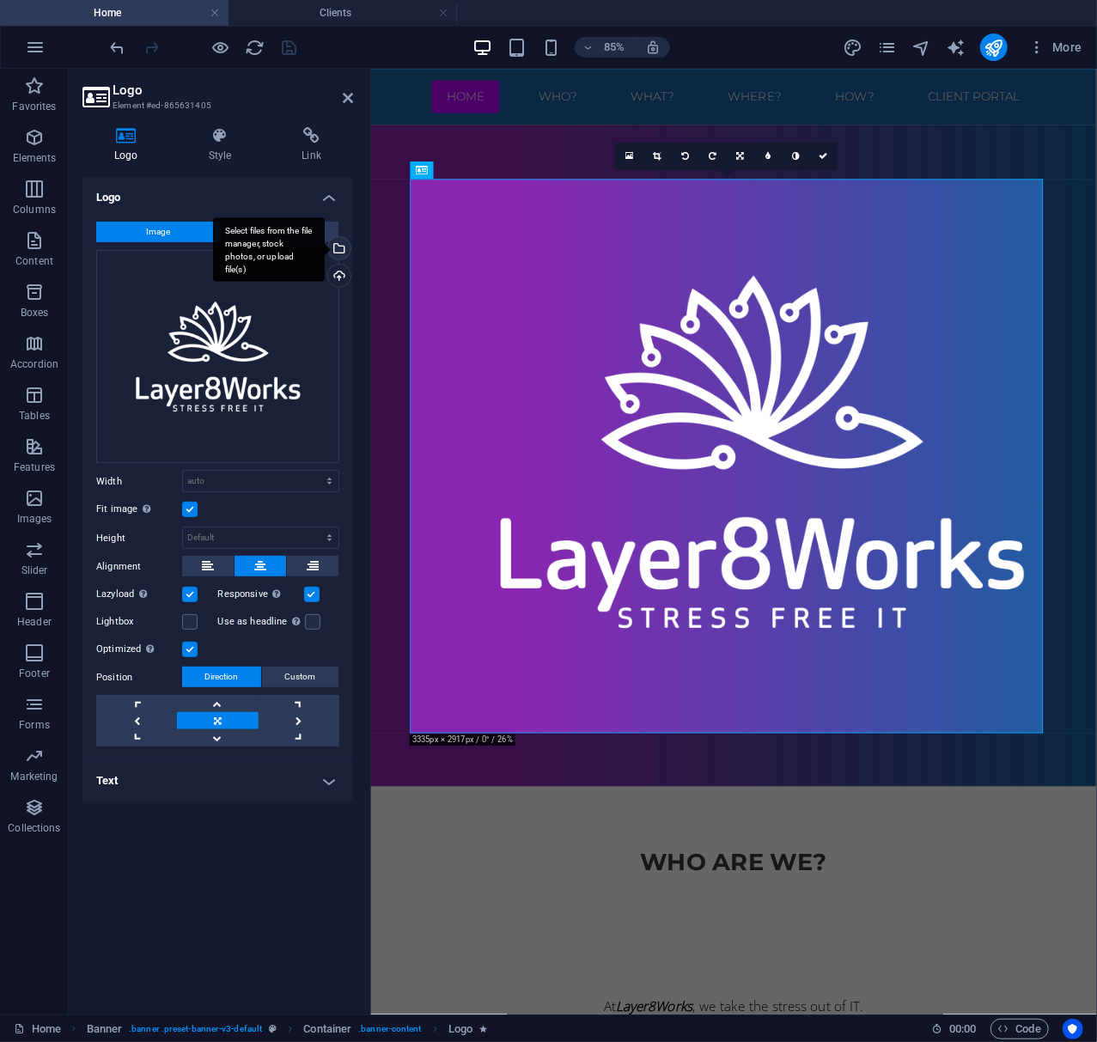
click at [337, 244] on div "Select files from the file manager, stock photos, or upload file(s)" at bounding box center [338, 250] width 26 height 26
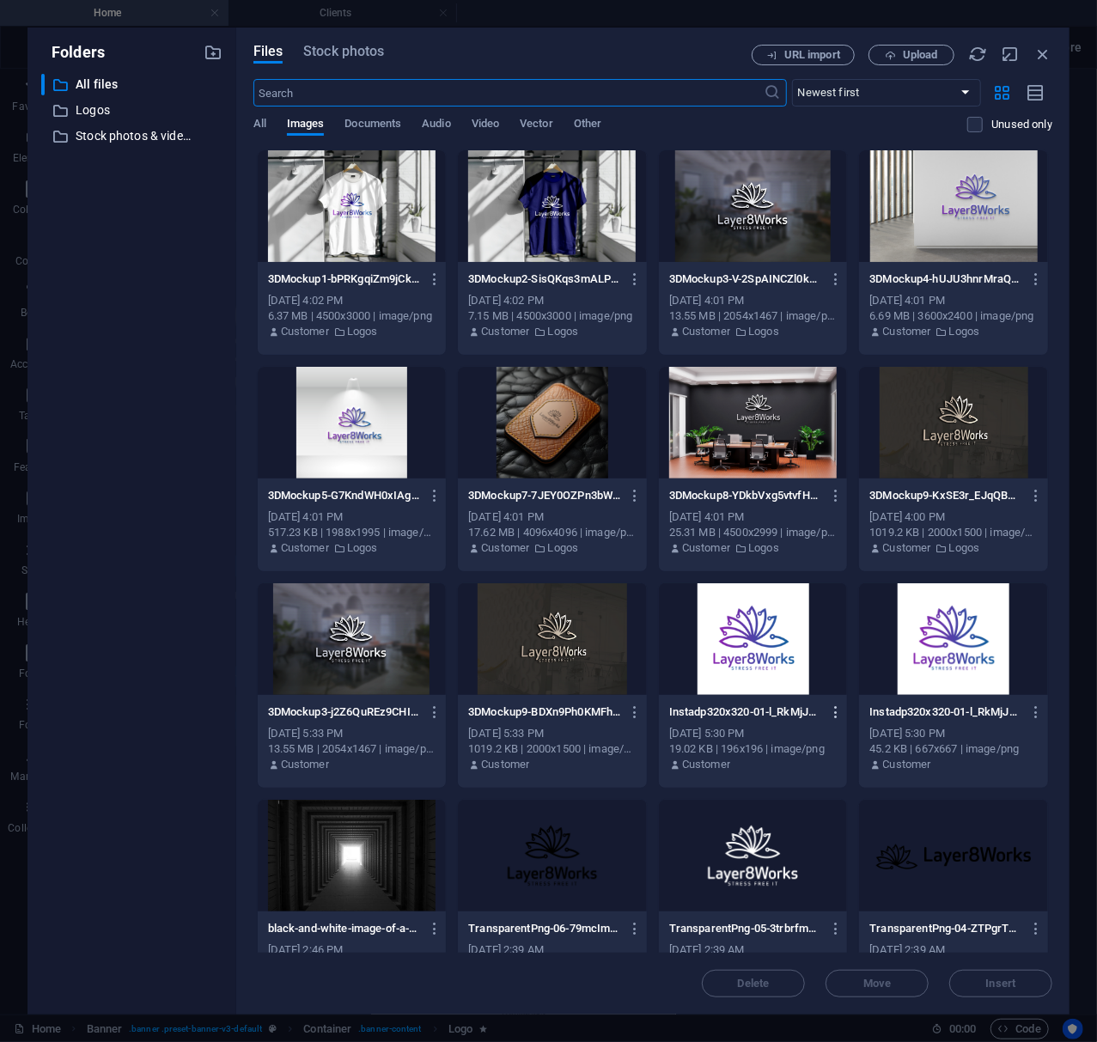
click at [833, 704] on icon "button" at bounding box center [836, 711] width 16 height 15
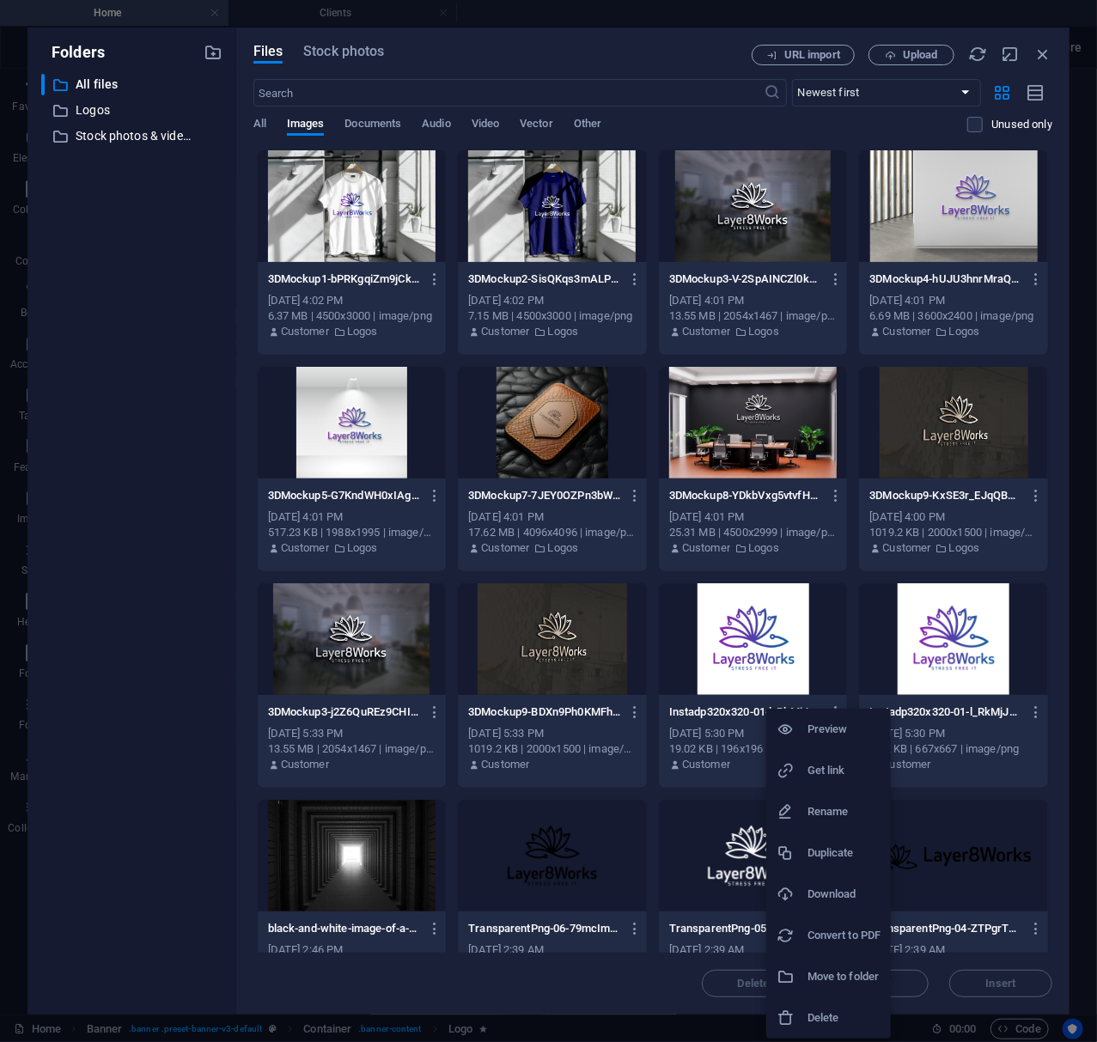
click at [839, 764] on h6 "Get link" at bounding box center [843, 770] width 73 height 21
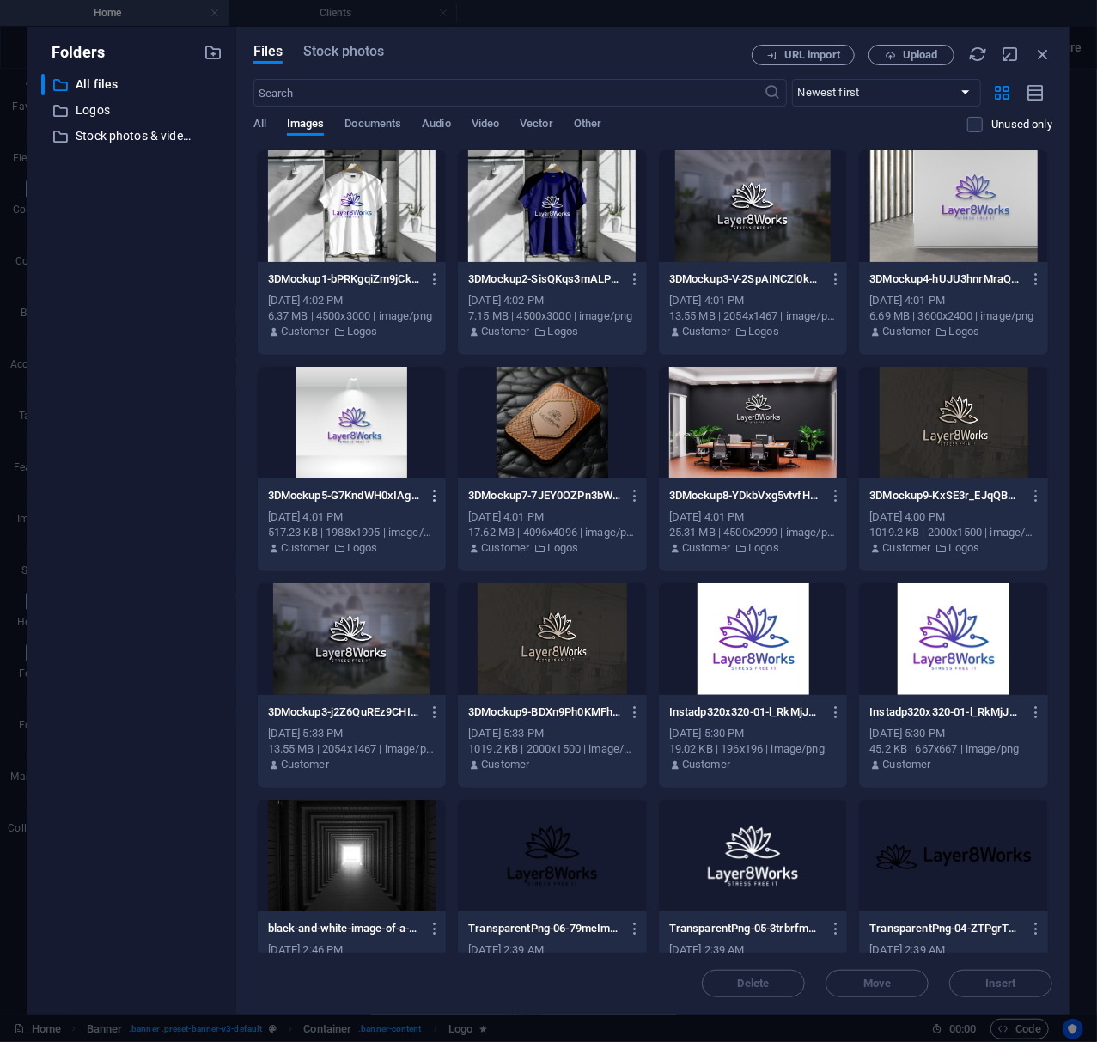
click at [435, 496] on icon "button" at bounding box center [435, 495] width 16 height 15
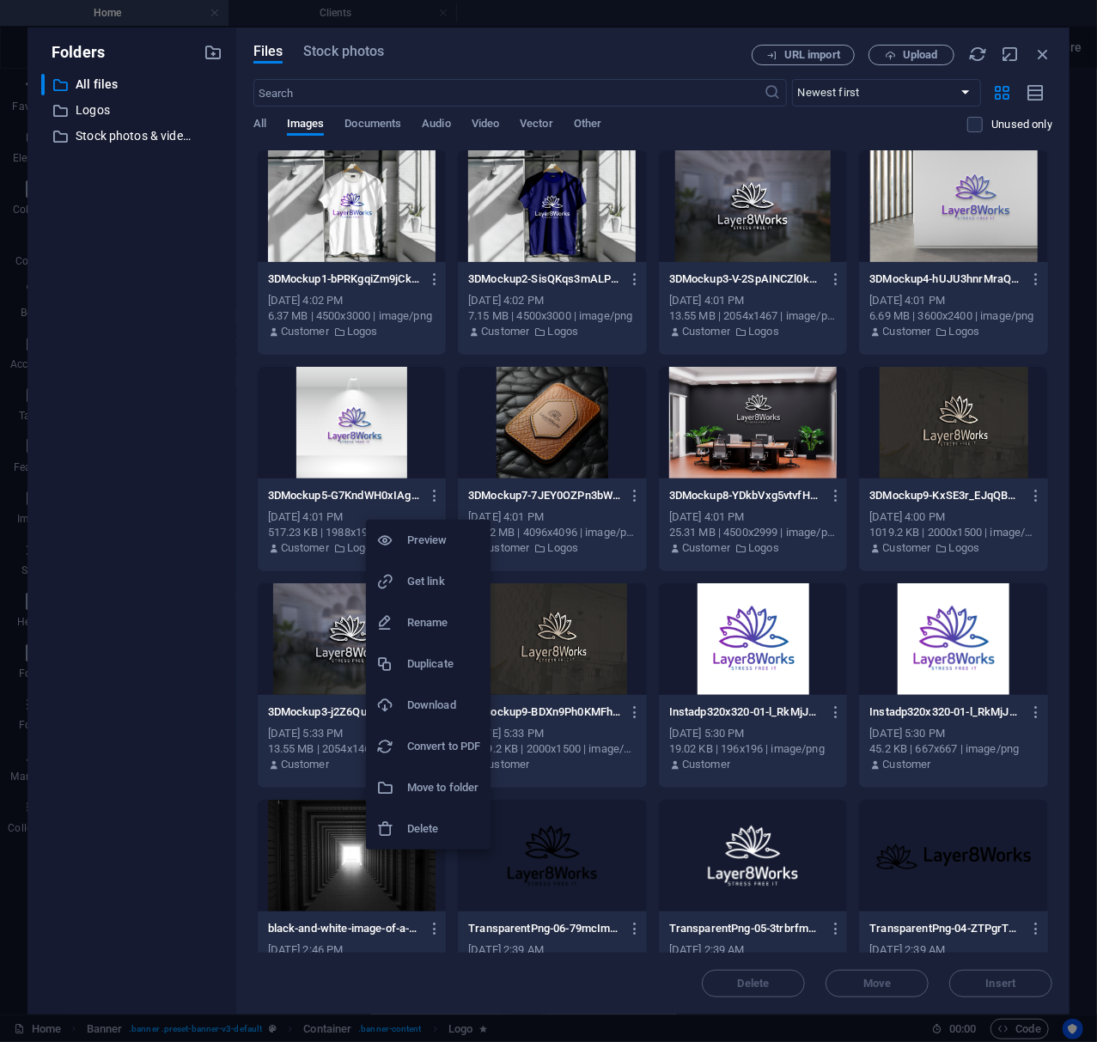
click at [430, 574] on h6 "Get link" at bounding box center [443, 581] width 73 height 21
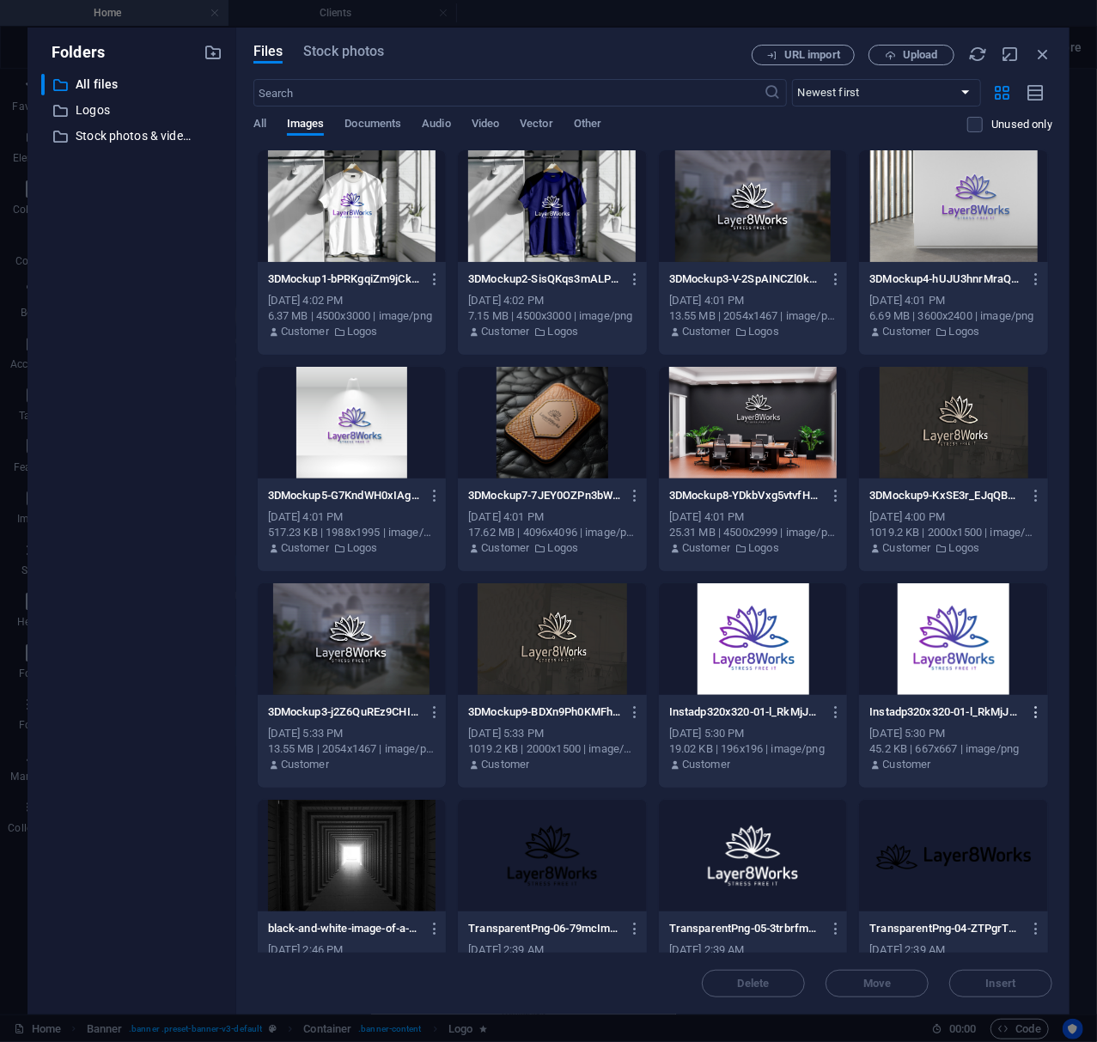
click at [1027, 712] on icon "button" at bounding box center [1036, 711] width 16 height 15
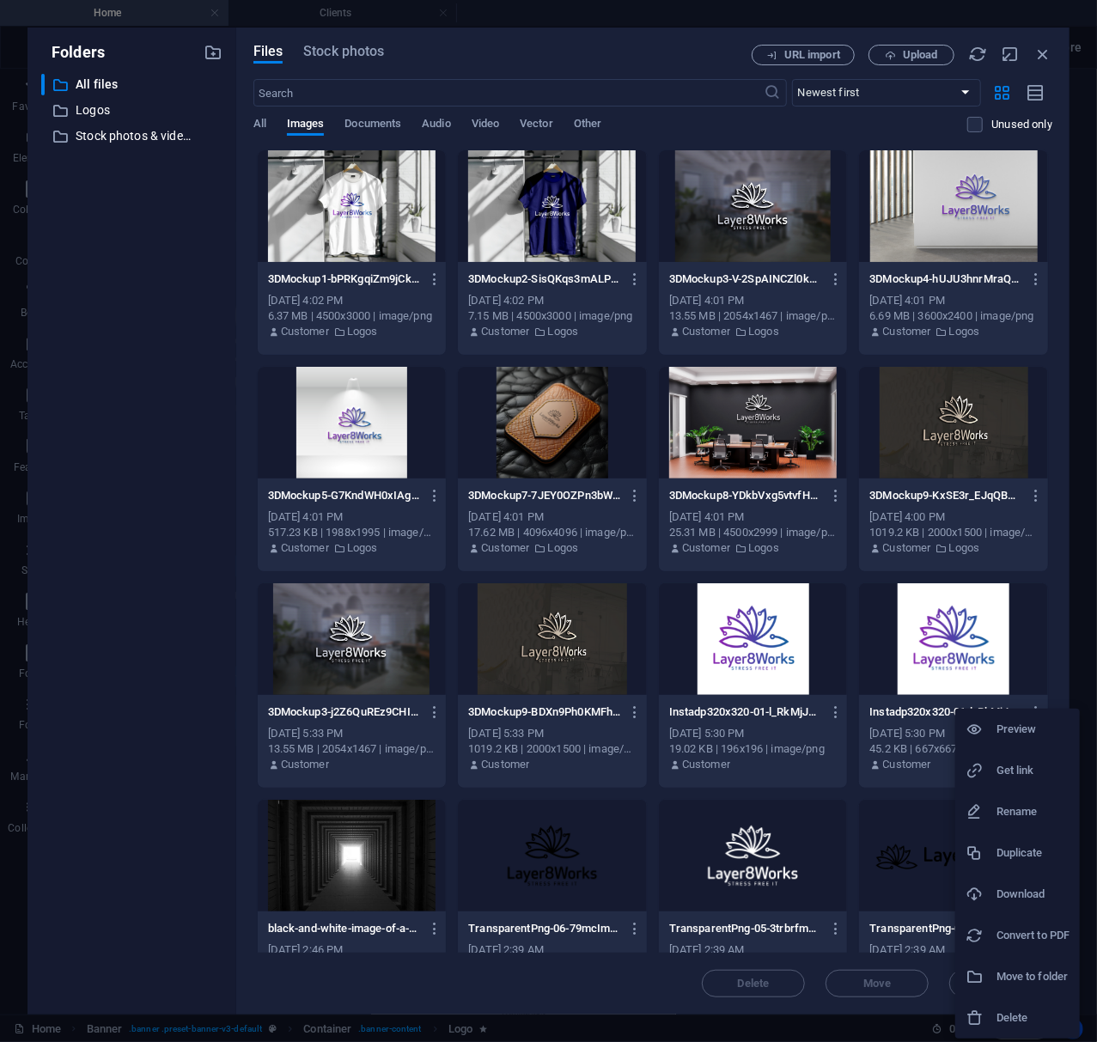
click at [1010, 766] on h6 "Get link" at bounding box center [1032, 770] width 73 height 21
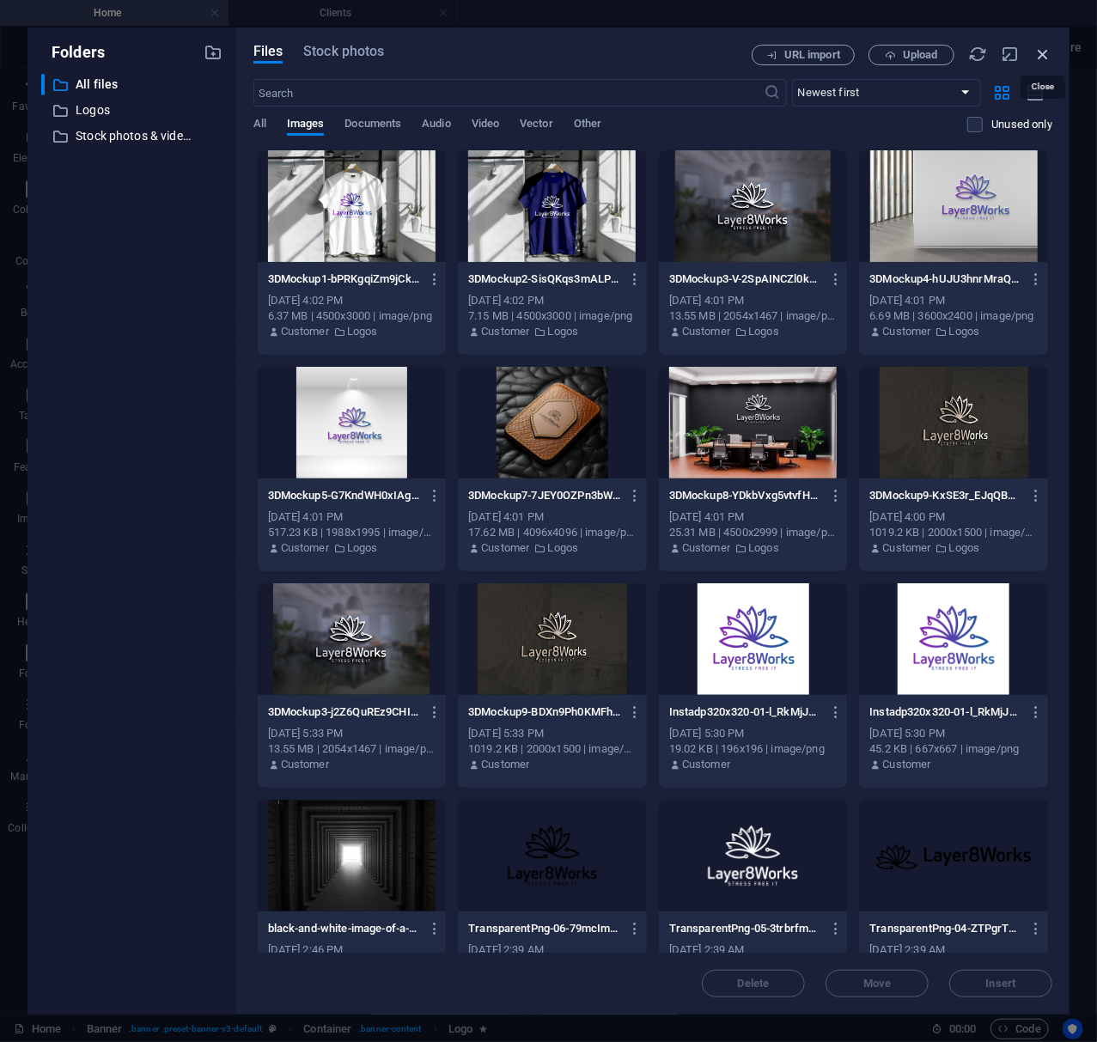
click at [1027, 55] on icon "button" at bounding box center [1042, 54] width 19 height 19
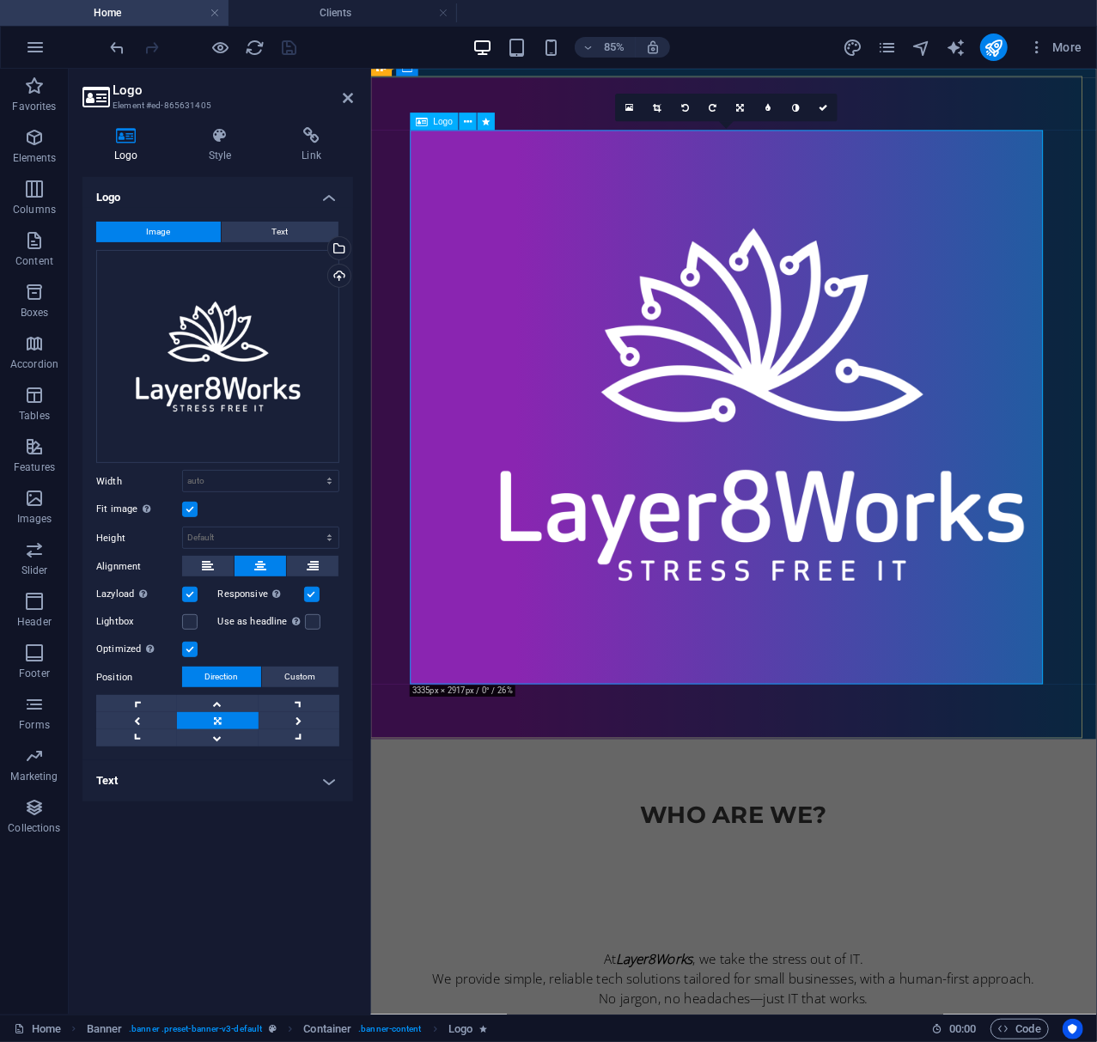
scroll to position [53, 0]
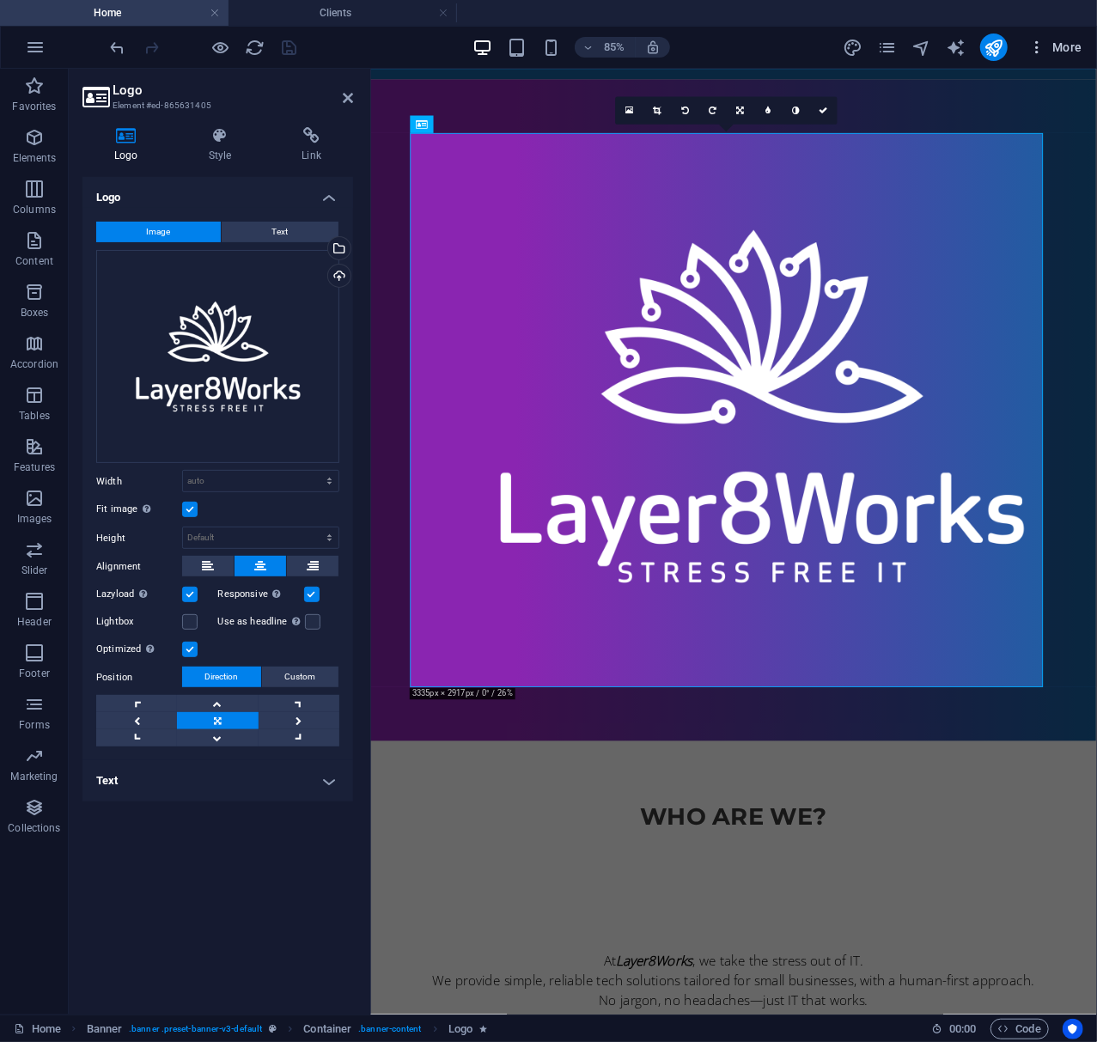
click at [1027, 46] on icon "button" at bounding box center [1036, 47] width 17 height 17
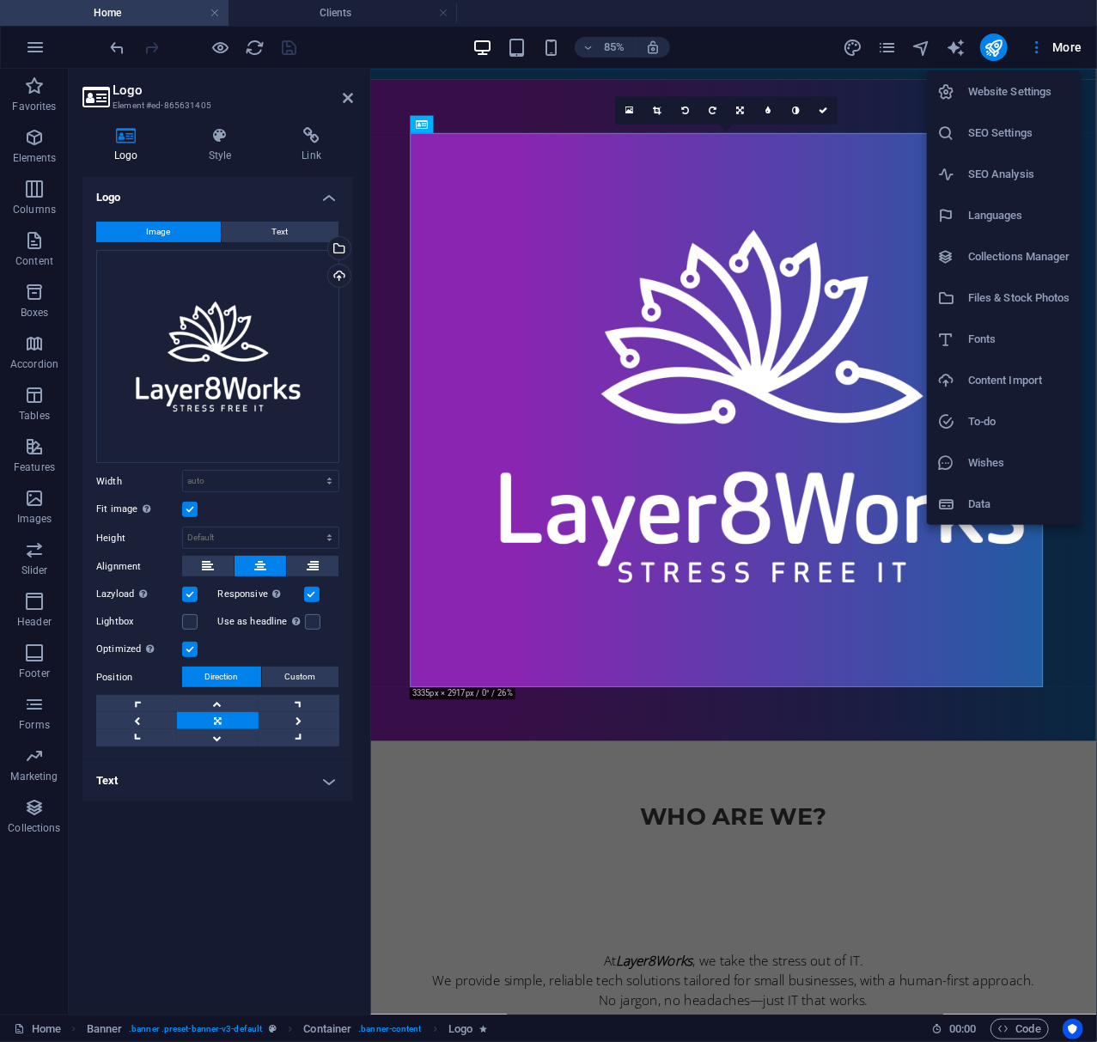
click at [887, 50] on div at bounding box center [548, 521] width 1097 height 1042
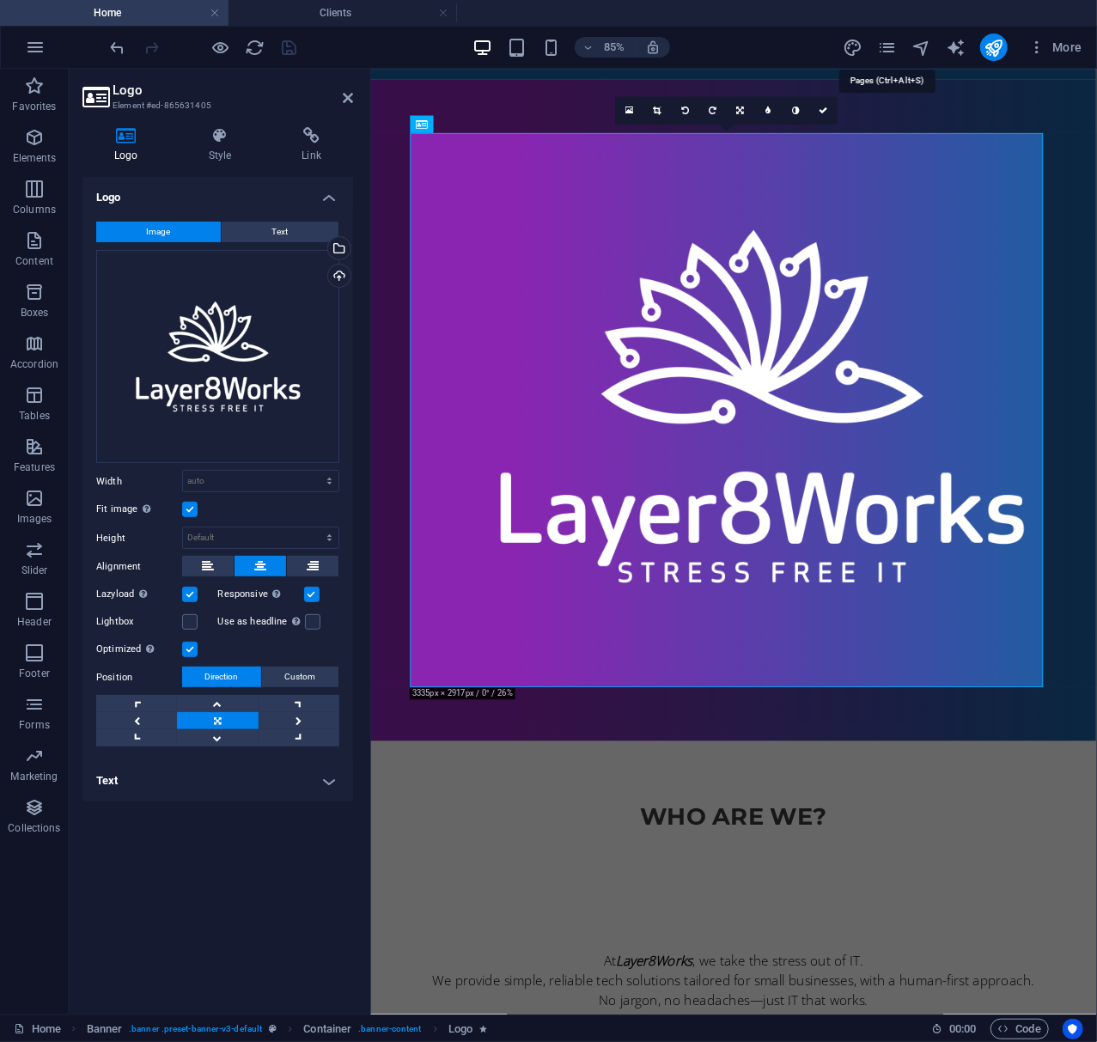
click at [887, 50] on icon "pages" at bounding box center [887, 48] width 20 height 20
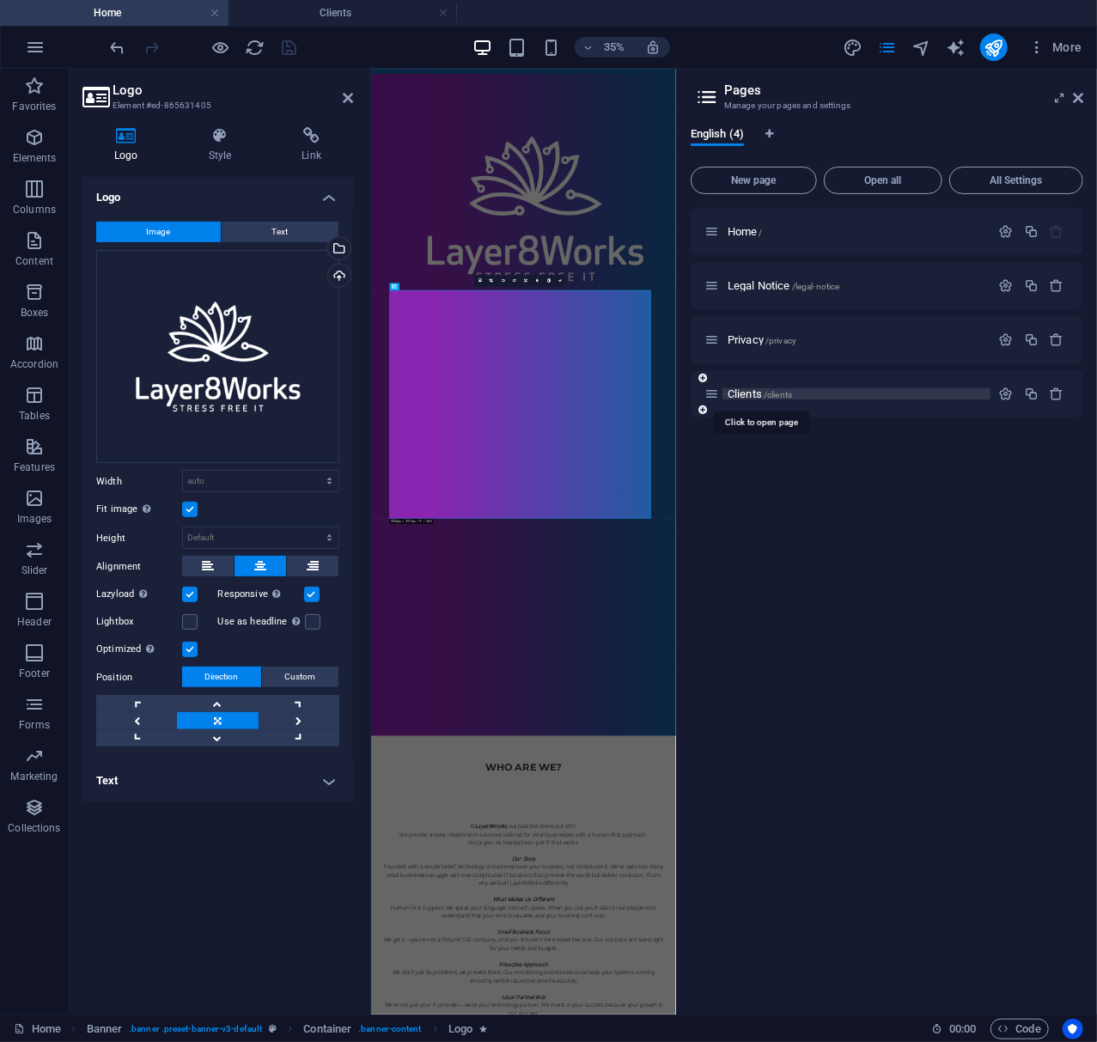
click at [764, 393] on span "Clients /clients" at bounding box center [759, 393] width 64 height 13
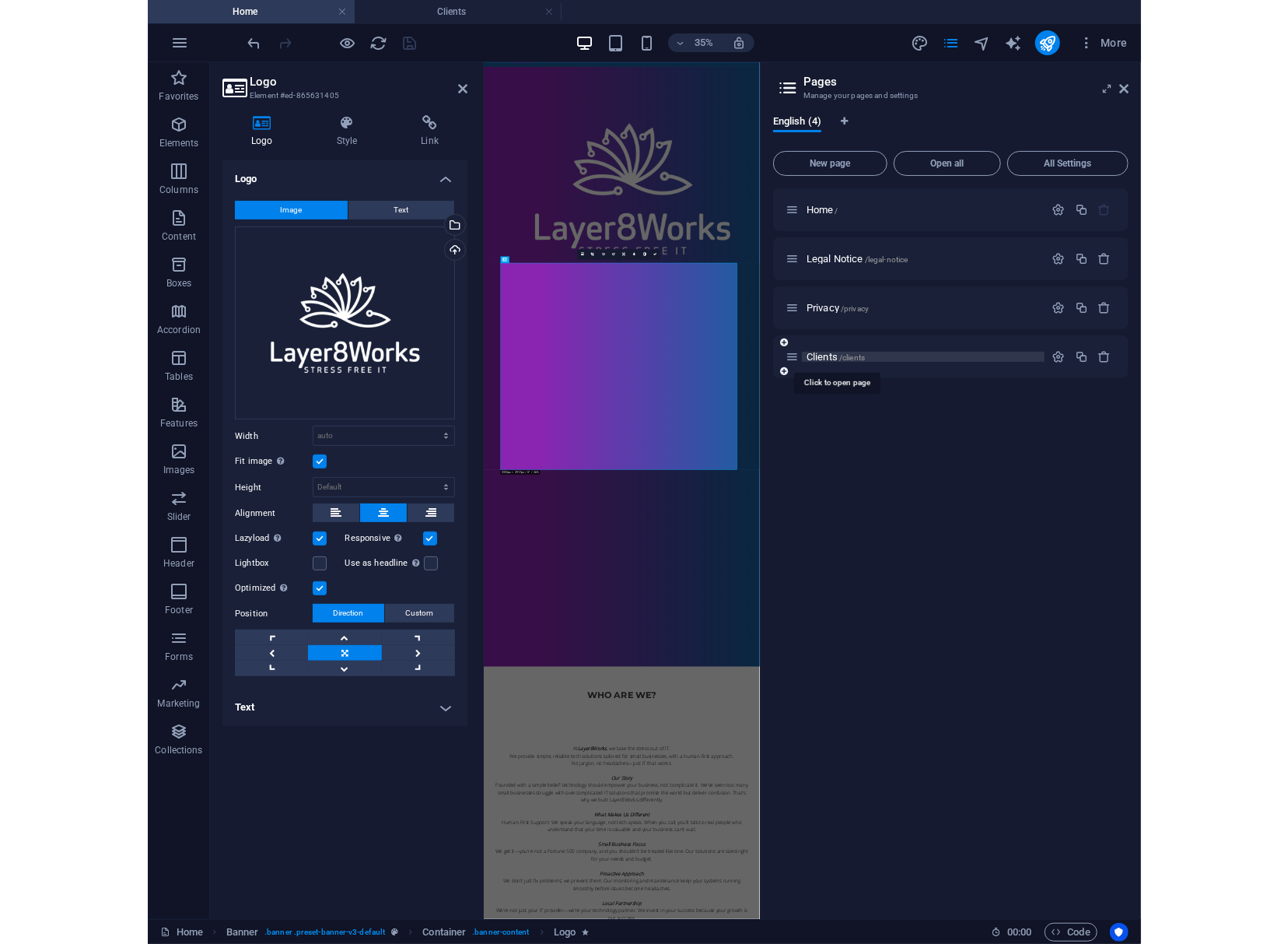
scroll to position [0, 0]
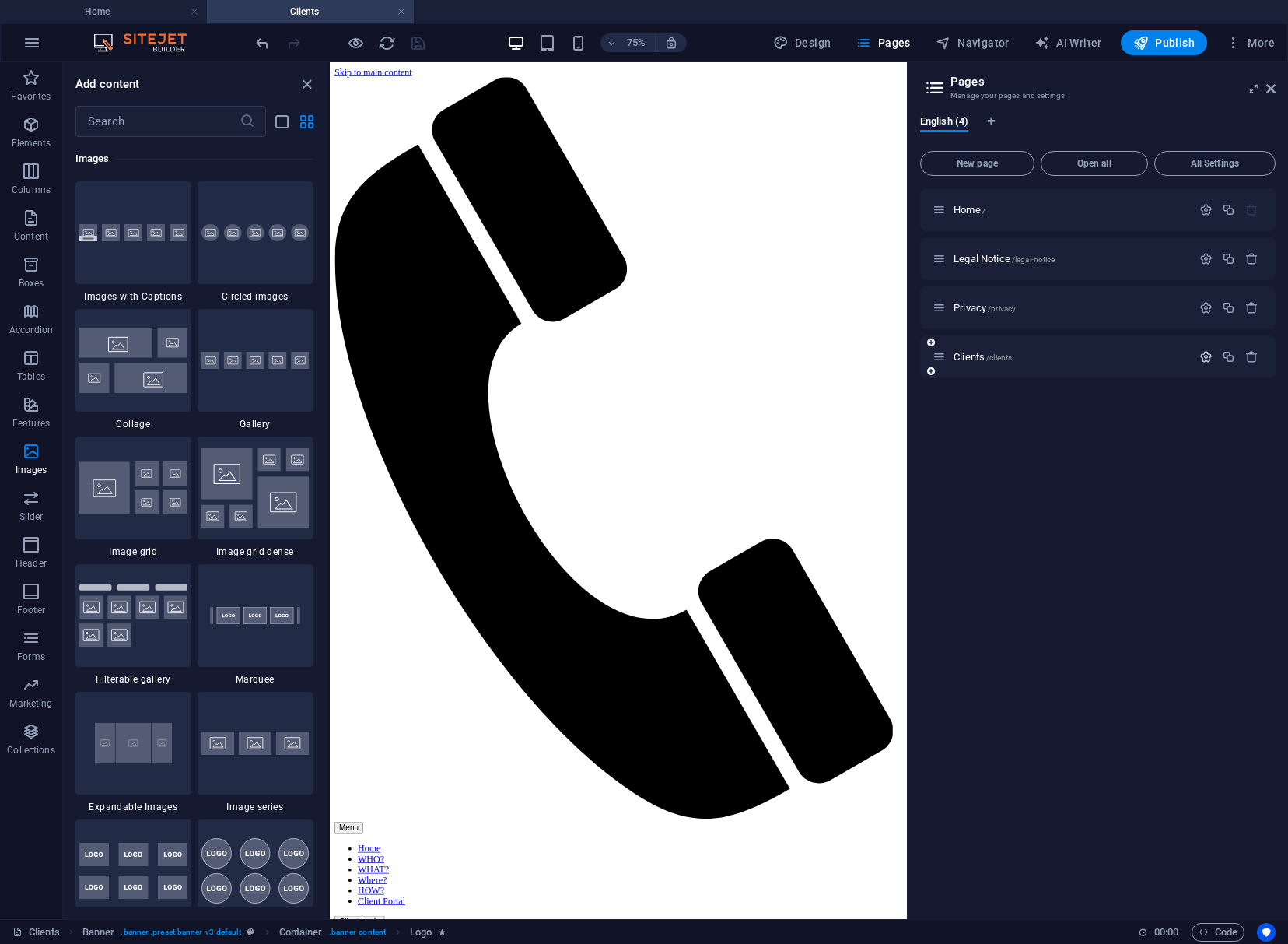
click at [930, 352] on icon "button" at bounding box center [1206, 357] width 14 height 14
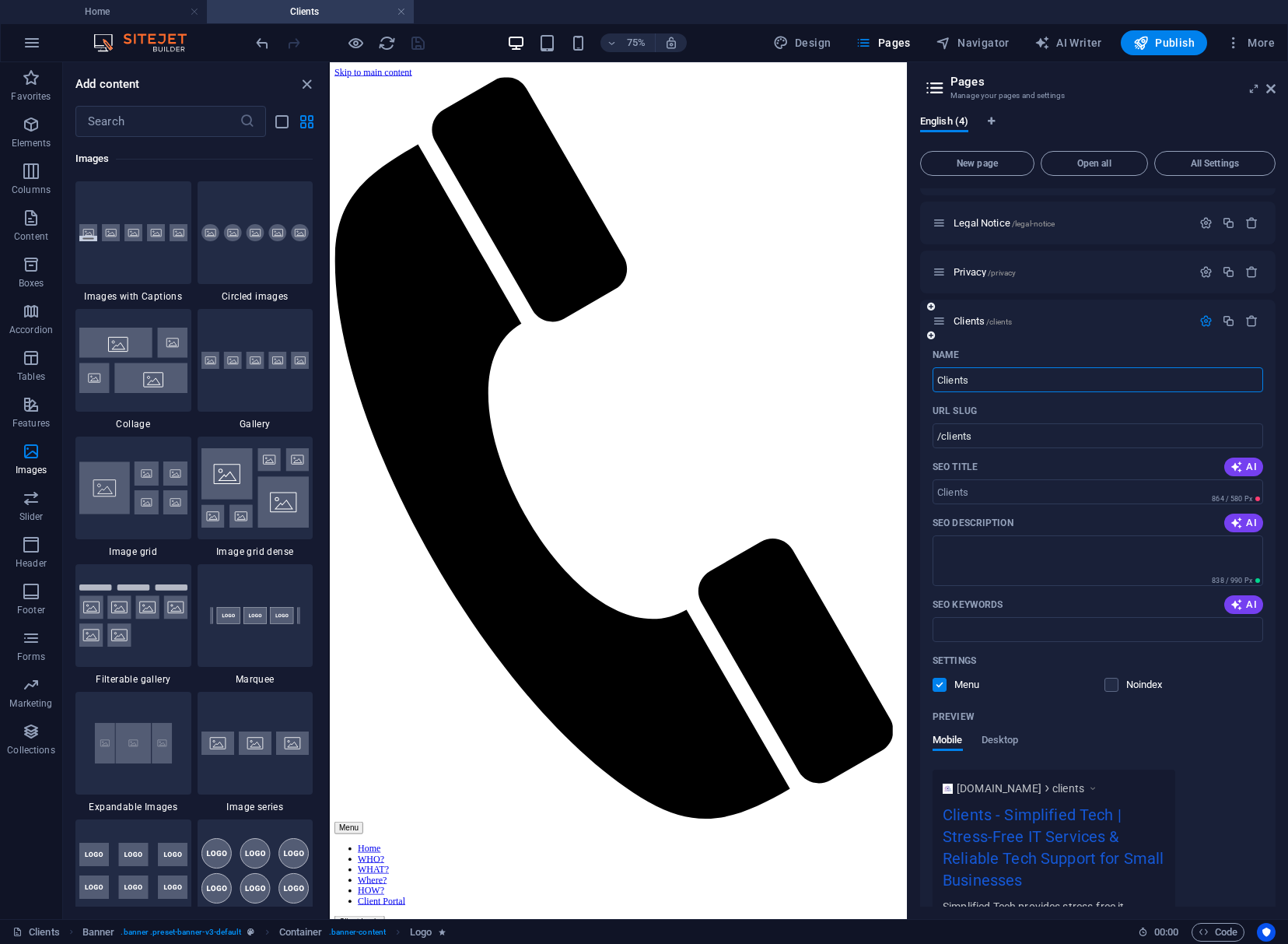
scroll to position [169, 0]
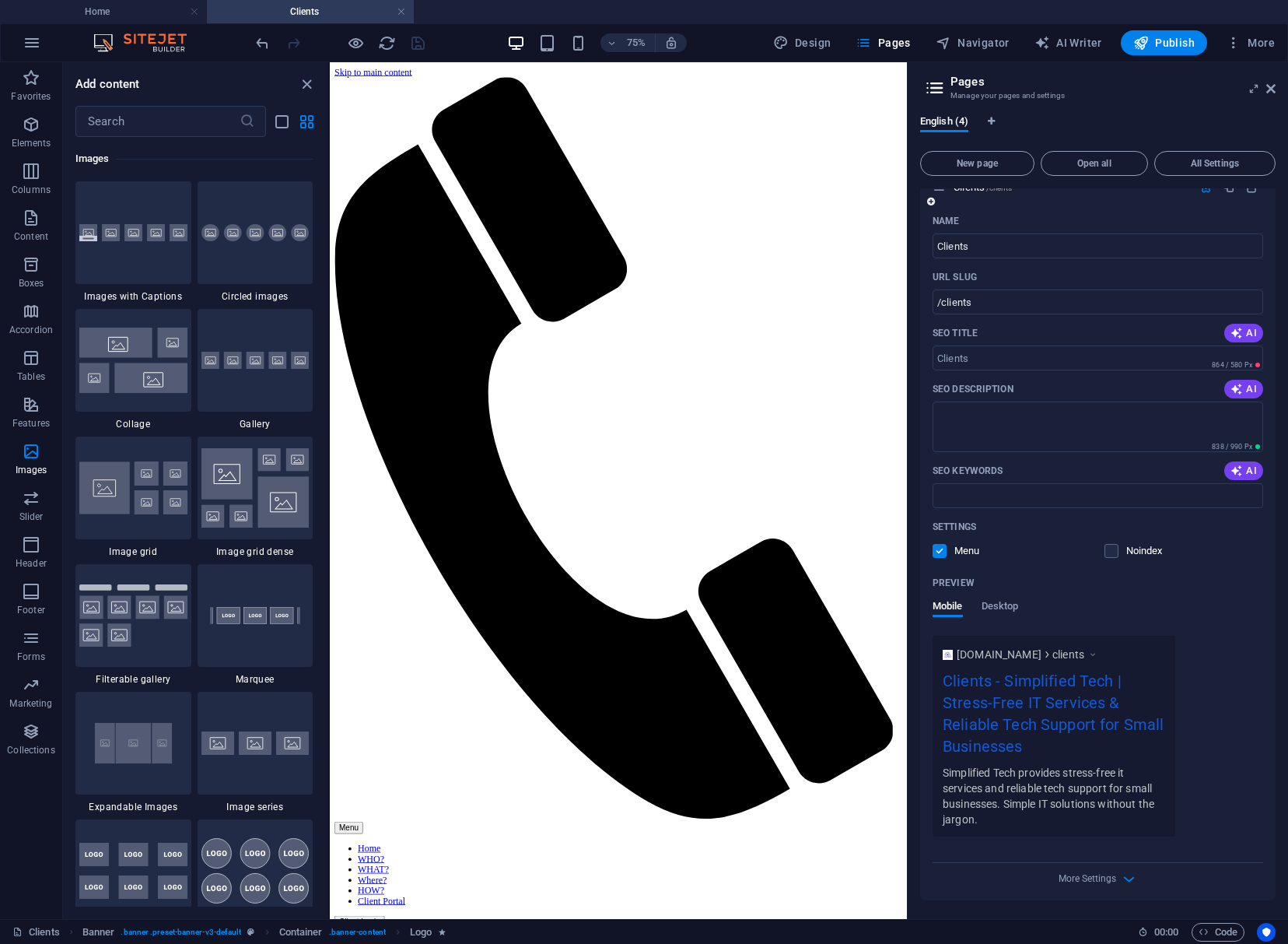
click at [930, 866] on div "More Settings" at bounding box center [1098, 875] width 331 height 24
click at [930, 874] on span "More Settings" at bounding box center [1088, 879] width 58 height 11
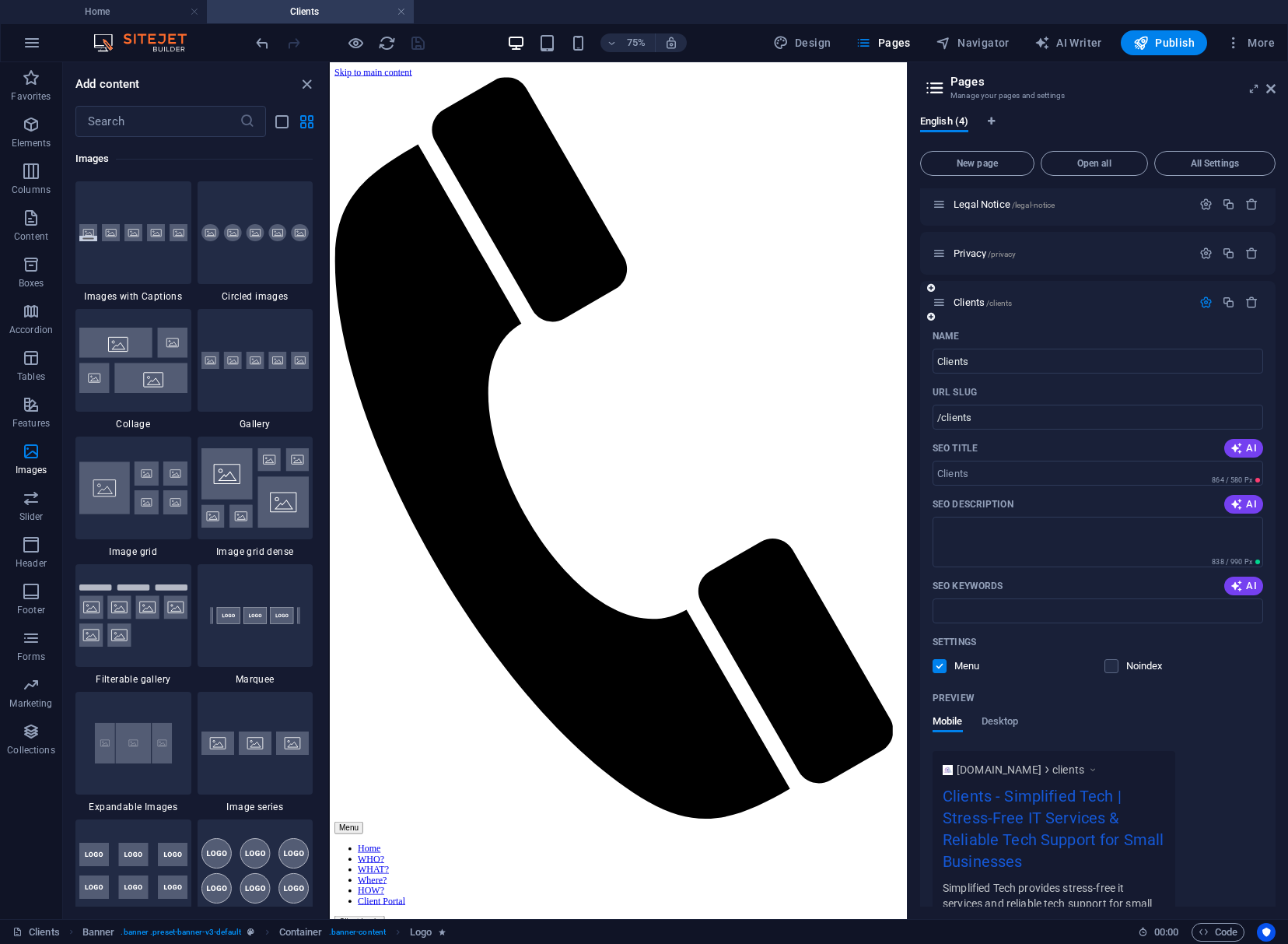
scroll to position [0, 0]
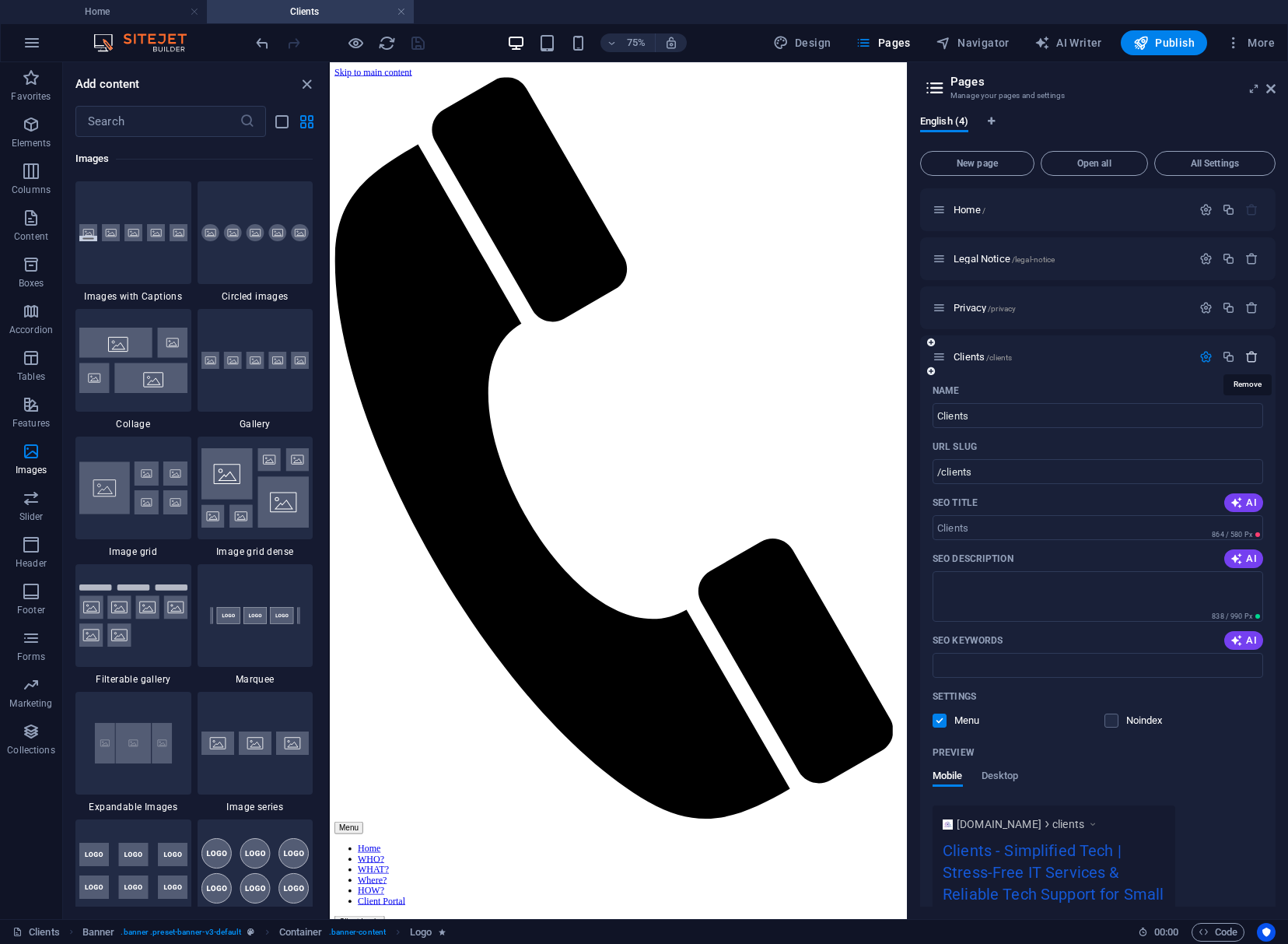
click at [930, 359] on icon "button" at bounding box center [1252, 357] width 14 height 14
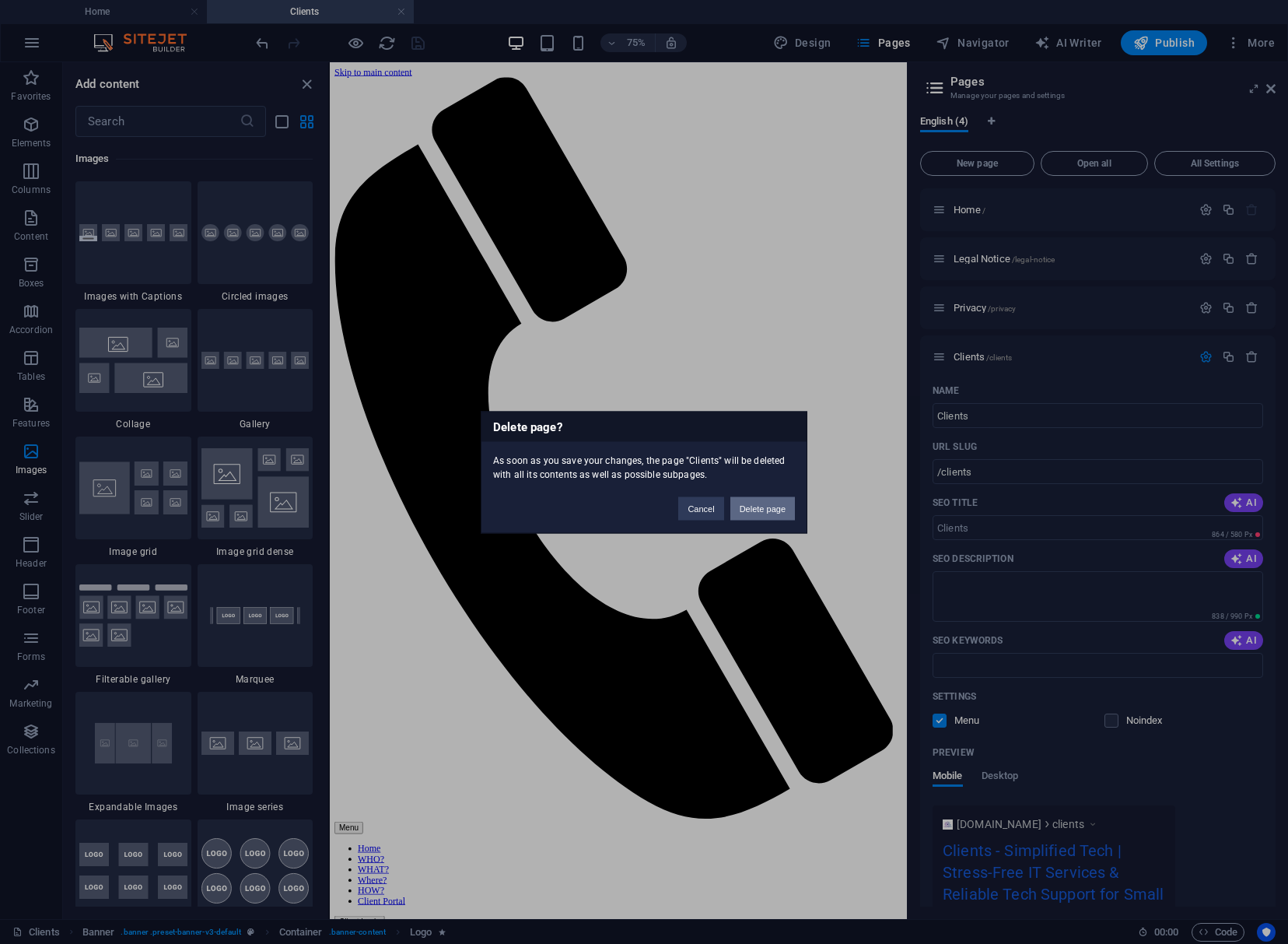
click at [761, 511] on button "Delete page" at bounding box center [763, 508] width 64 height 24
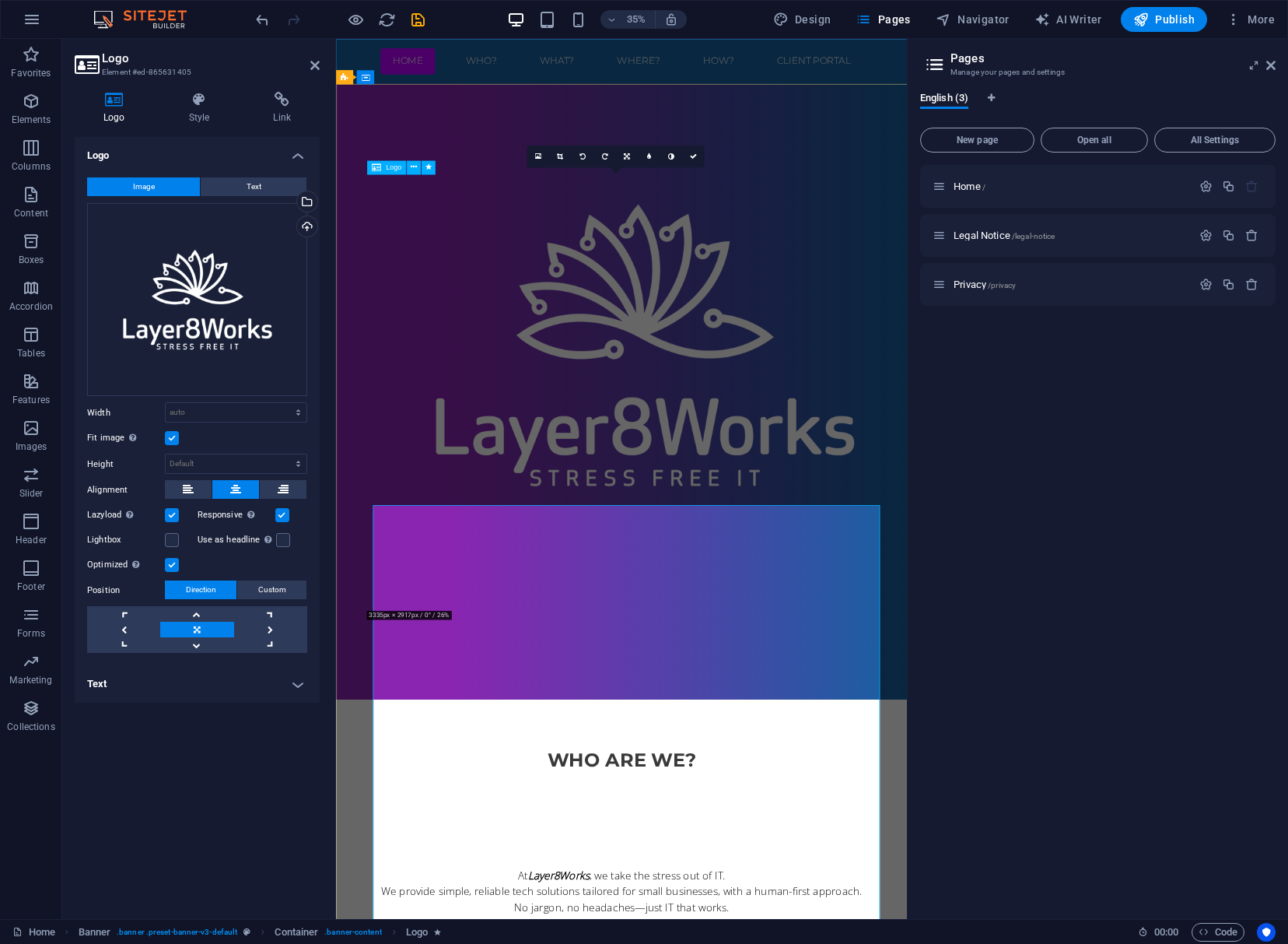
scroll to position [48, 0]
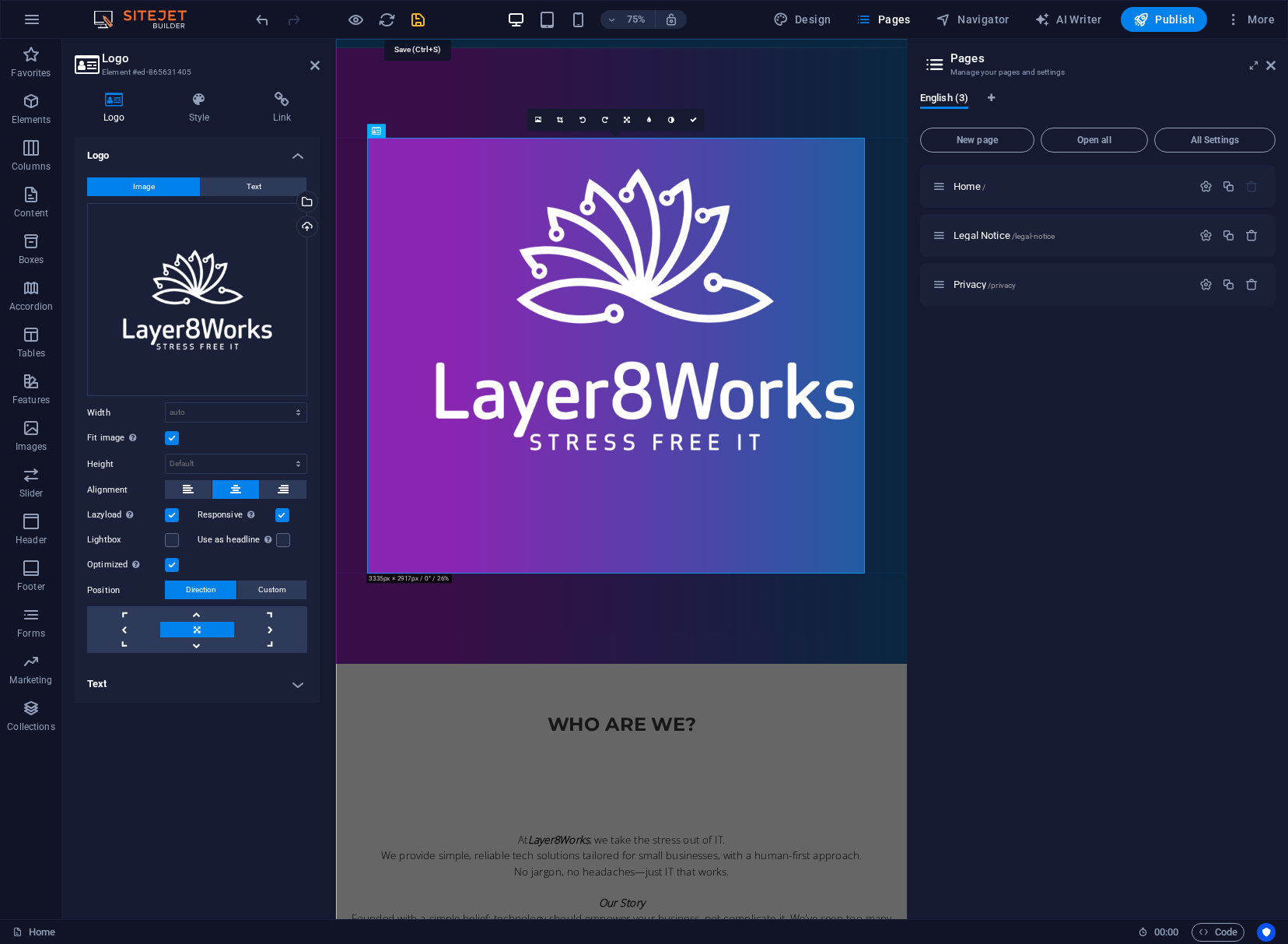
click at [421, 14] on icon "save" at bounding box center [418, 20] width 18 height 18
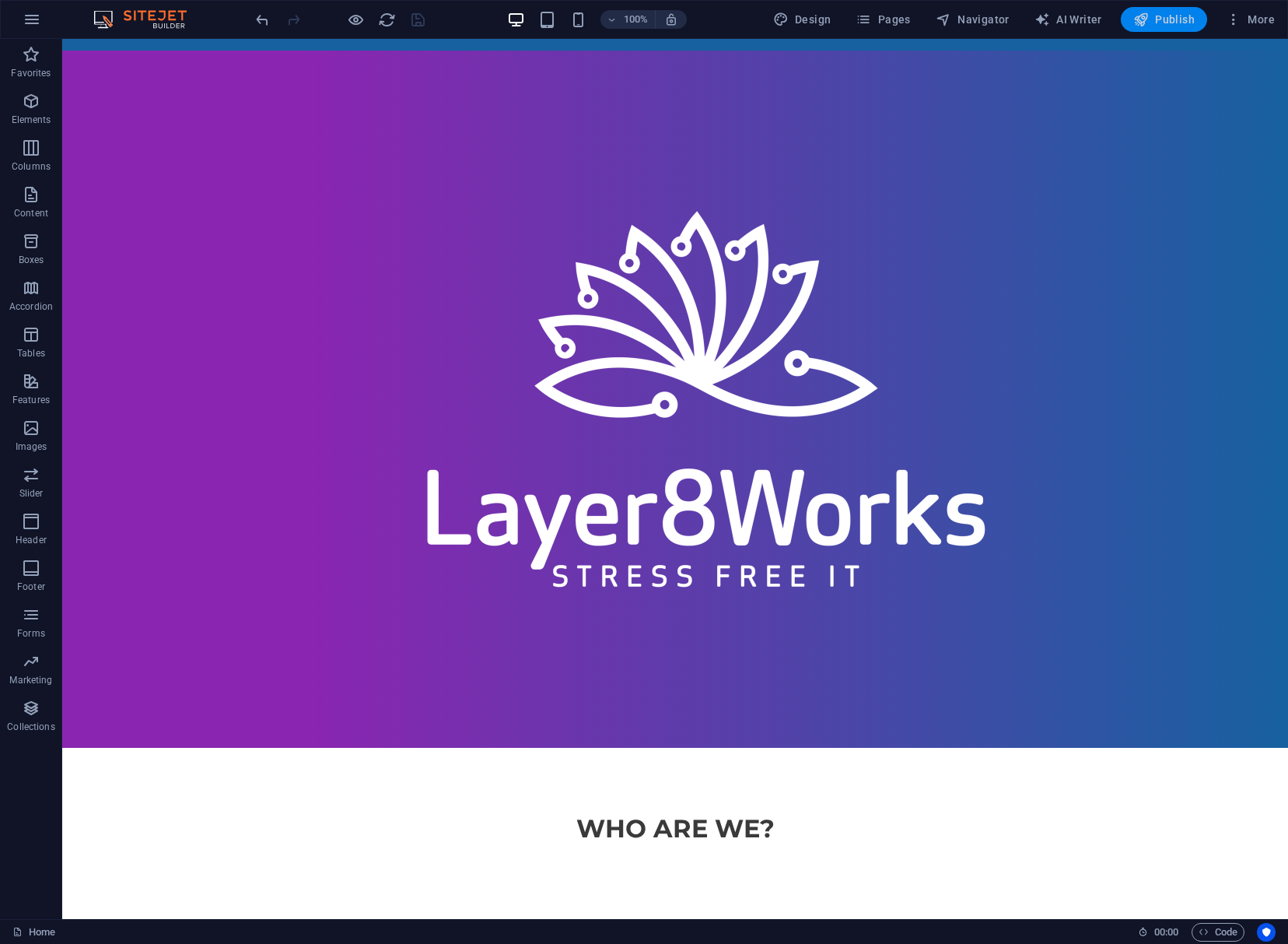
click at [930, 12] on span "Publish" at bounding box center [1164, 19] width 62 height 15
